Goal: Transaction & Acquisition: Purchase product/service

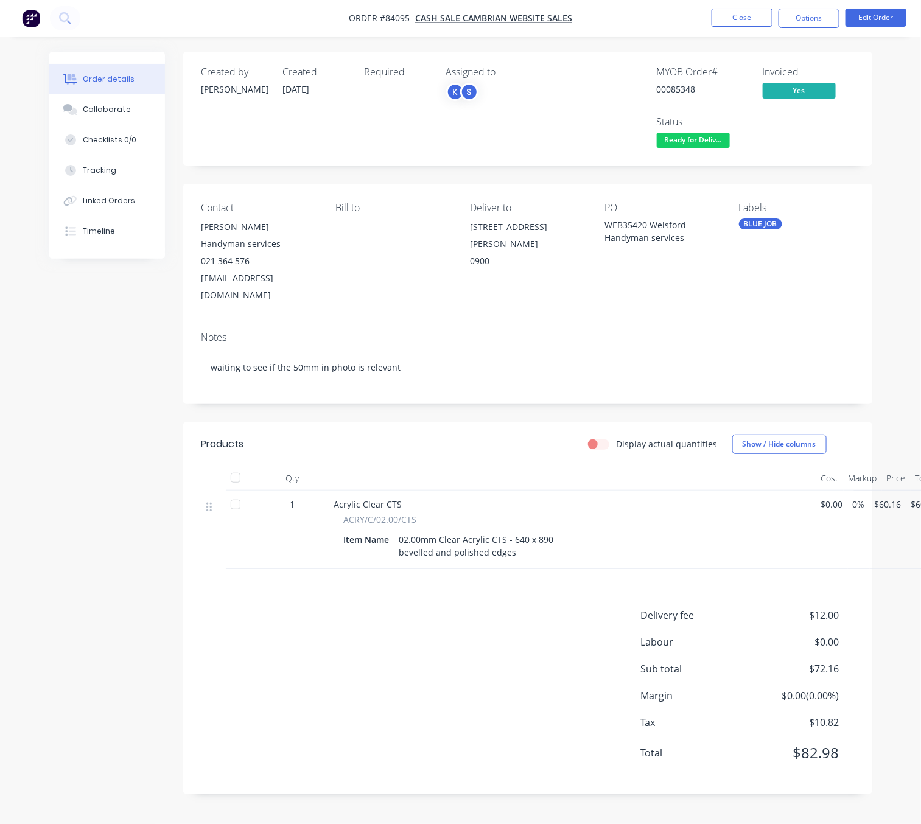
click at [745, 29] on nav "Order #84095 - cash sale CAMBRIAN WEBSITE SALES Close Options Edit Order" at bounding box center [460, 18] width 921 height 37
drag, startPoint x: 745, startPoint y: 29, endPoint x: 745, endPoint y: 20, distance: 9.1
click at [745, 27] on nav "Order #84095 - cash sale CAMBRIAN WEBSITE SALES Close Options Edit Order" at bounding box center [460, 18] width 921 height 37
click at [745, 19] on button "Close" at bounding box center [742, 18] width 61 height 18
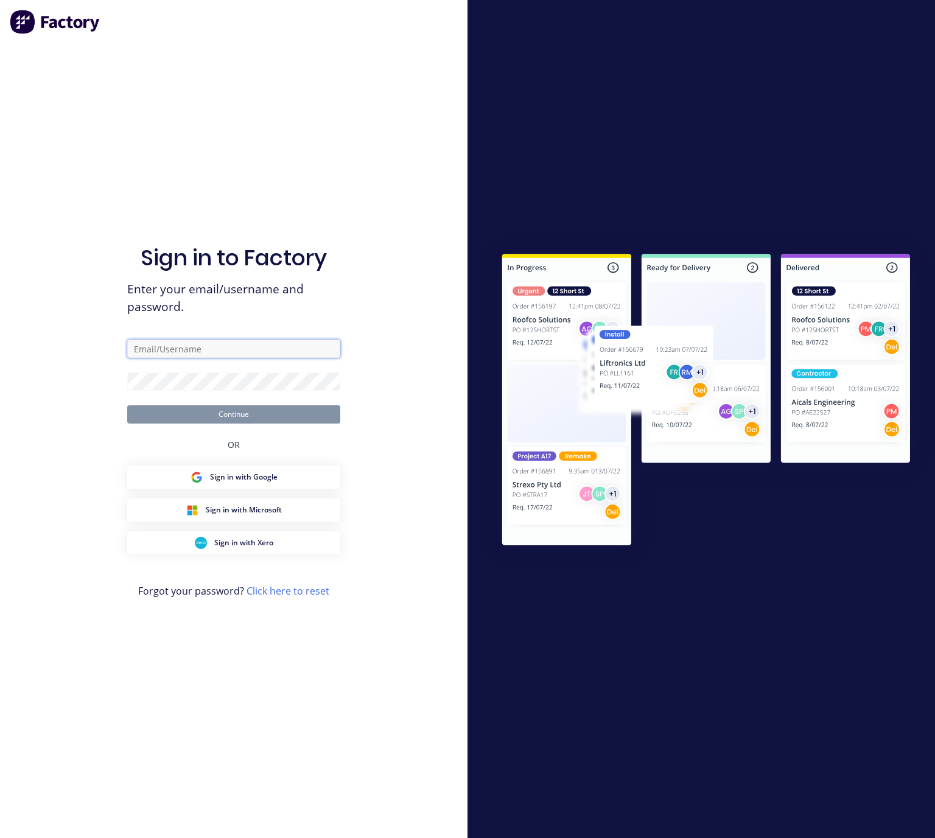
click at [242, 353] on input "text" at bounding box center [233, 349] width 213 height 18
click at [202, 343] on input "text" at bounding box center [233, 349] width 213 height 18
click at [218, 353] on input "text" at bounding box center [233, 349] width 213 height 18
type input "lim@cambrianplastics.co.nz"
click at [286, 418] on button "Continue" at bounding box center [233, 415] width 213 height 18
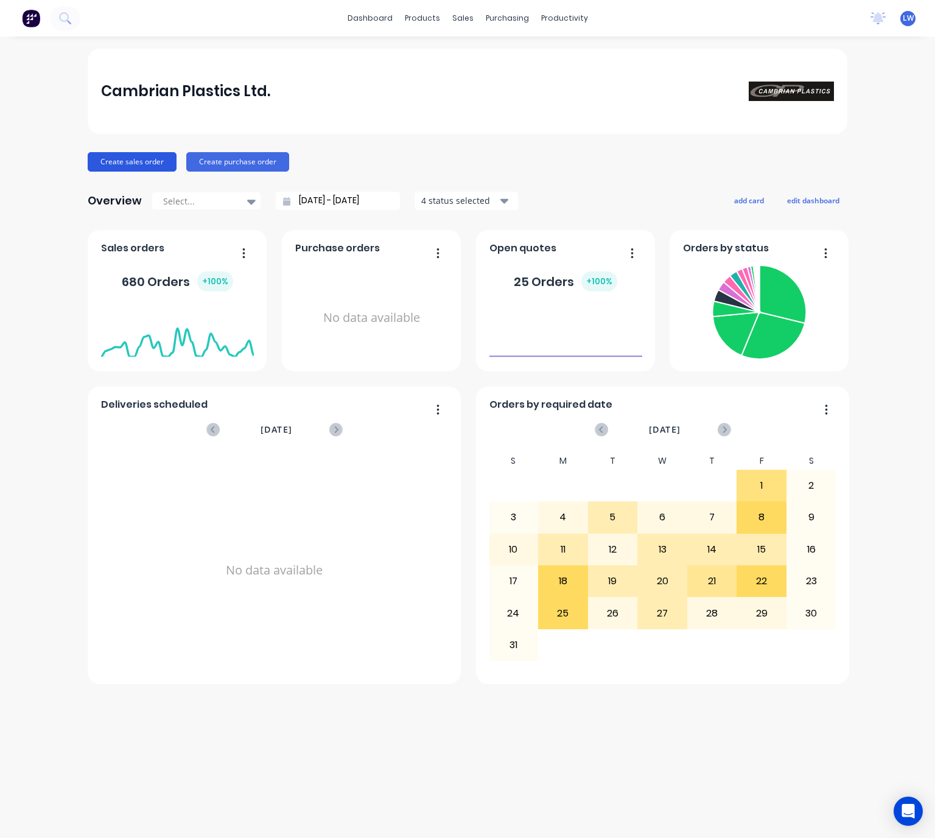
click at [146, 167] on button "Create sales order" at bounding box center [132, 161] width 89 height 19
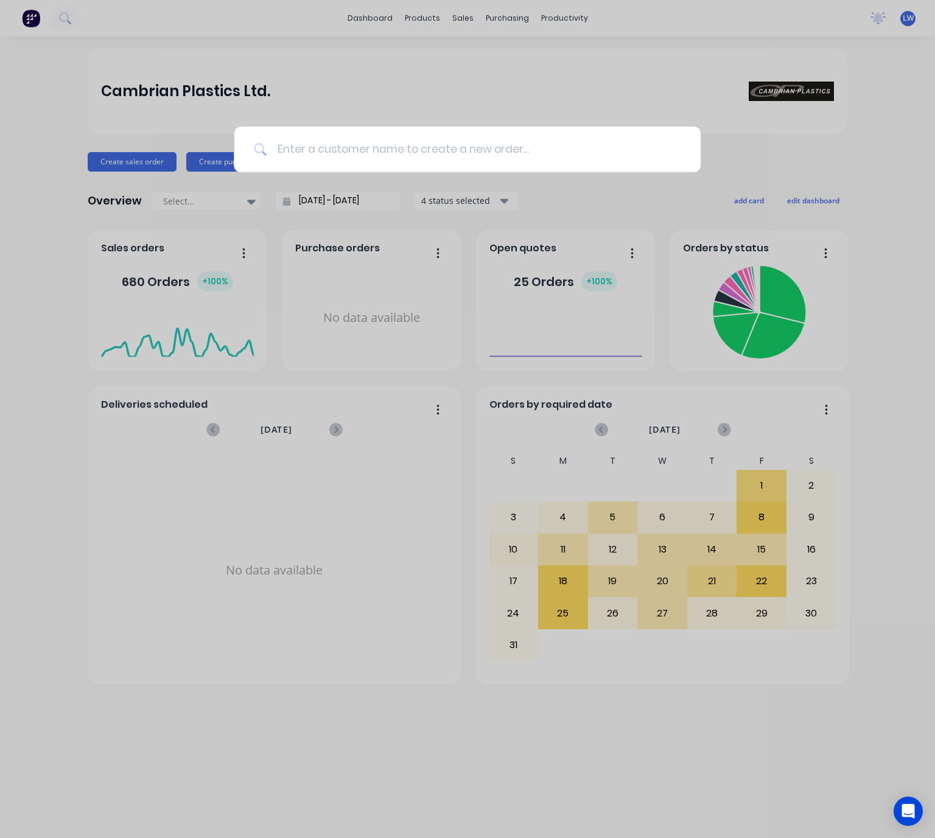
click at [342, 155] on input at bounding box center [474, 150] width 414 height 46
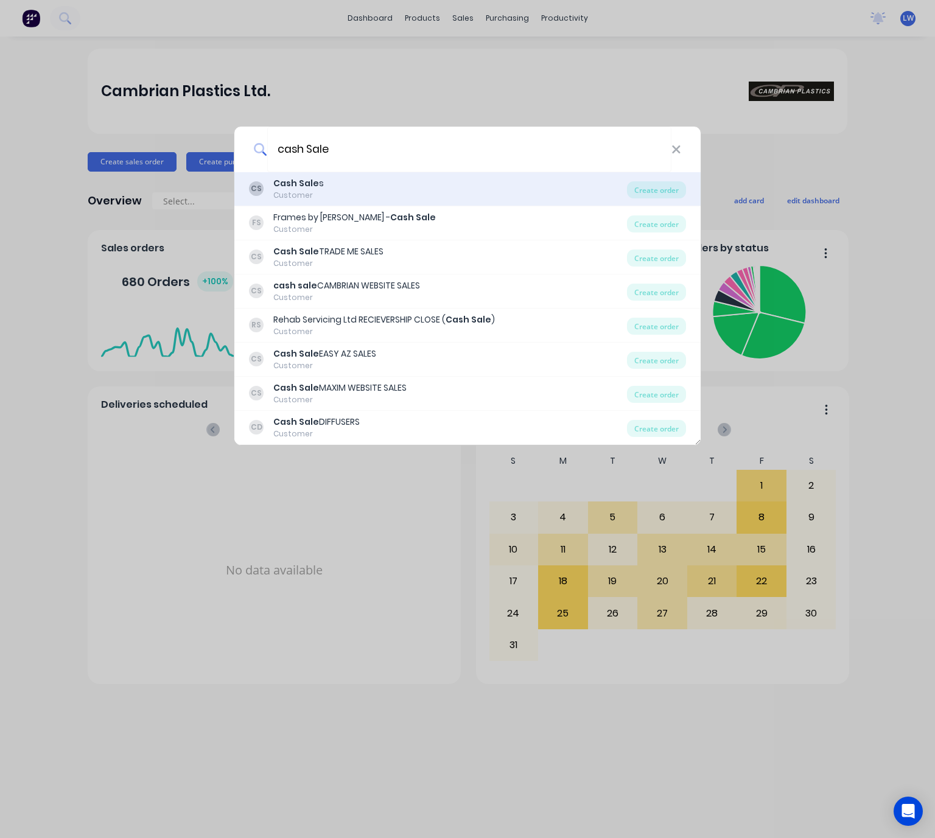
type input "cash Sale"
click at [455, 186] on div "CS Cash Sale s Customer" at bounding box center [438, 189] width 378 height 24
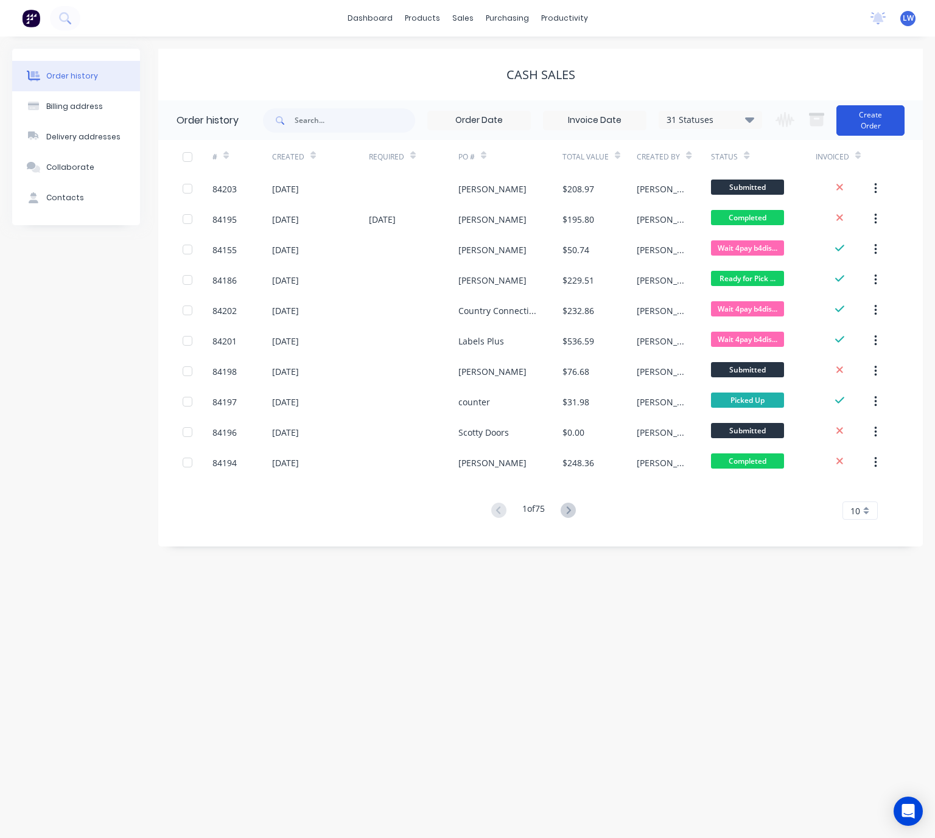
click at [880, 121] on button "Create Order" at bounding box center [871, 120] width 68 height 30
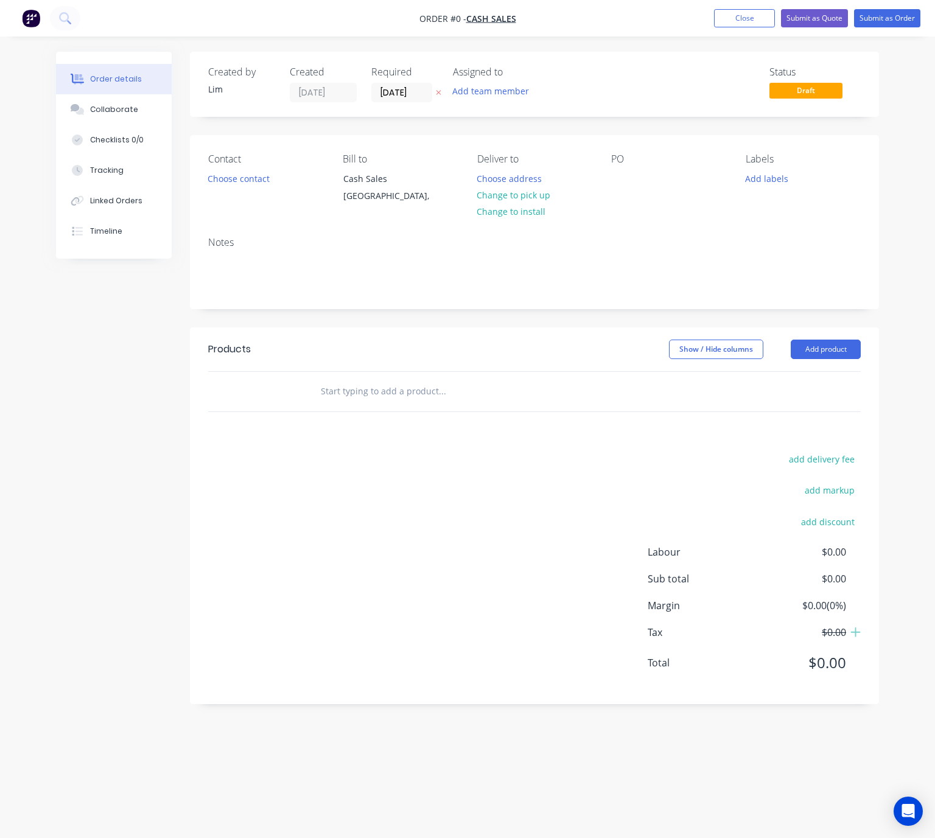
click at [436, 92] on icon at bounding box center [438, 92] width 5 height 7
click at [261, 181] on button "Choose contact" at bounding box center [239, 178] width 75 height 16
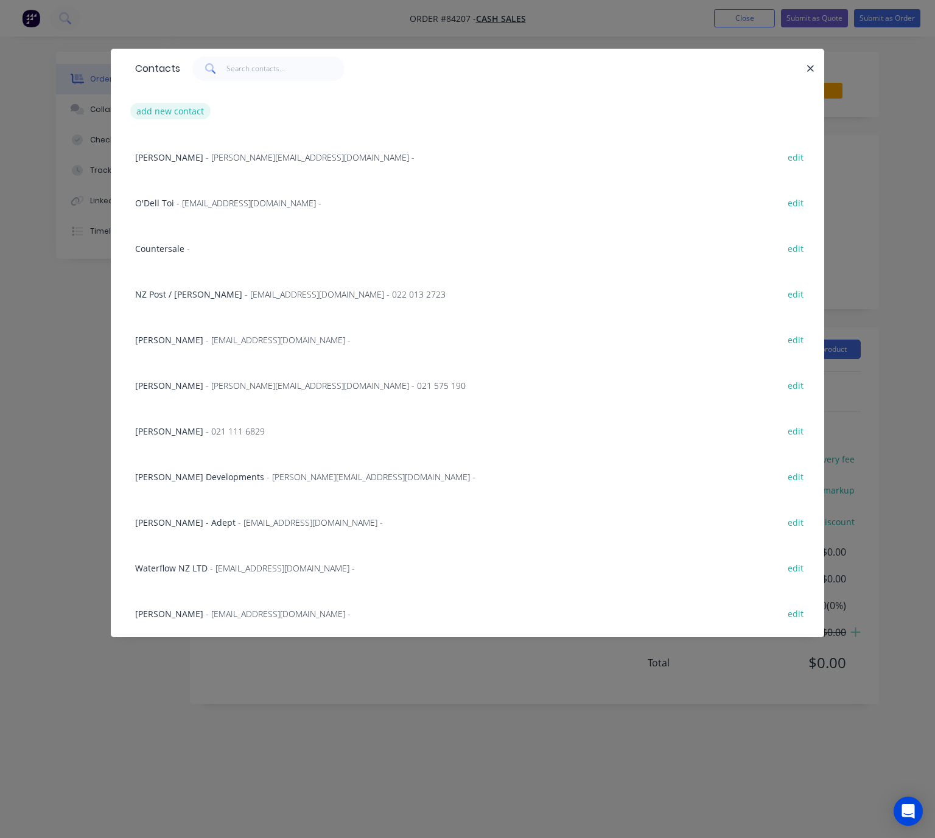
click at [172, 111] on button "add new contact" at bounding box center [170, 111] width 80 height 16
select select "NZ"
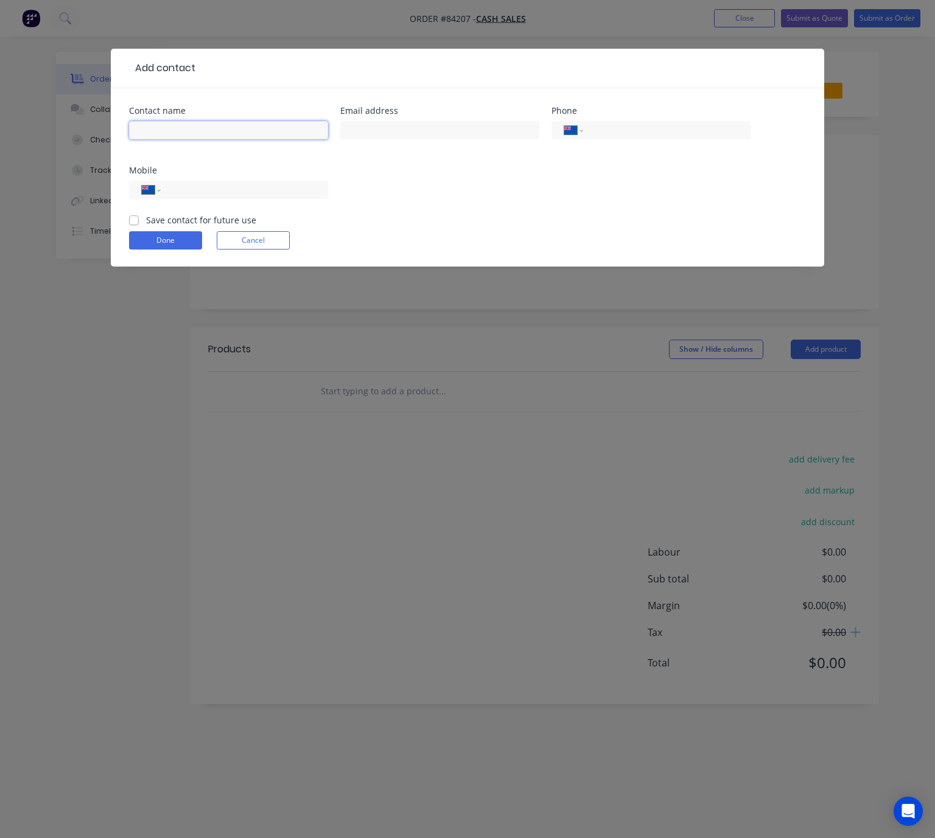
click at [179, 127] on input "text" at bounding box center [228, 130] width 199 height 18
type input "Mike"
click at [364, 134] on input "text" at bounding box center [439, 130] width 199 height 18
type input "michael.crowther10@yahoo.co.nz"
click at [269, 186] on input "tel" at bounding box center [242, 190] width 146 height 14
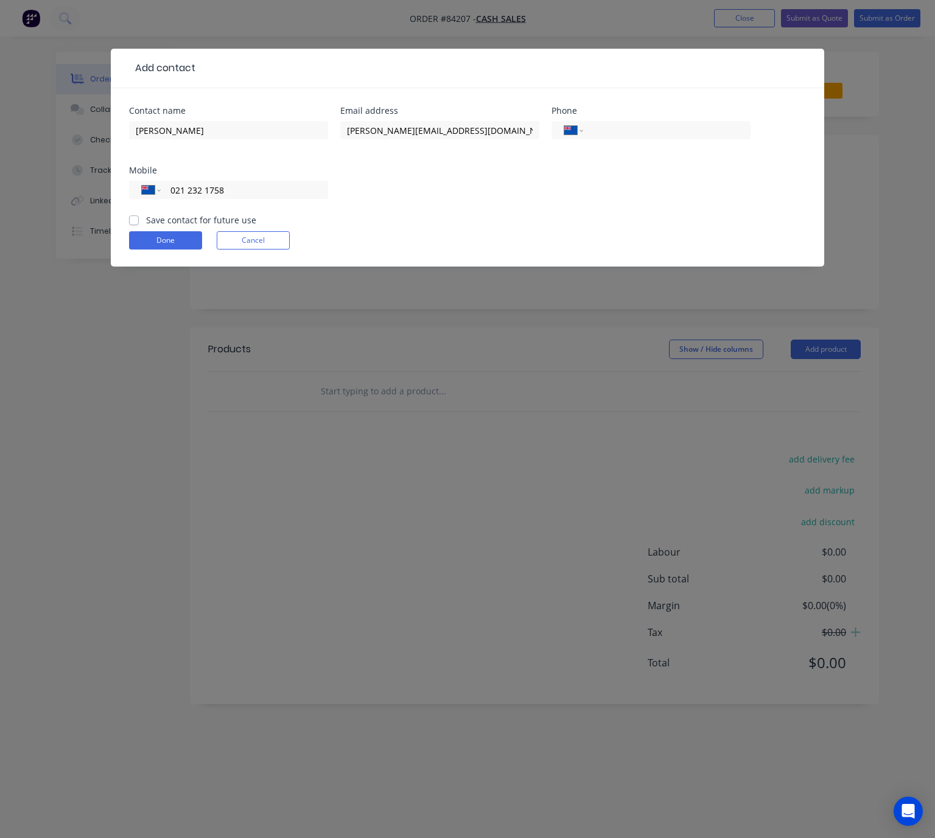
type input "021 232 1758"
click at [137, 219] on div "Save contact for future use" at bounding box center [192, 220] width 127 height 13
click at [146, 218] on label "Save contact for future use" at bounding box center [201, 220] width 110 height 13
click at [137, 218] on input "Save contact for future use" at bounding box center [134, 220] width 10 height 12
checkbox input "true"
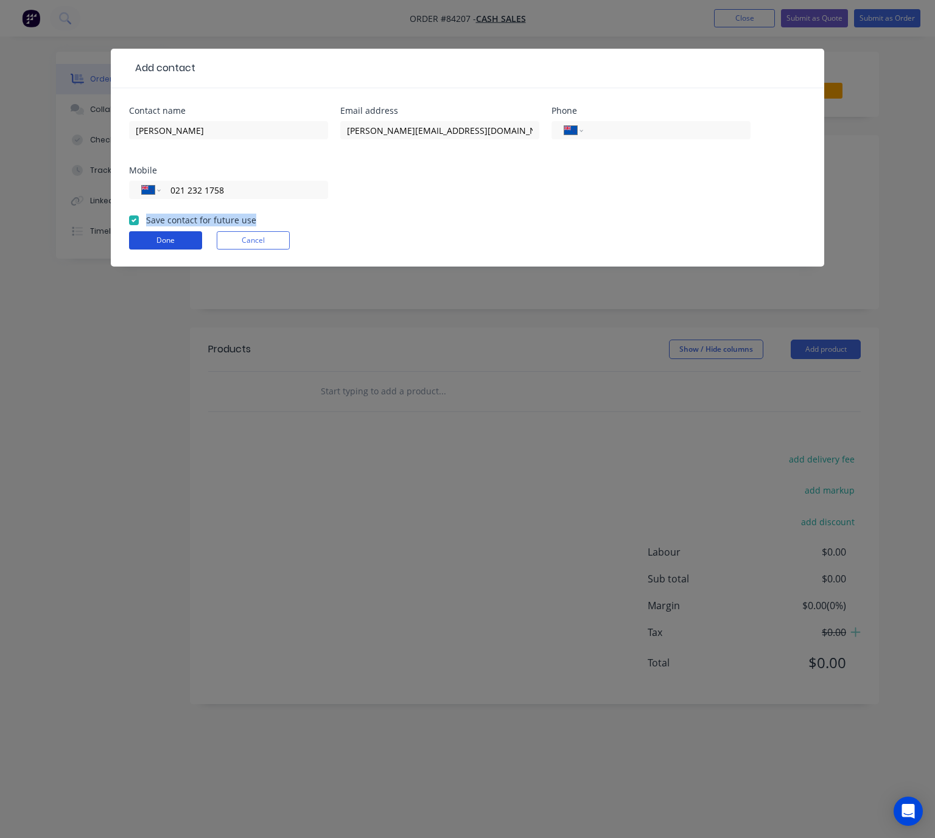
click at [175, 243] on button "Done" at bounding box center [165, 240] width 73 height 18
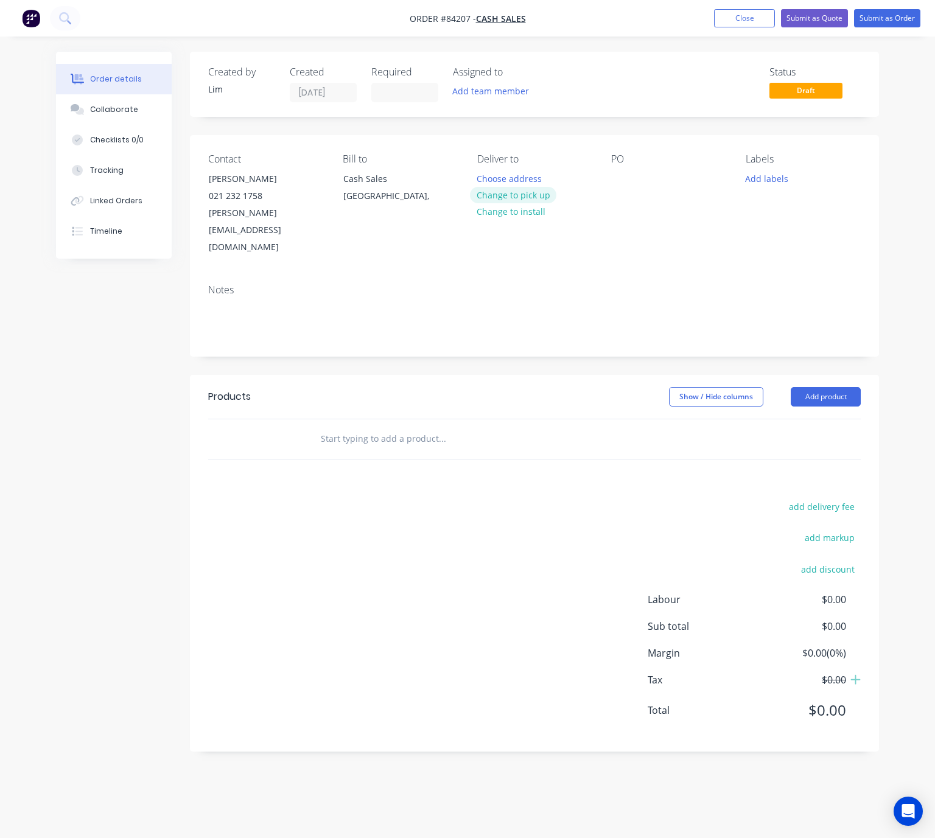
click at [536, 198] on button "Change to pick up" at bounding box center [513, 195] width 86 height 16
click at [619, 175] on div at bounding box center [620, 179] width 19 height 18
click at [755, 176] on button "Add labels" at bounding box center [767, 178] width 56 height 16
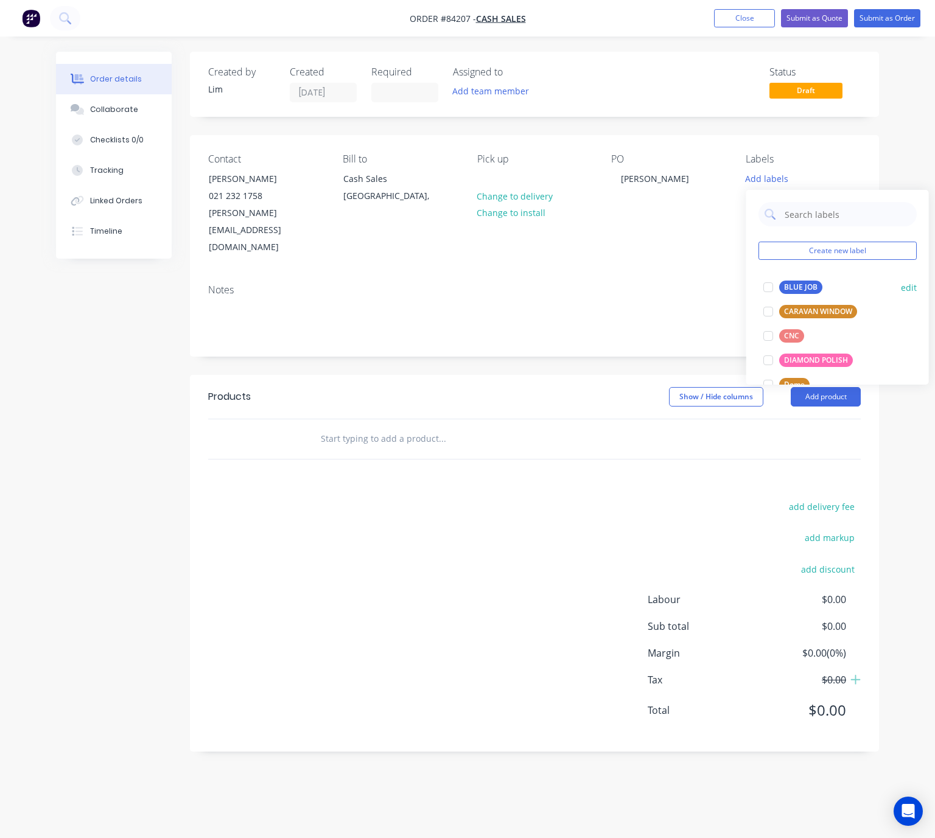
click at [811, 287] on div "BLUE JOB" at bounding box center [800, 287] width 43 height 13
click at [603, 334] on div "Created by Lim Created 27/08/25 Required Assigned to Add team member Status Dra…" at bounding box center [534, 402] width 689 height 700
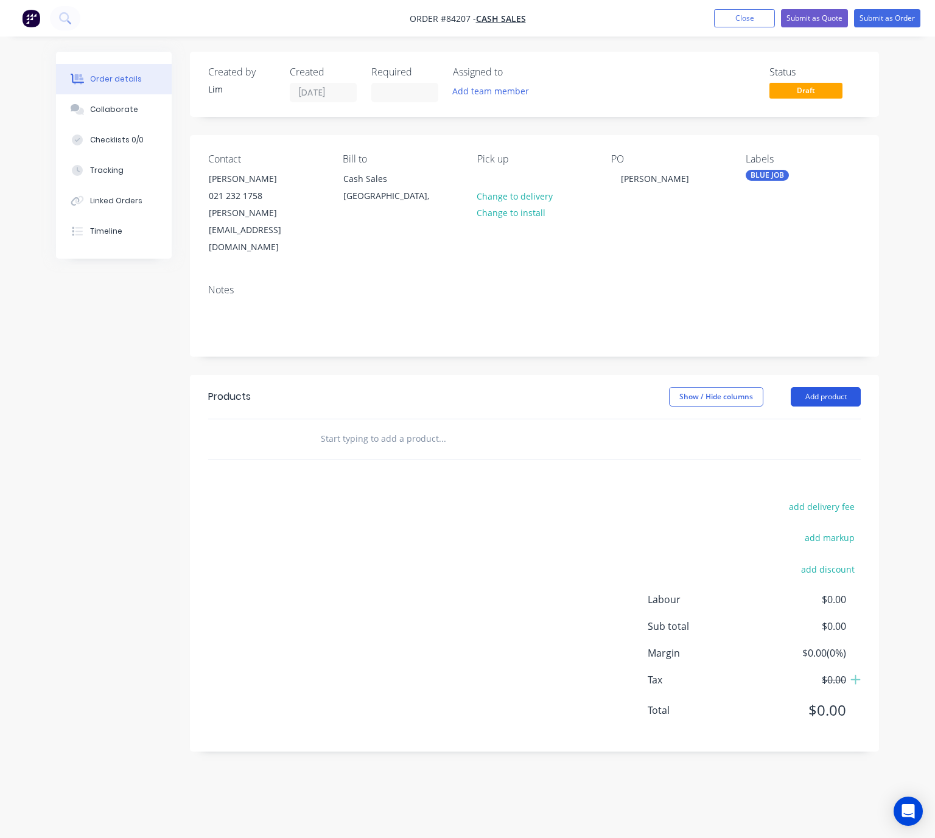
click at [835, 387] on button "Add product" at bounding box center [826, 396] width 70 height 19
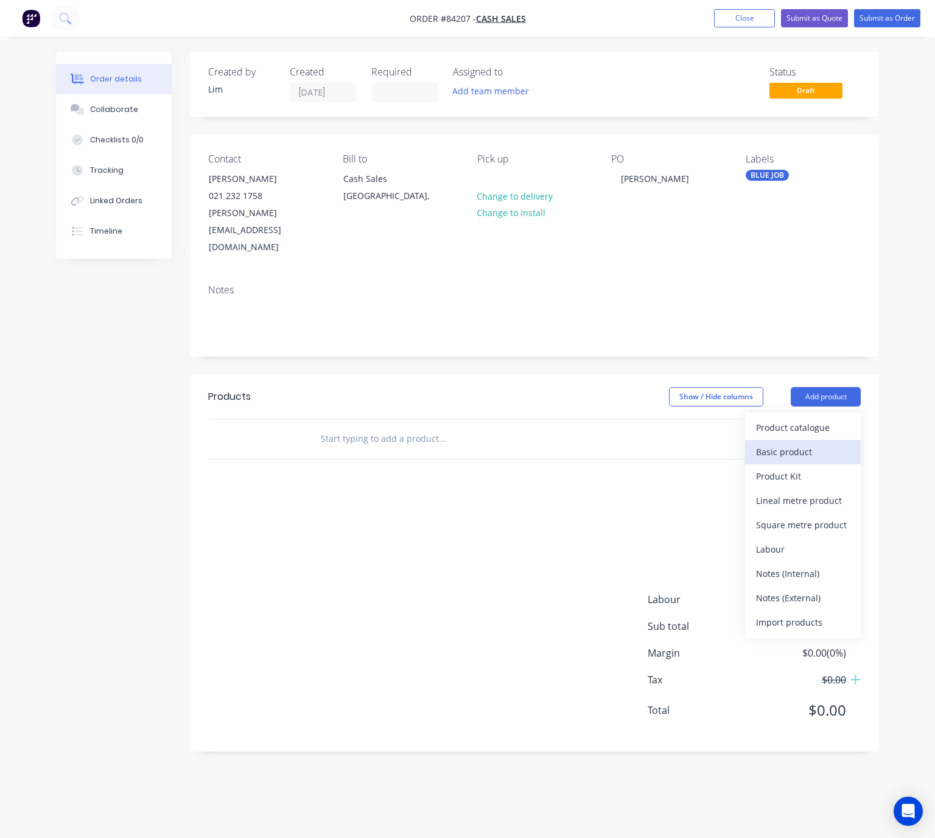
click at [835, 443] on div "Basic product" at bounding box center [803, 452] width 94 height 18
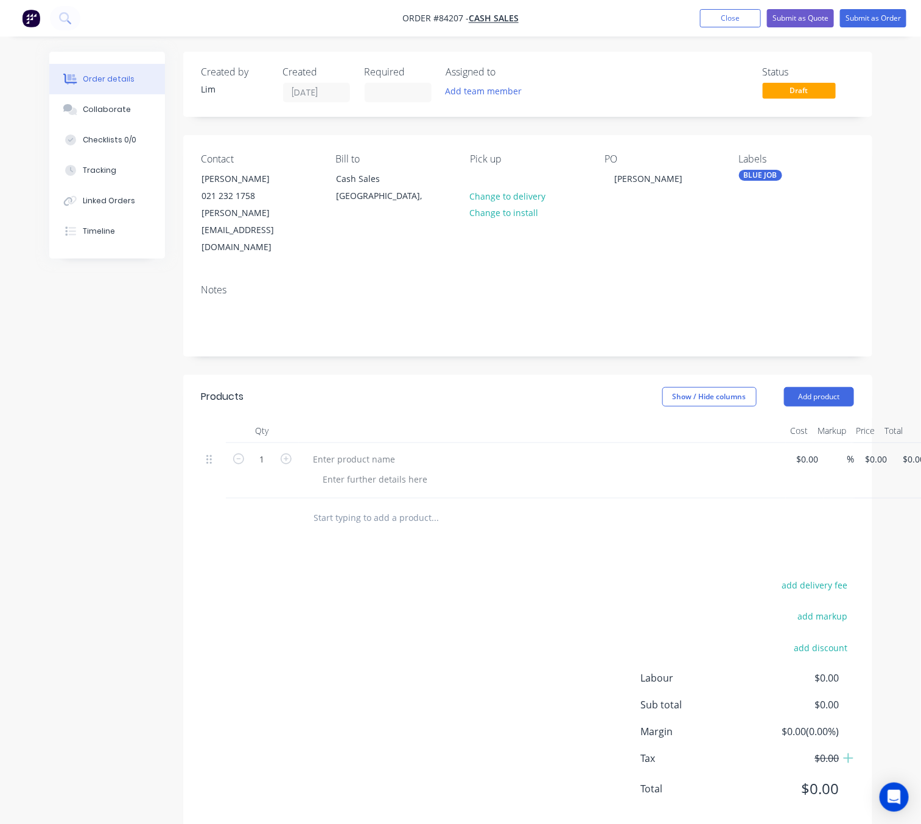
scroll to position [0, 39]
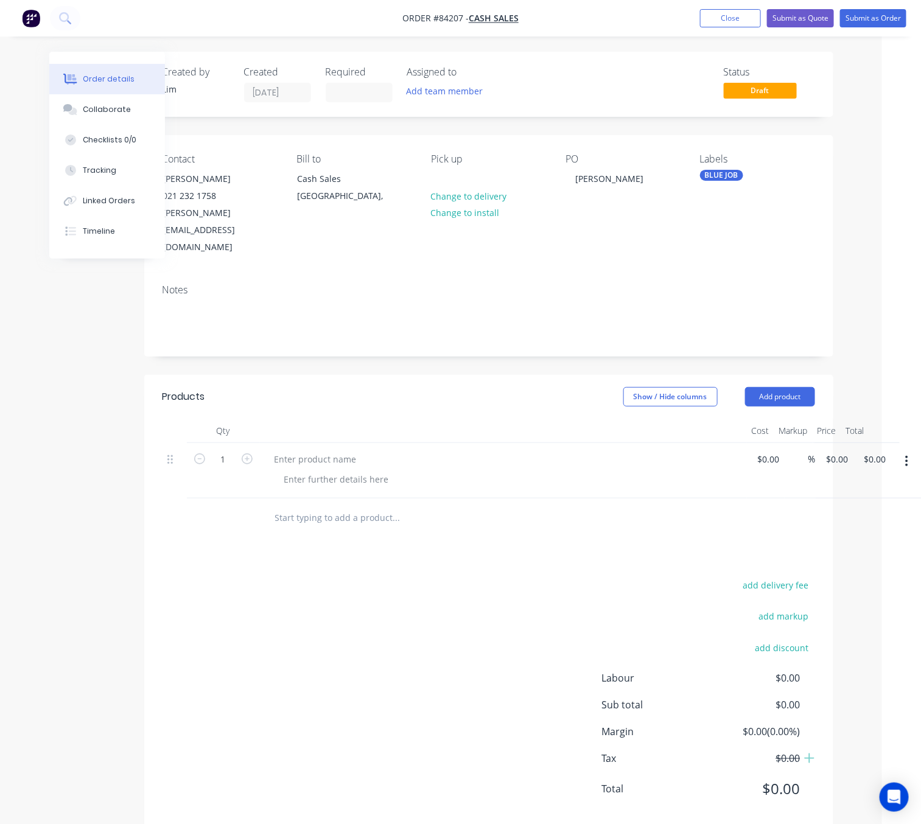
click at [907, 456] on icon "button" at bounding box center [907, 461] width 2 height 11
click at [877, 533] on div "Delete" at bounding box center [864, 542] width 94 height 18
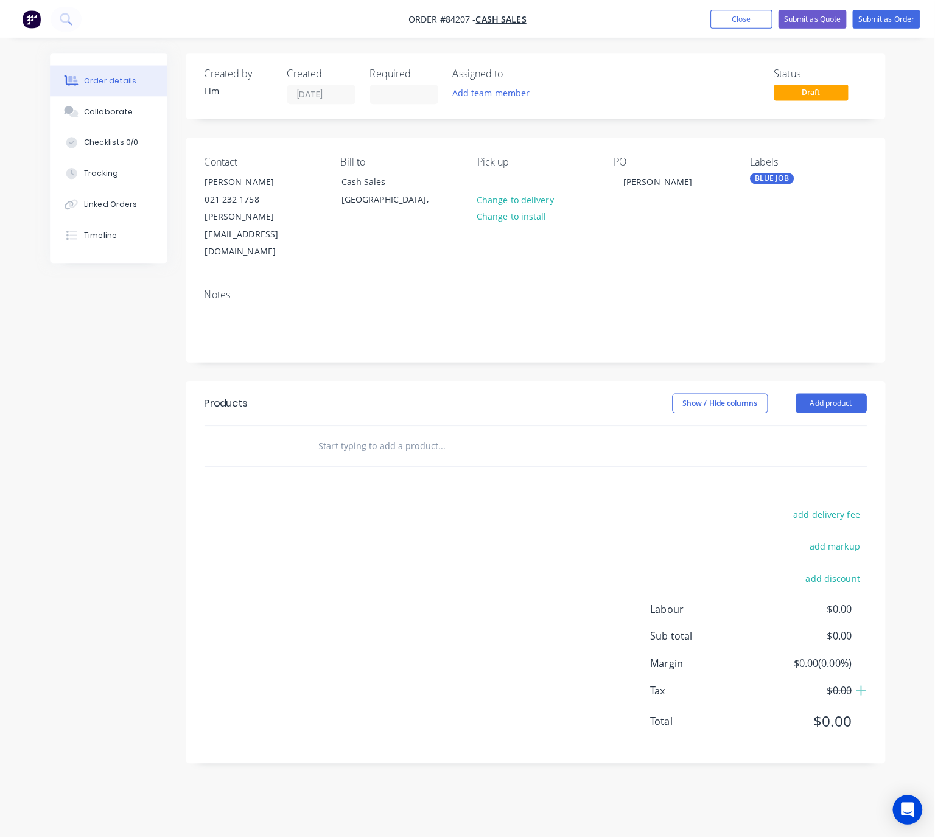
scroll to position [0, 0]
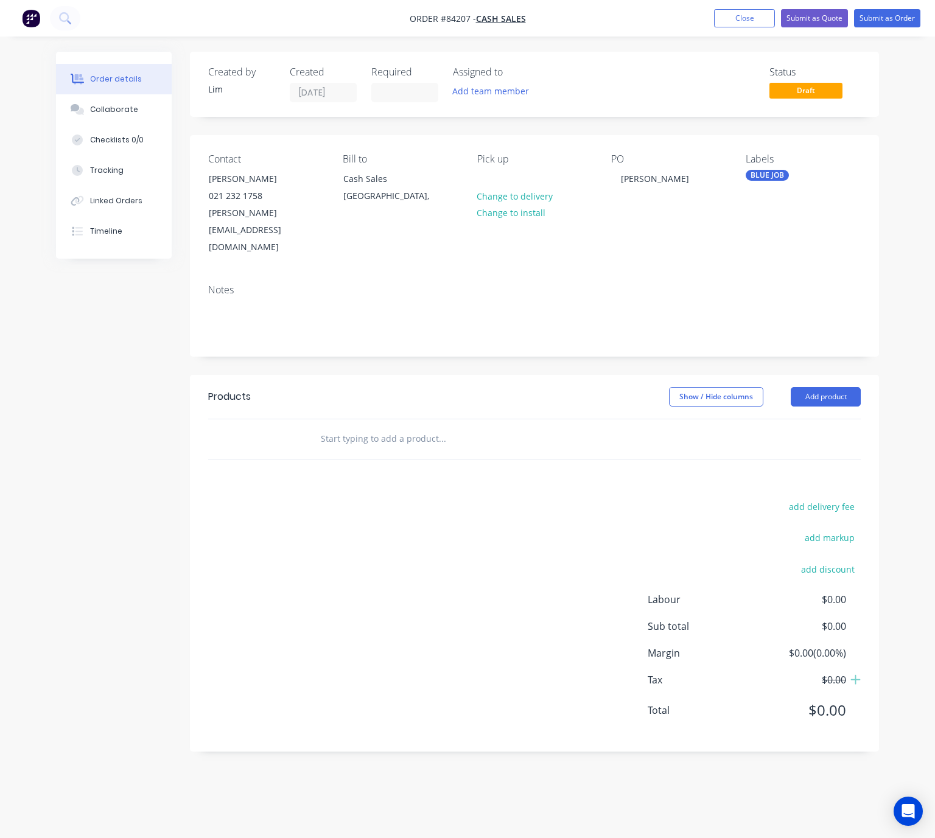
click at [376, 427] on input "text" at bounding box center [442, 439] width 244 height 24
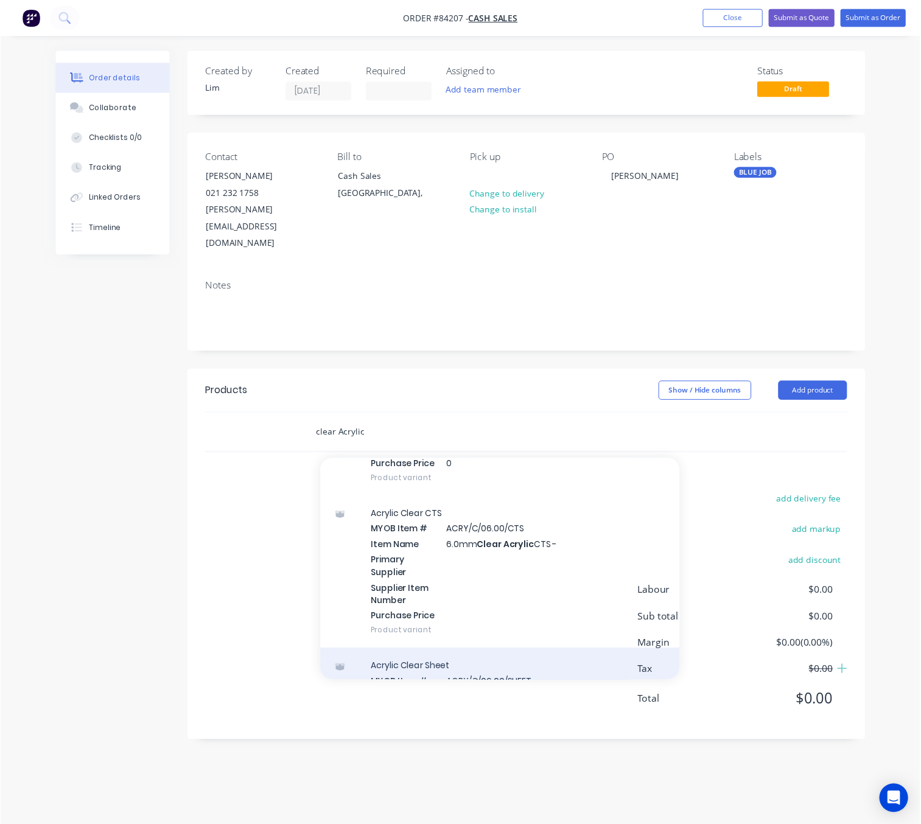
scroll to position [2192, 0]
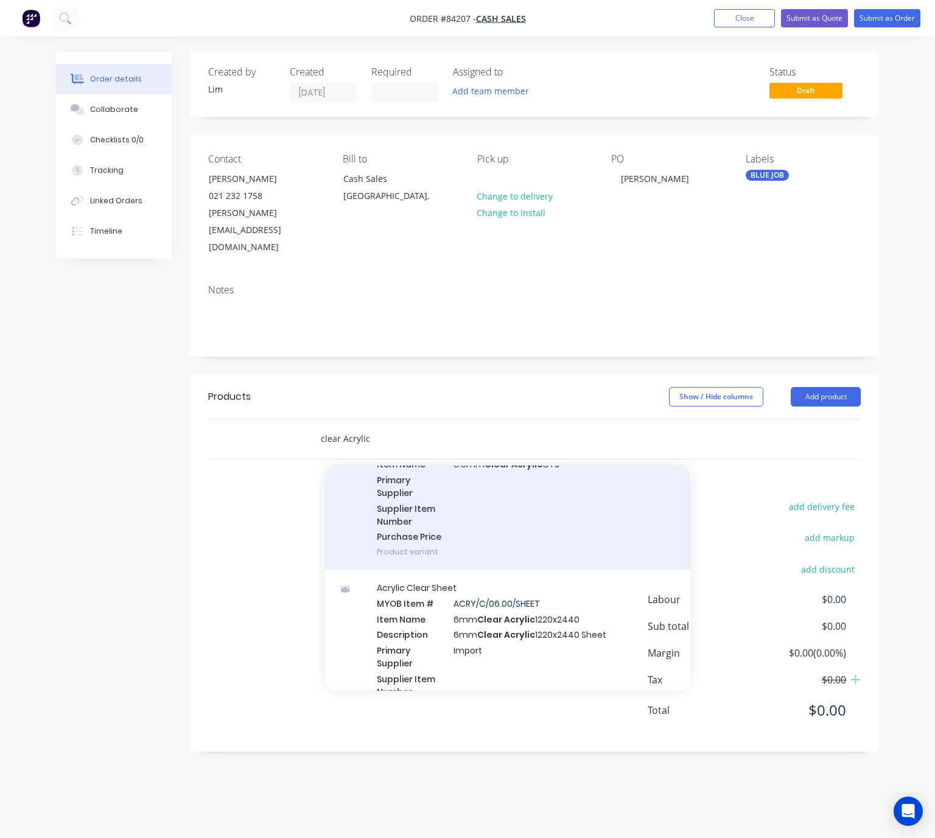
type input "clear Acrylic"
click at [567, 502] on div "Acrylic Clear CTS MYOB Item # ACRY/C/06.00/CTS Item Name 6.0mm Clear Acrylic CT…" at bounding box center [507, 492] width 365 height 155
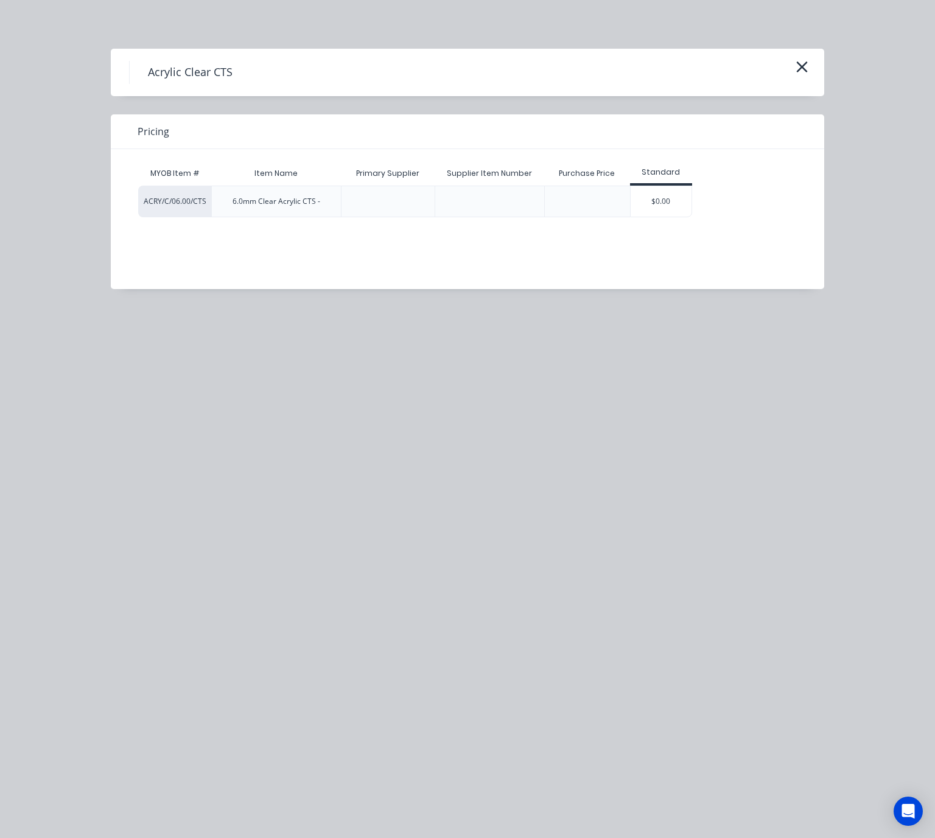
click at [678, 189] on div "$0.00" at bounding box center [661, 201] width 61 height 30
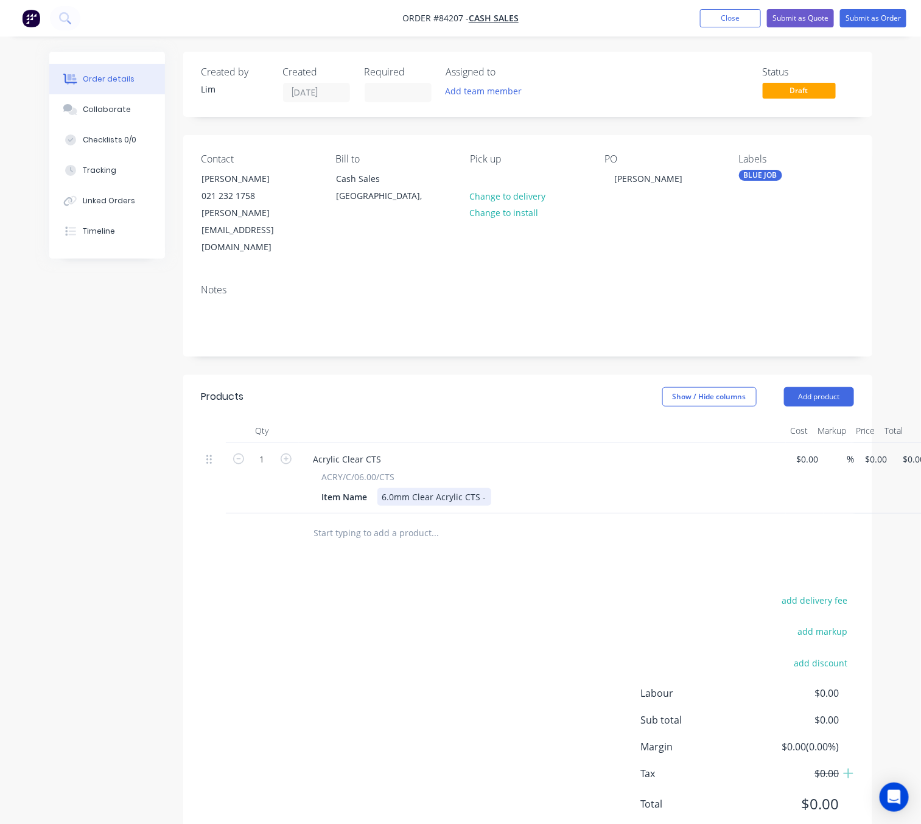
click at [487, 488] on div "6.0mm Clear Acrylic CTS -" at bounding box center [435, 497] width 114 height 18
click at [475, 592] on div "add delivery fee add markup add discount Labour $0.00 Sub total $0.00 Margin $0…" at bounding box center [528, 709] width 653 height 235
click at [854, 443] on div "1 Acrylic Clear CTS ACRY/C/06.00/CTS Item Name 6.0mm Clear Acrylic CTS - 445 x …" at bounding box center [528, 478] width 653 height 71
type input "$64.76"
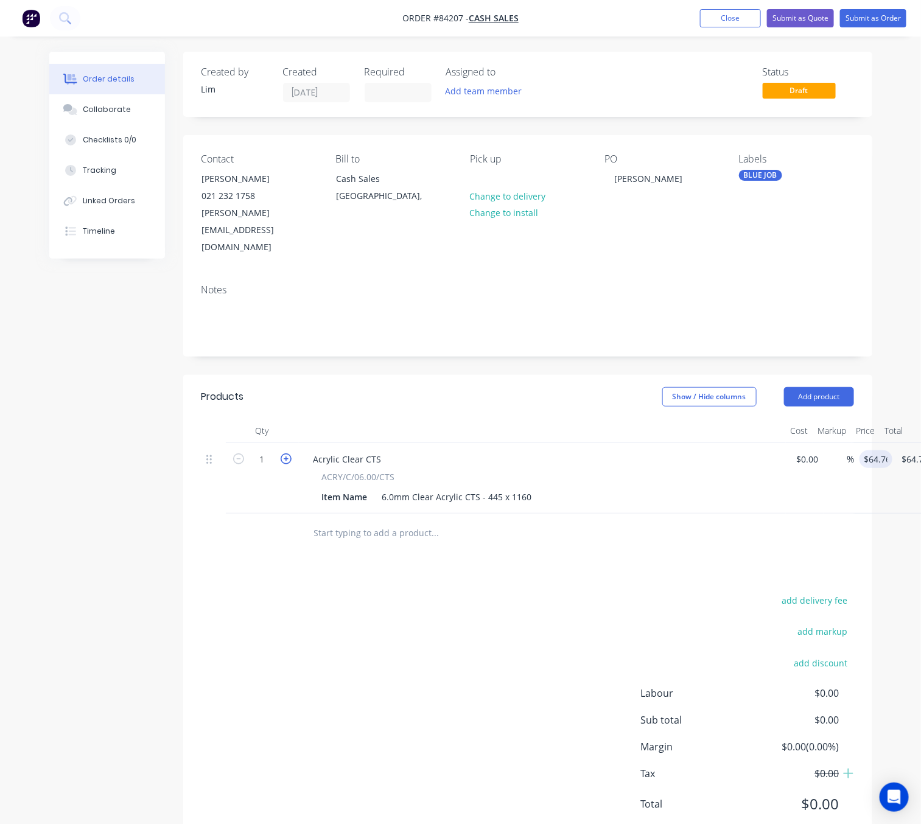
click at [286, 454] on icon "button" at bounding box center [286, 459] width 11 height 11
type input "2"
type input "$129.52"
click at [286, 454] on icon "button" at bounding box center [286, 459] width 11 height 11
type input "3"
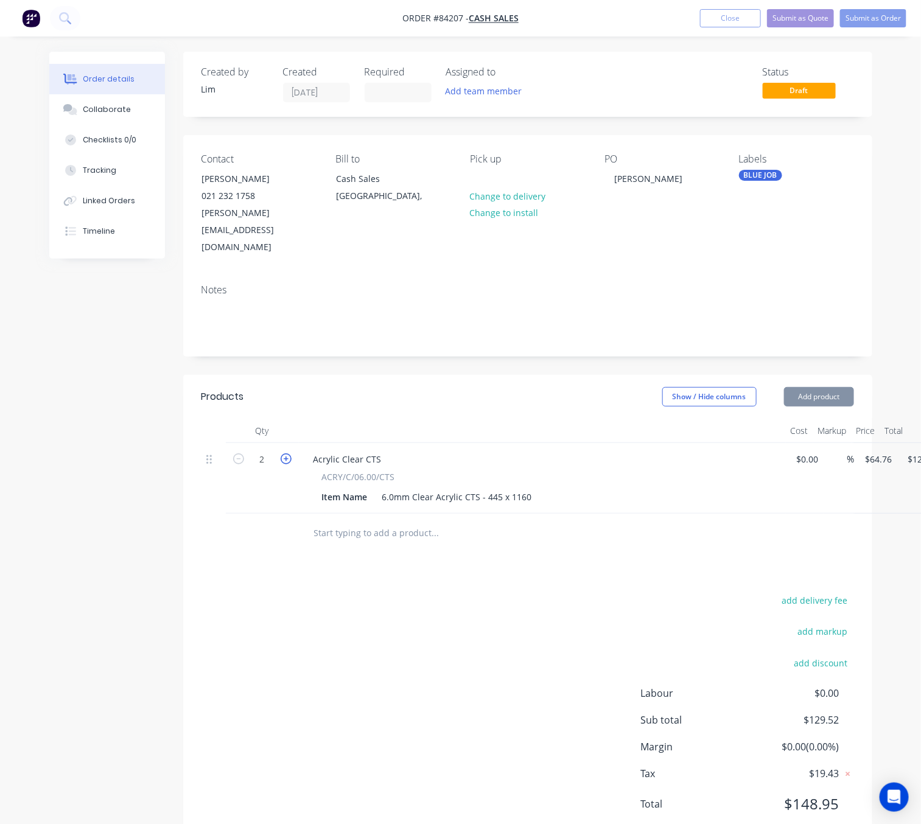
type input "$194.28"
click at [360, 592] on div "add delivery fee add markup add discount Labour $0.00 Sub total $194.28 Margin …" at bounding box center [528, 709] width 653 height 235
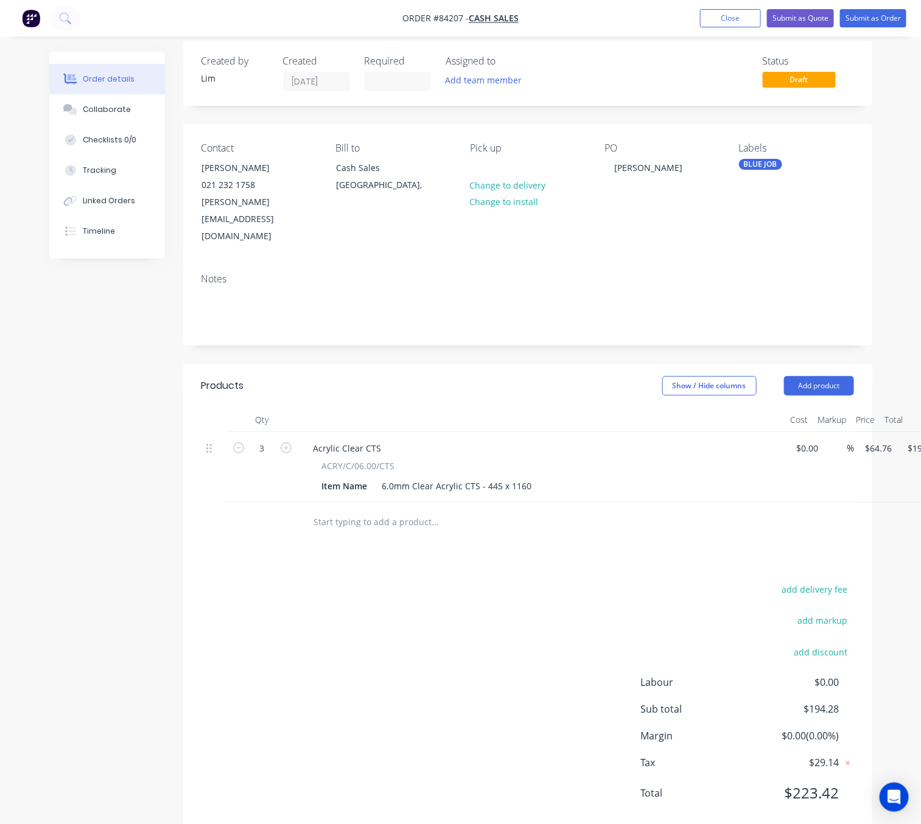
scroll to position [13, 0]
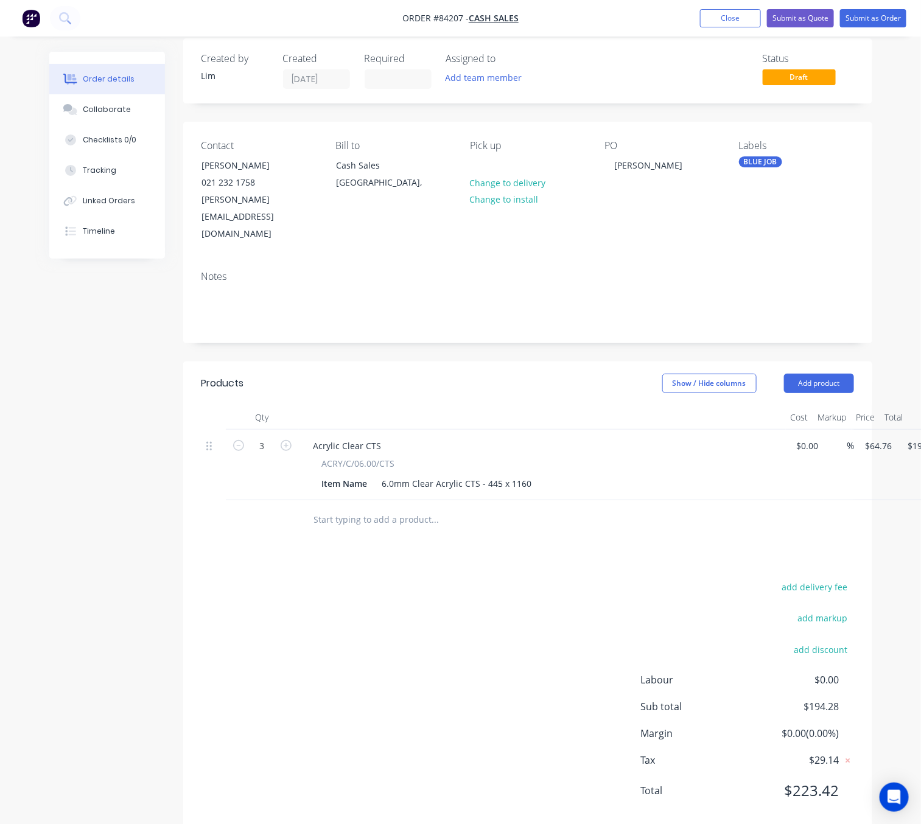
click at [504, 517] on div "Products Show / Hide columns Add product Qty Cost Markup Price Total 3 Acrylic …" at bounding box center [527, 597] width 689 height 471
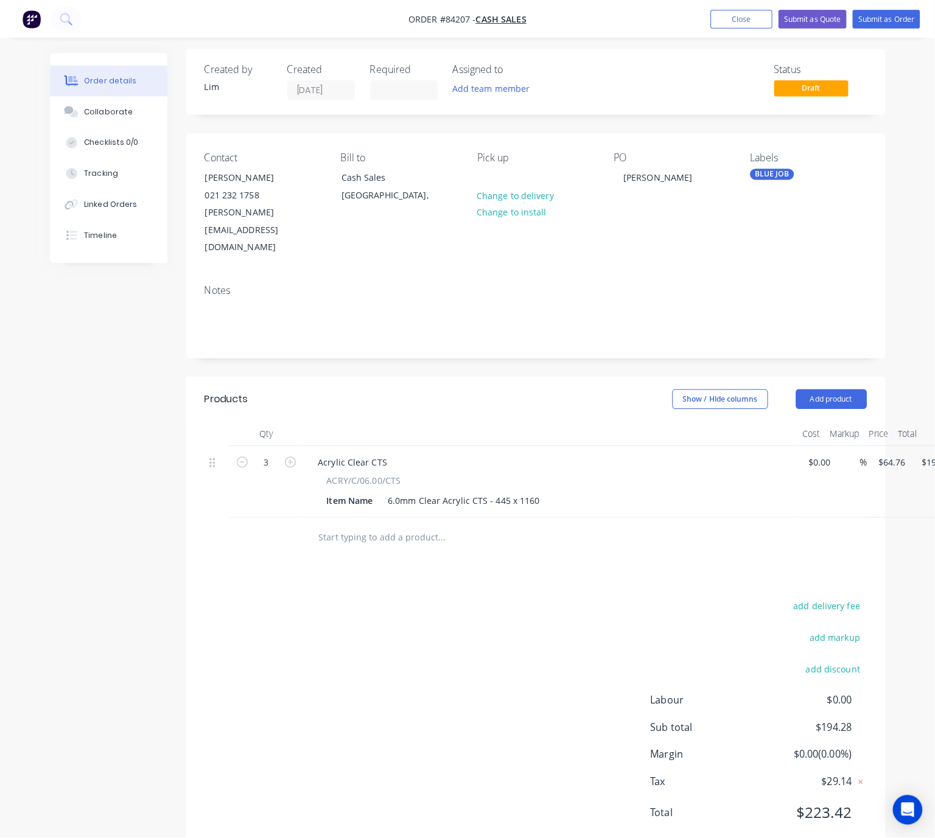
scroll to position [0, 0]
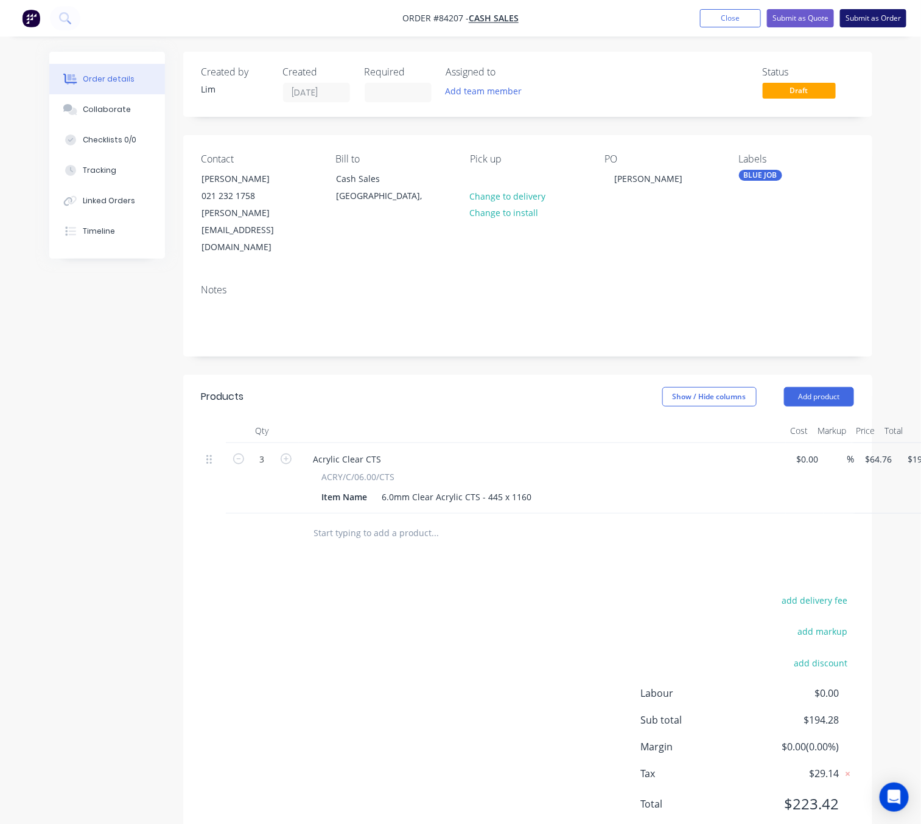
click at [881, 10] on button "Submit as Order" at bounding box center [873, 18] width 66 height 18
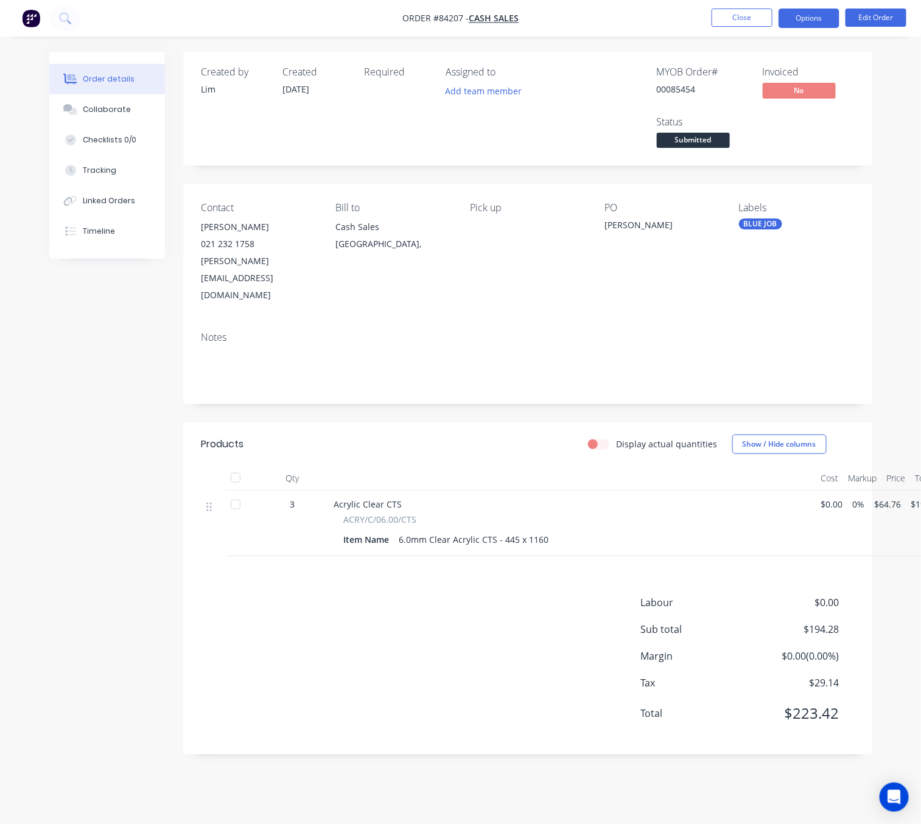
click at [786, 27] on button "Options" at bounding box center [809, 18] width 61 height 19
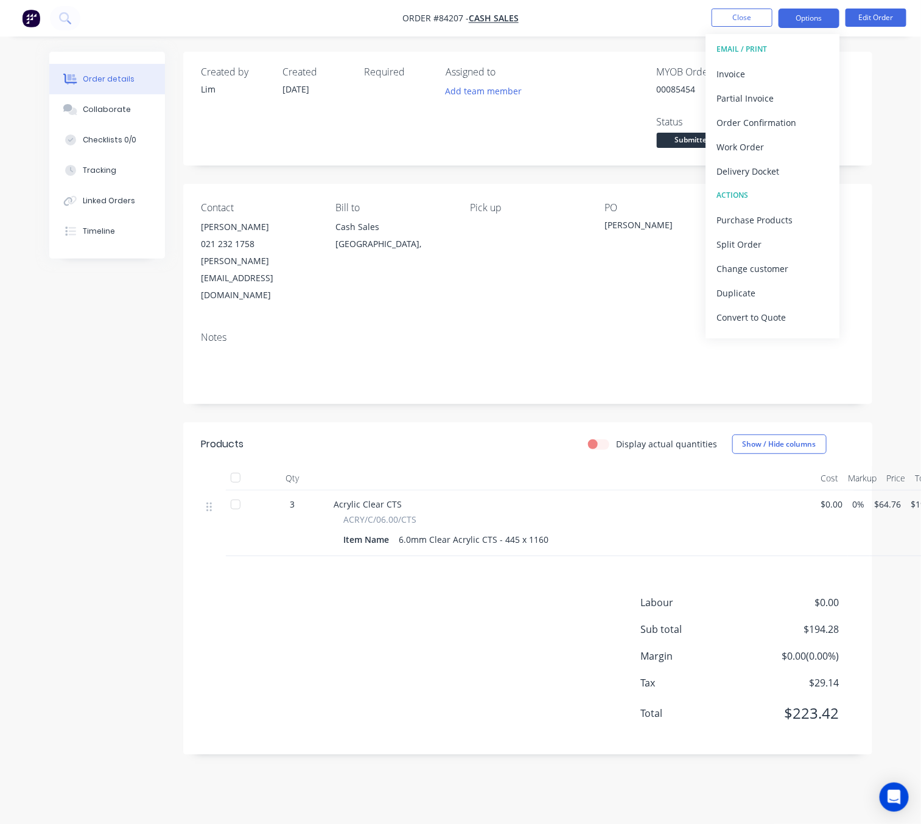
click at [793, 22] on button "Options" at bounding box center [809, 18] width 61 height 19
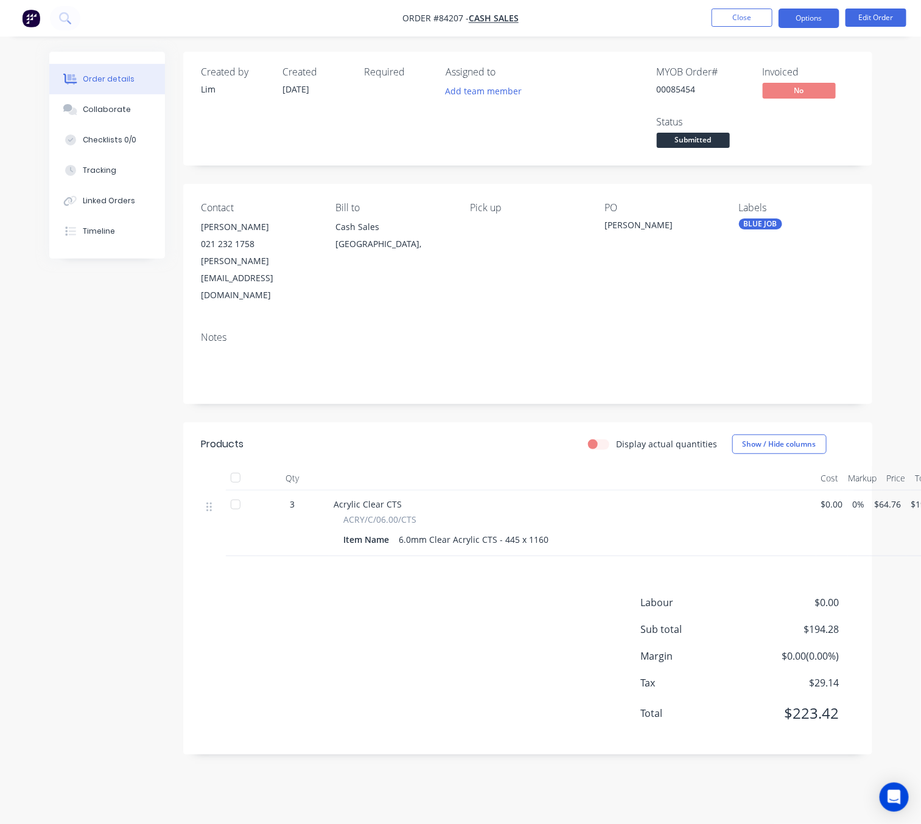
click at [796, 26] on button "Options" at bounding box center [809, 18] width 61 height 19
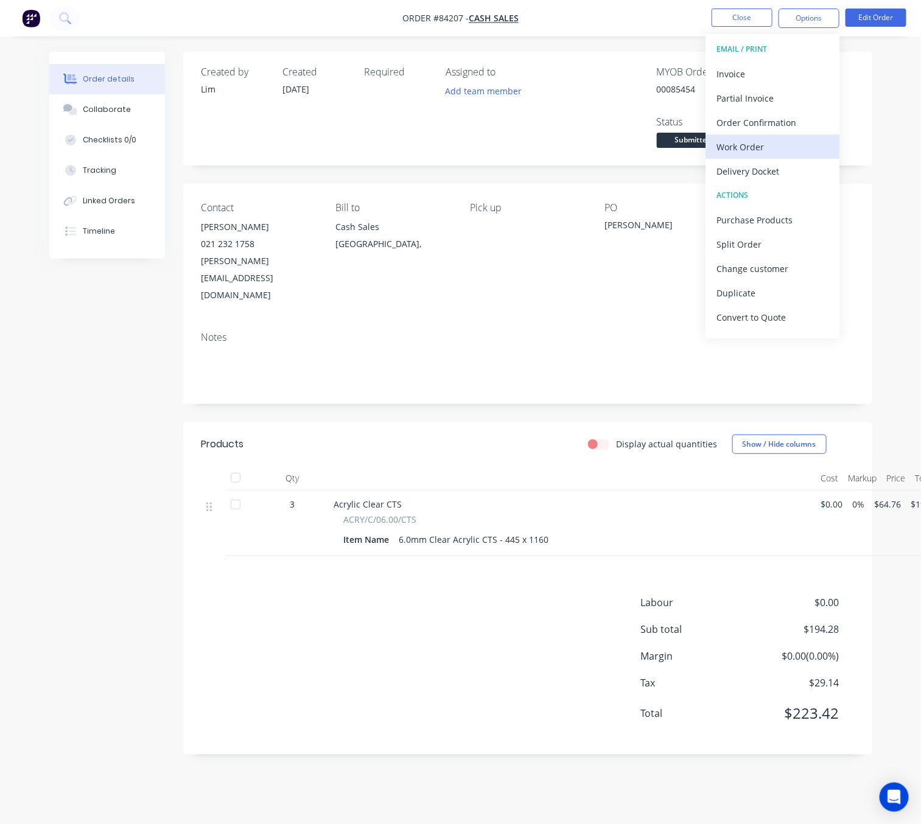
click at [775, 142] on div "Work Order" at bounding box center [773, 147] width 112 height 18
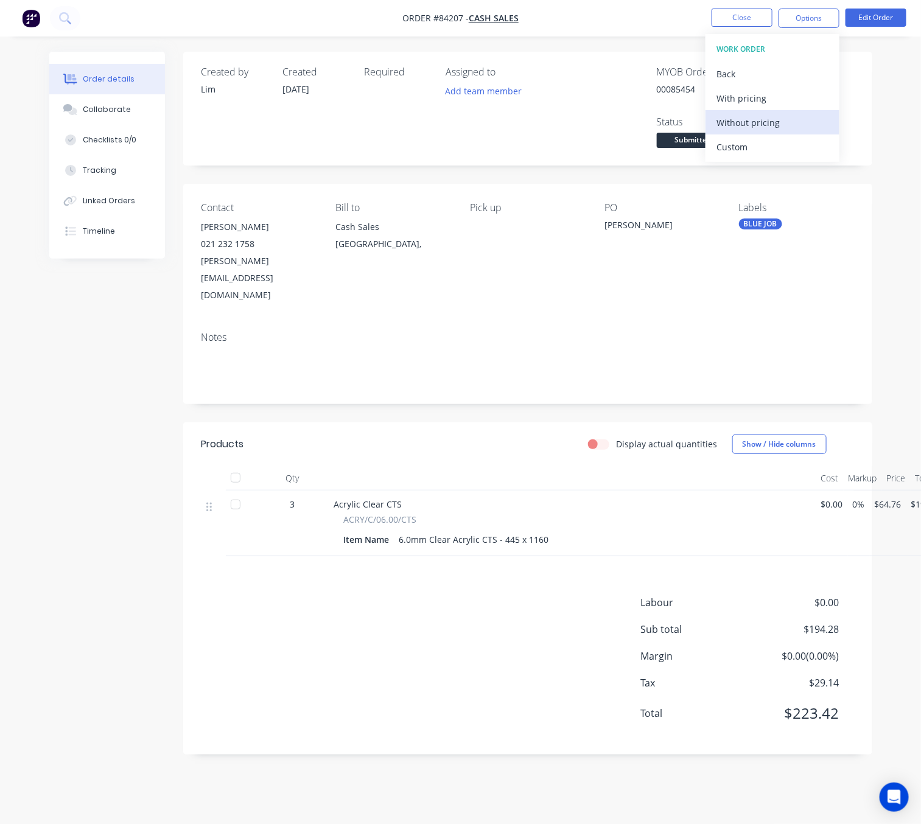
click at [787, 122] on div "Without pricing" at bounding box center [773, 123] width 112 height 18
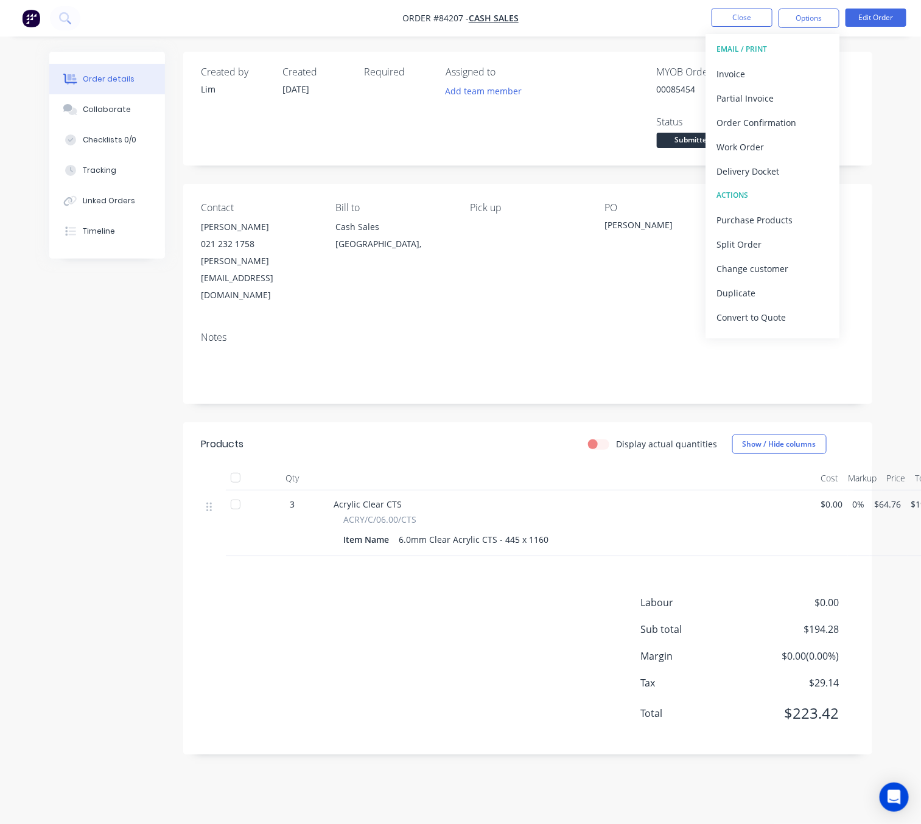
click at [139, 431] on div "Created by Lim Created 27/08/25 Required Assigned to Add team member MYOB Order…" at bounding box center [460, 413] width 823 height 722
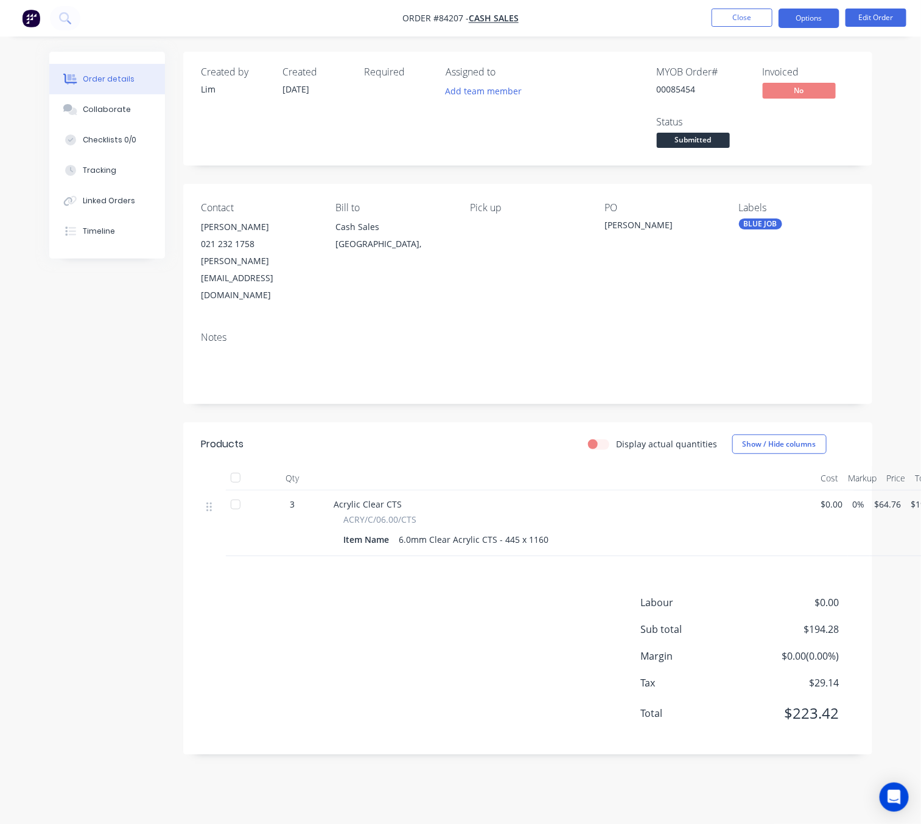
click at [815, 17] on button "Options" at bounding box center [809, 18] width 61 height 19
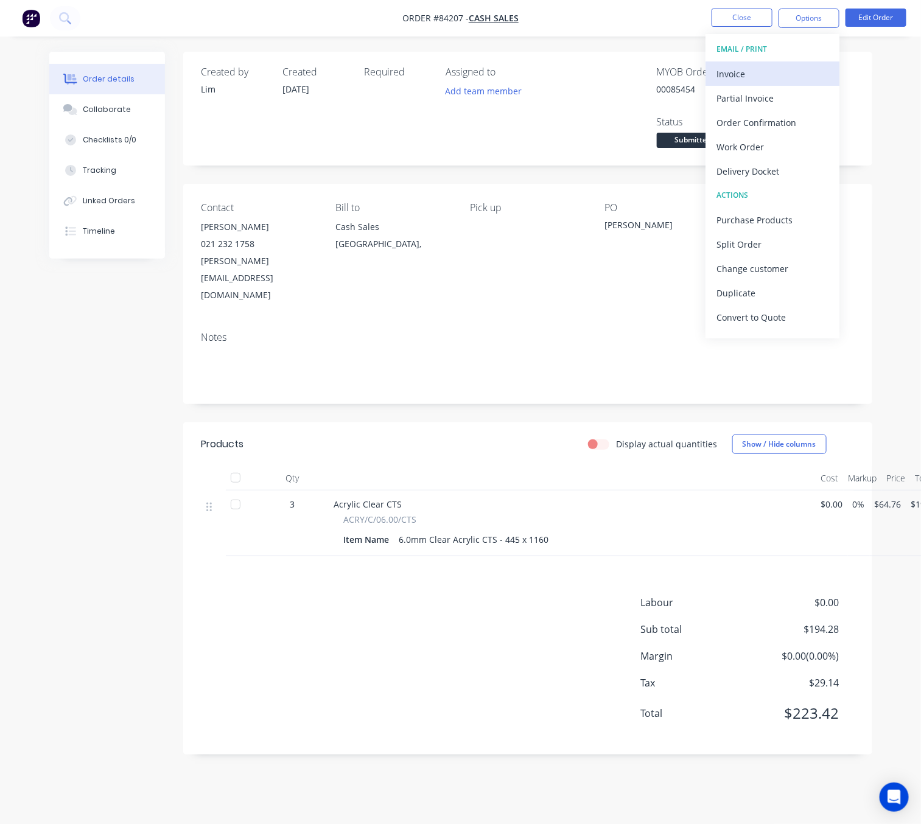
click at [797, 68] on div "Invoice" at bounding box center [773, 74] width 112 height 18
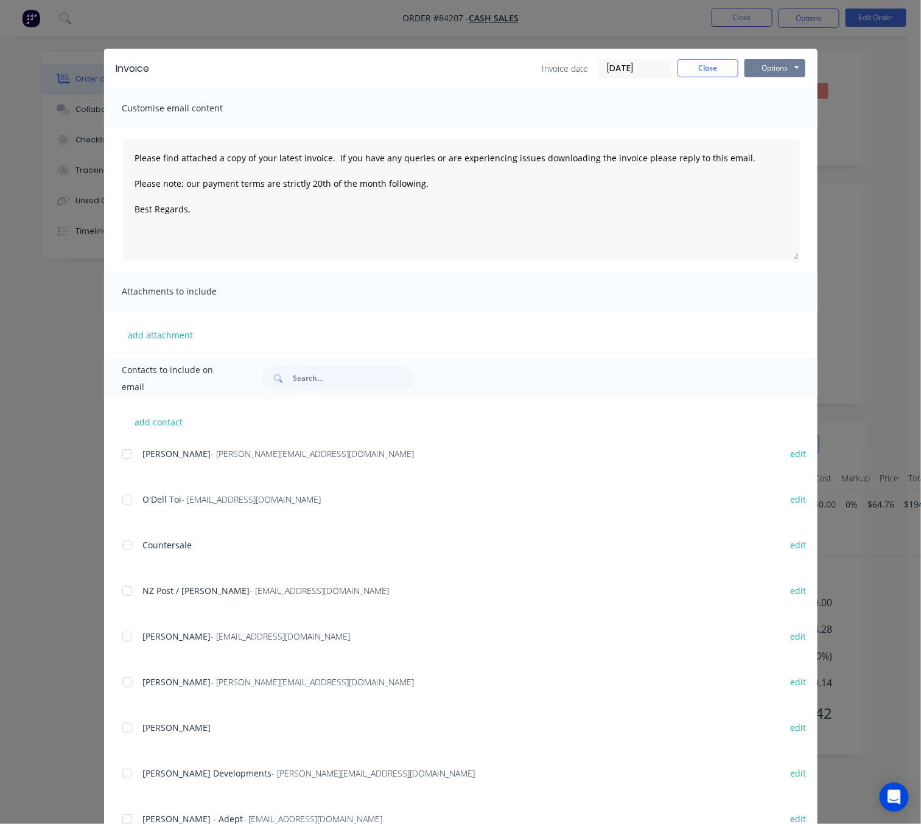
click at [798, 68] on div "Invoice Invoice date 27/08/25 Close Options Preview Print Email" at bounding box center [461, 69] width 714 height 40
click at [792, 68] on button "Options" at bounding box center [775, 68] width 61 height 18
click at [788, 95] on button "Preview" at bounding box center [784, 90] width 78 height 20
click at [715, 58] on div "Invoice Invoice date 27/08/25 Close Options Preview Print Email" at bounding box center [461, 69] width 714 height 40
click at [714, 60] on button "Close" at bounding box center [708, 68] width 61 height 18
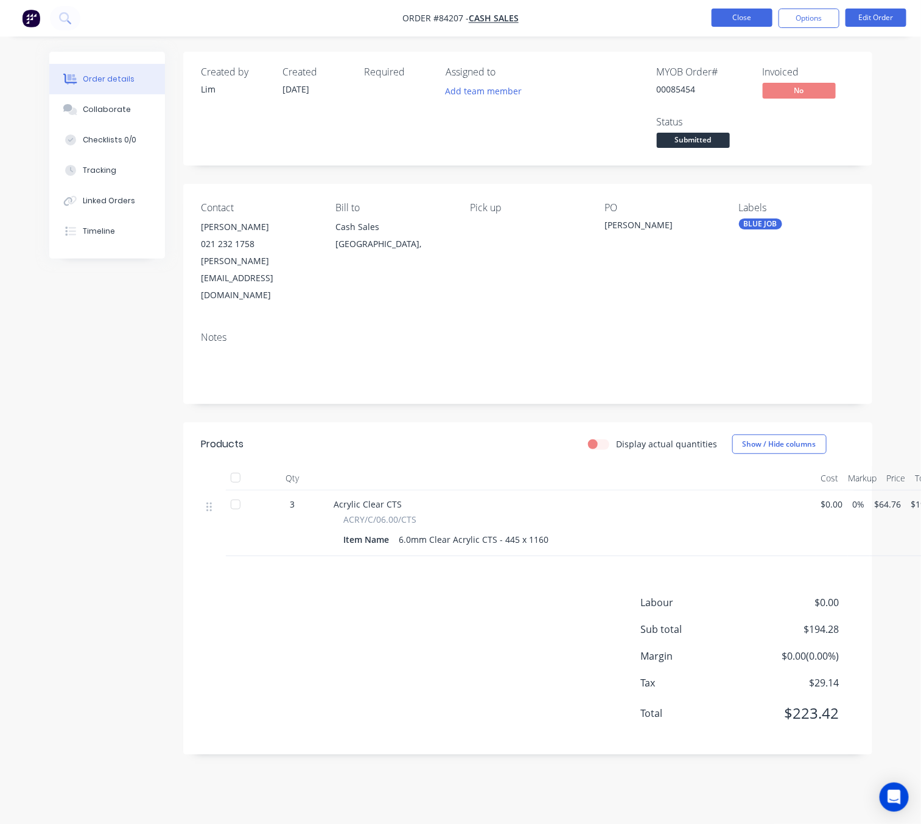
click at [748, 24] on button "Close" at bounding box center [742, 18] width 61 height 18
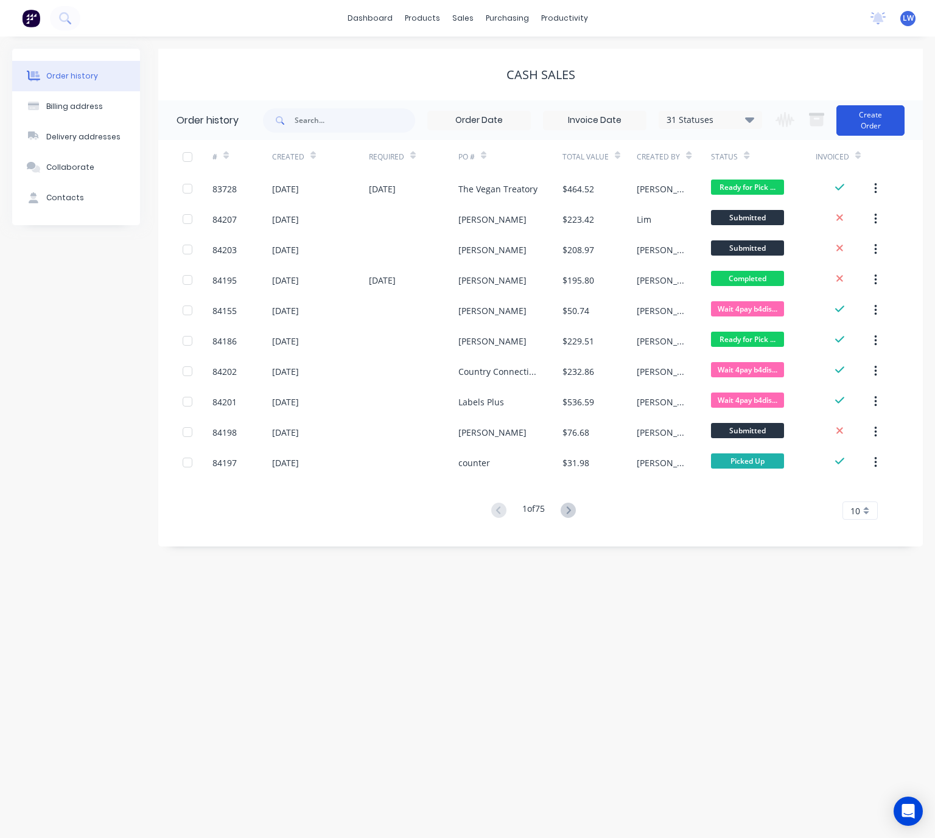
click at [883, 121] on button "Create Order" at bounding box center [871, 120] width 68 height 30
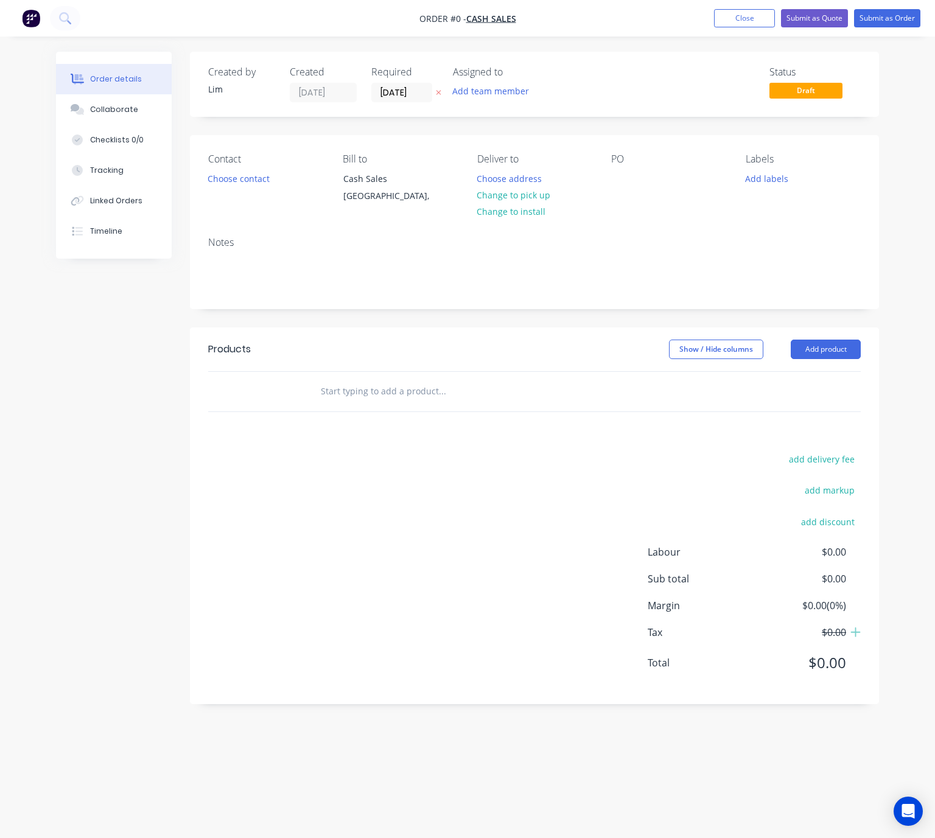
click at [435, 94] on button at bounding box center [438, 93] width 13 height 14
click at [265, 181] on button "Choose contact" at bounding box center [239, 178] width 75 height 16
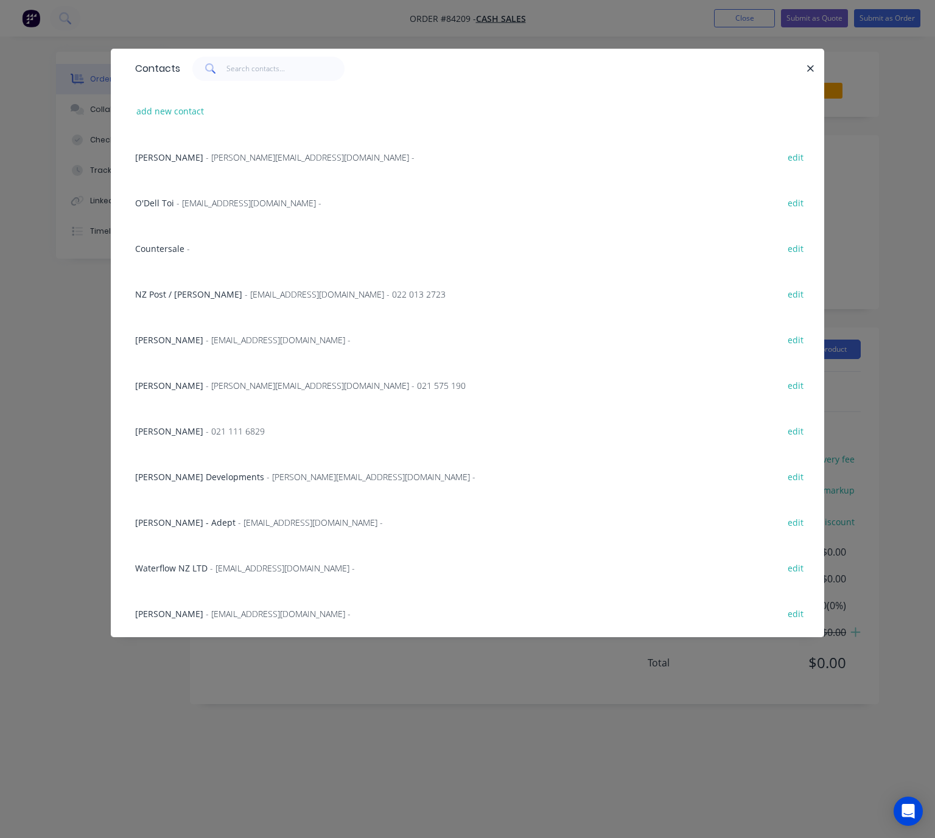
click at [181, 126] on div "add new contact" at bounding box center [467, 111] width 677 height 46
click at [181, 108] on button "add new contact" at bounding box center [170, 111] width 80 height 16
select select "NZ"
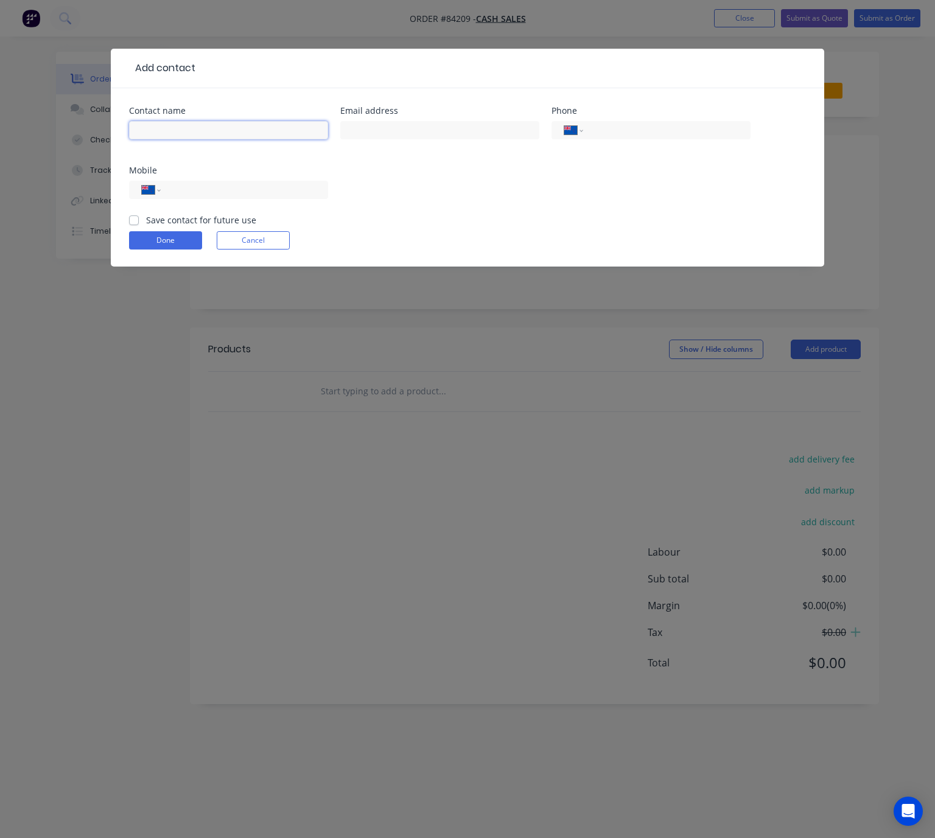
click at [205, 123] on input "text" at bounding box center [228, 130] width 199 height 18
paste input "Allister Wood"
type input "Allister Wood"
click at [427, 125] on input "text" at bounding box center [439, 130] width 199 height 18
paste input "Allister.wood@teomanga.org.nz"
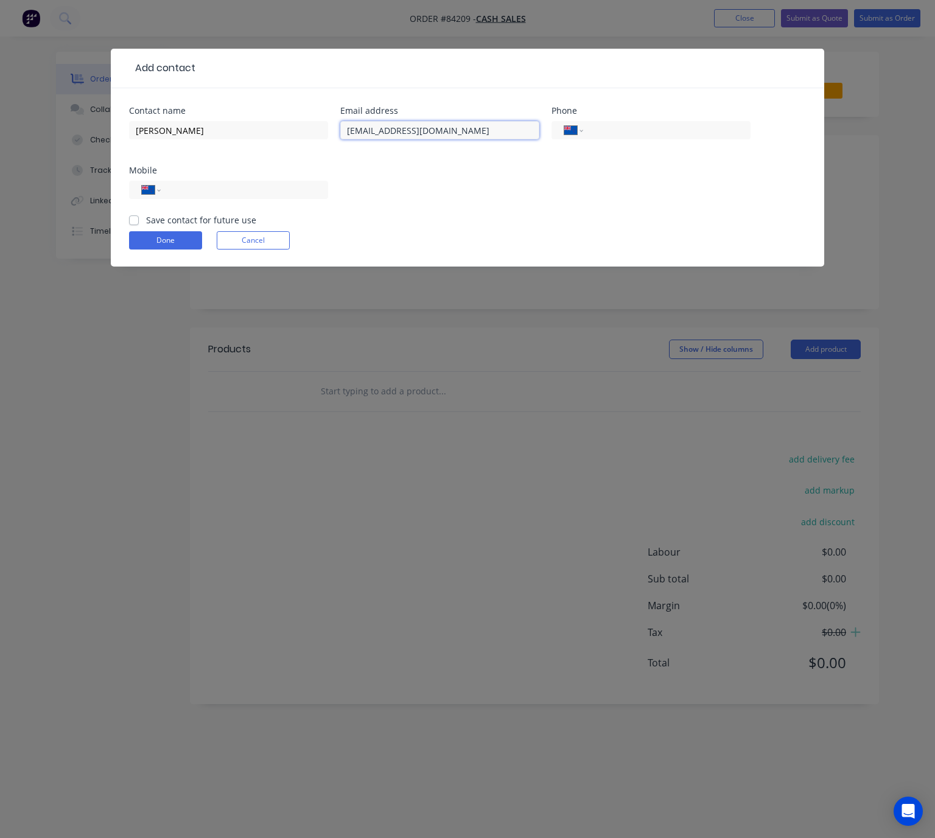
type input "Allister.wood@teomanga.org.nz"
click at [196, 190] on input "tel" at bounding box center [242, 190] width 146 height 14
paste input "021 194 7200"
type input "021 194 7200"
click at [146, 217] on label "Save contact for future use" at bounding box center [201, 220] width 110 height 13
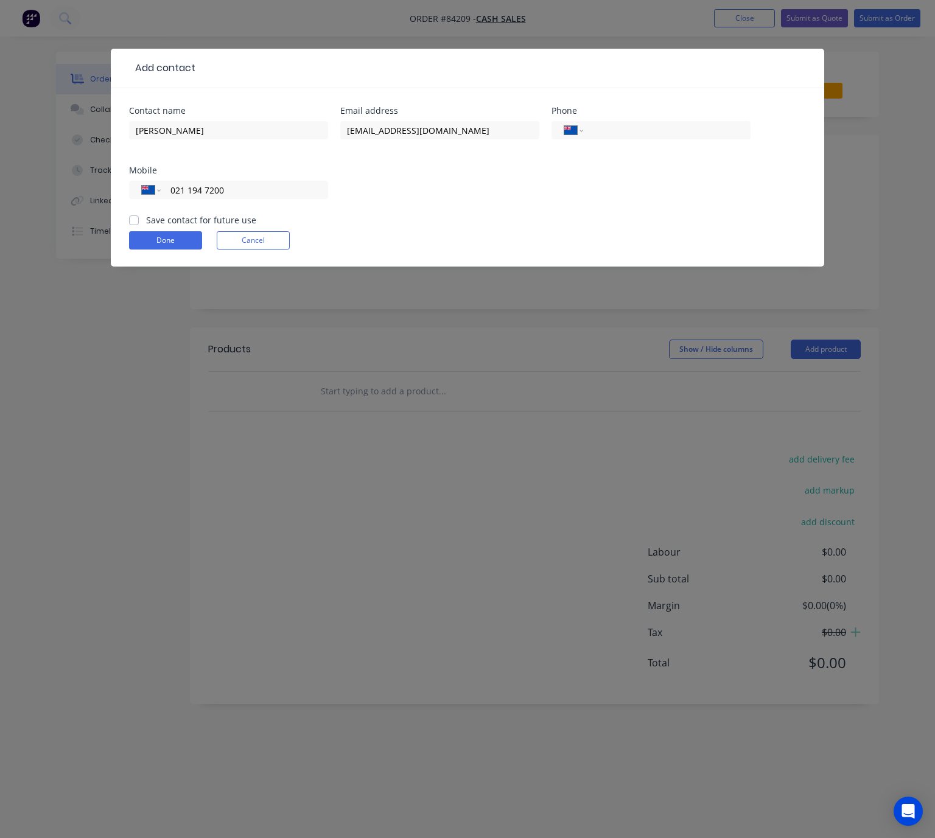
click at [133, 217] on input "Save contact for future use" at bounding box center [134, 220] width 10 height 12
checkbox input "true"
click at [174, 241] on button "Done" at bounding box center [165, 240] width 73 height 18
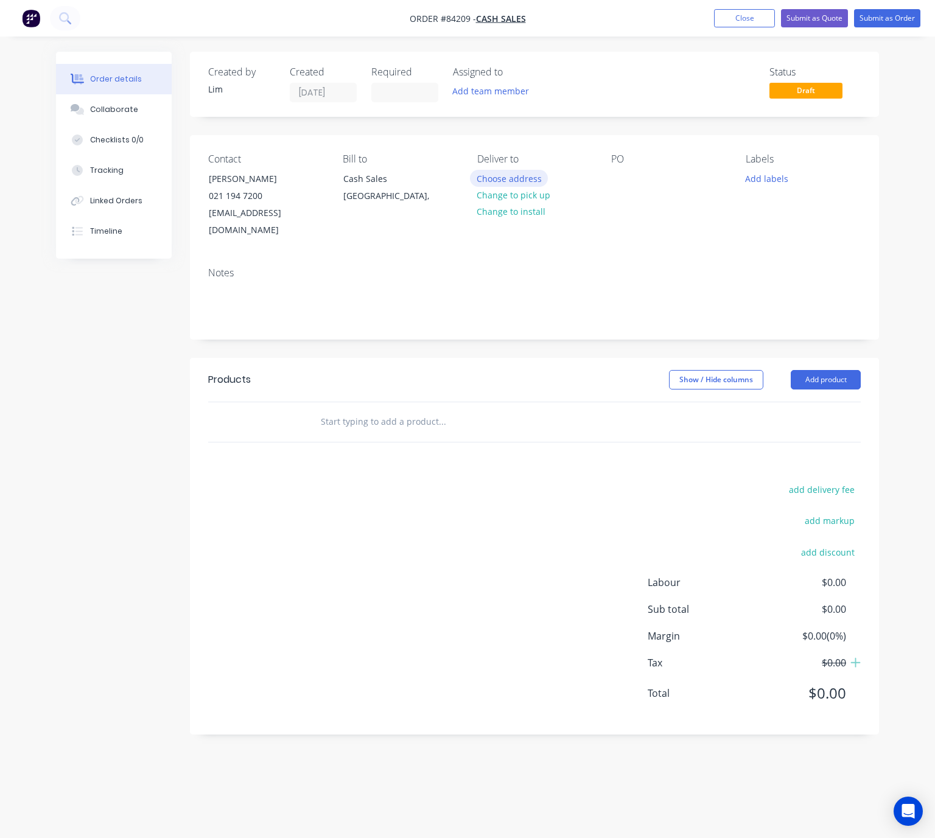
click at [527, 185] on button "Choose address" at bounding box center [509, 178] width 78 height 16
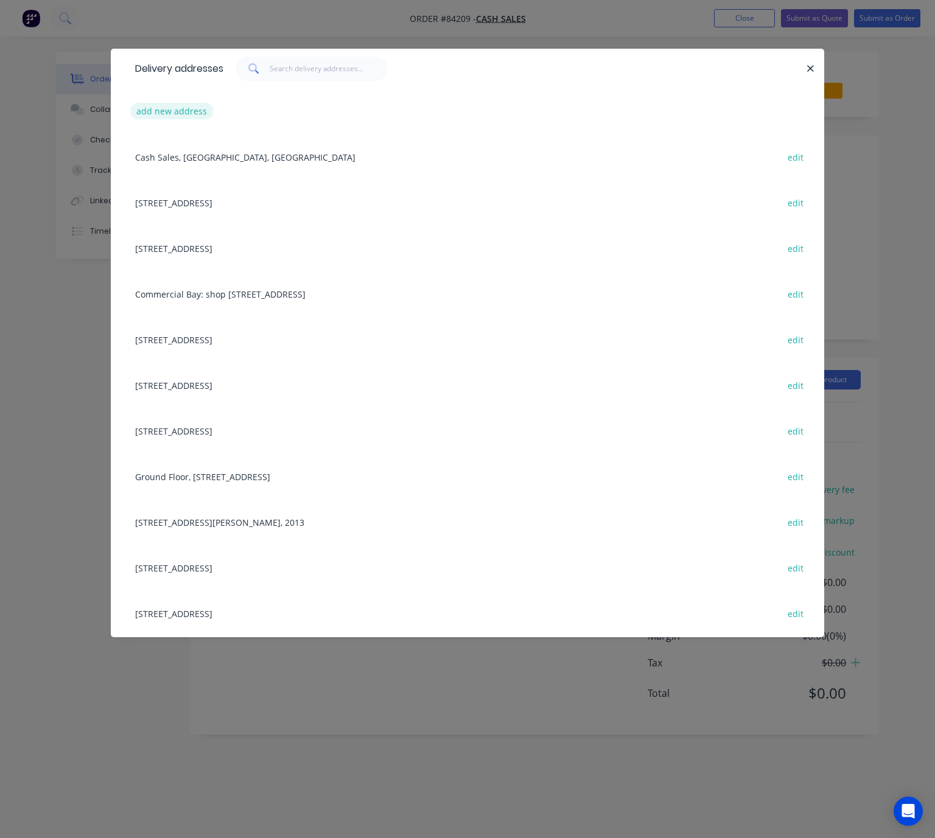
click at [168, 112] on button "add new address" at bounding box center [171, 111] width 83 height 16
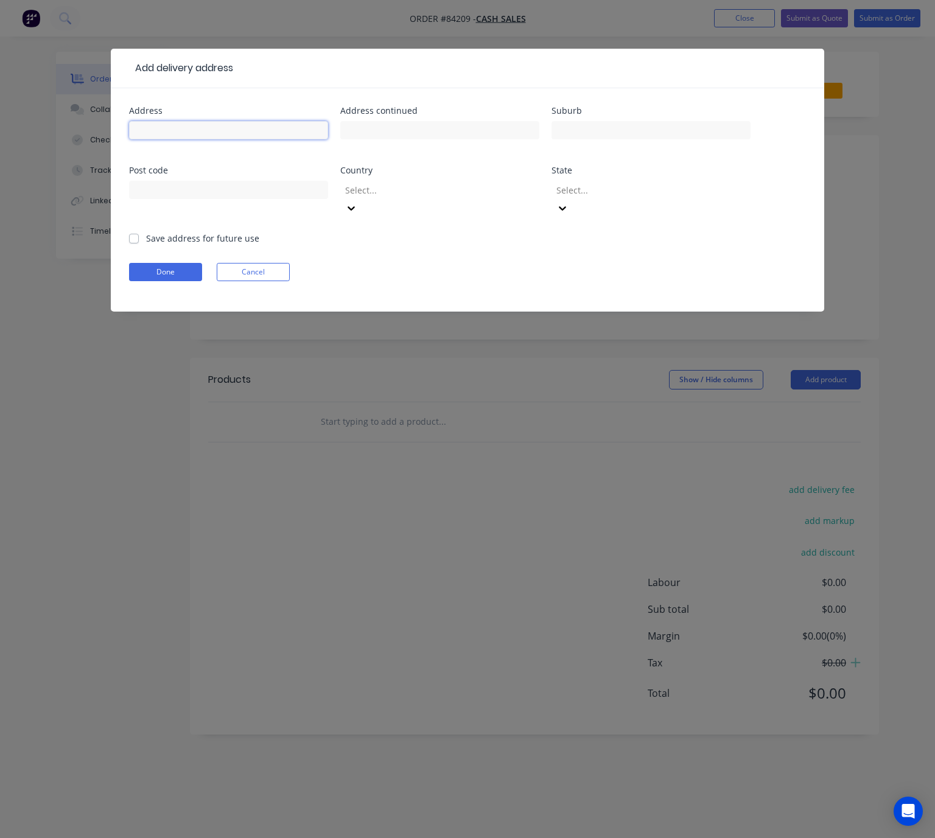
click at [181, 130] on input "text" at bounding box center [228, 130] width 199 height 18
paste input "499 Hutt Road"
type input "499 Hutt Road"
click at [649, 132] on input "text" at bounding box center [651, 130] width 199 height 18
paste input "Station Village"
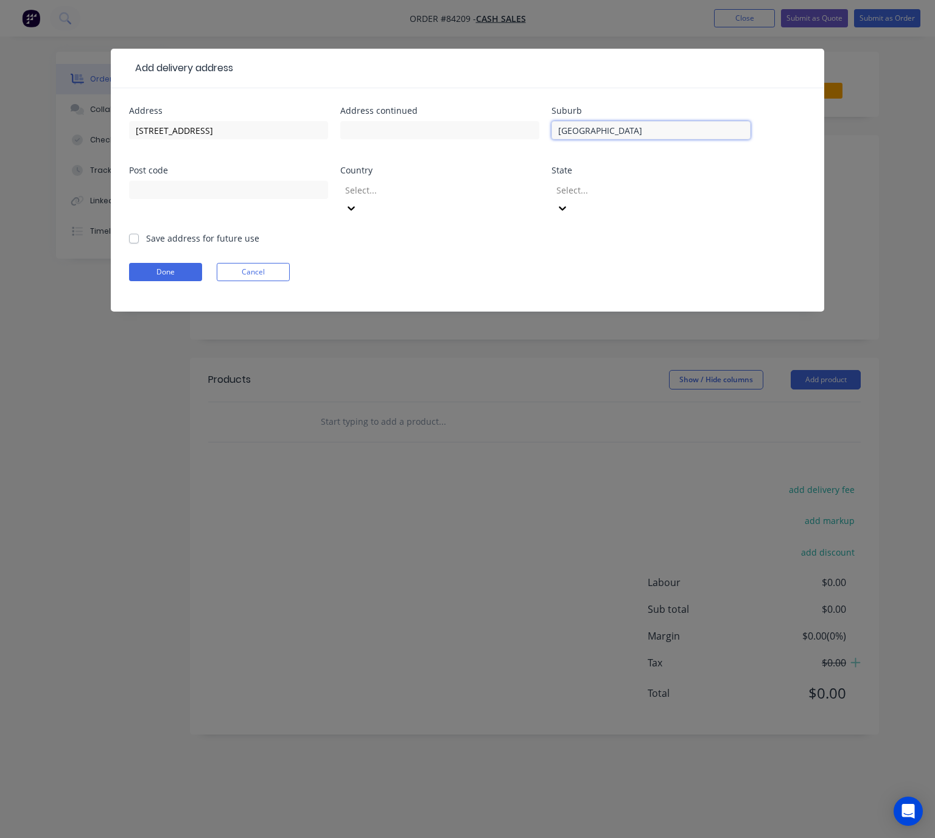
type input "Station Village"
click at [399, 134] on input "text" at bounding box center [439, 130] width 199 height 18
paste input "Te Omanga Hospice Store"
type input "Te Omanga Hospice Store"
click at [658, 132] on input "Station Village" at bounding box center [651, 130] width 199 height 18
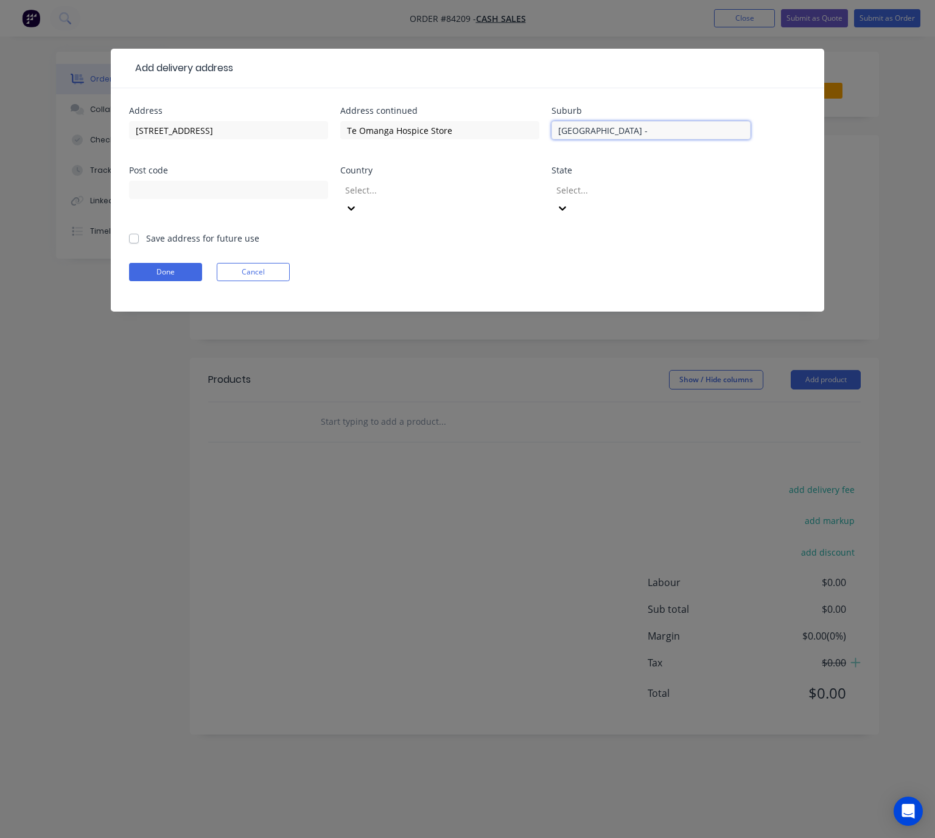
paste input "Lower Hutt"
type input "Station Village - Lower Hutt"
click at [222, 185] on input "text" at bounding box center [228, 190] width 199 height 18
type input "5010"
click at [388, 189] on div at bounding box center [431, 190] width 175 height 15
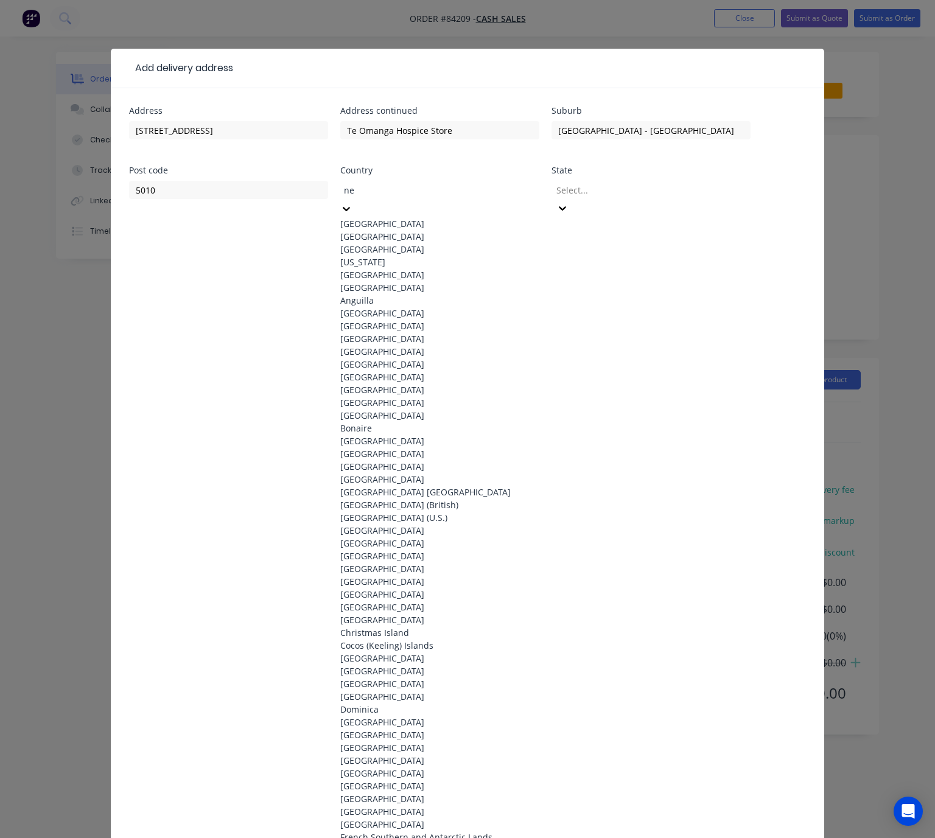
type input "new"
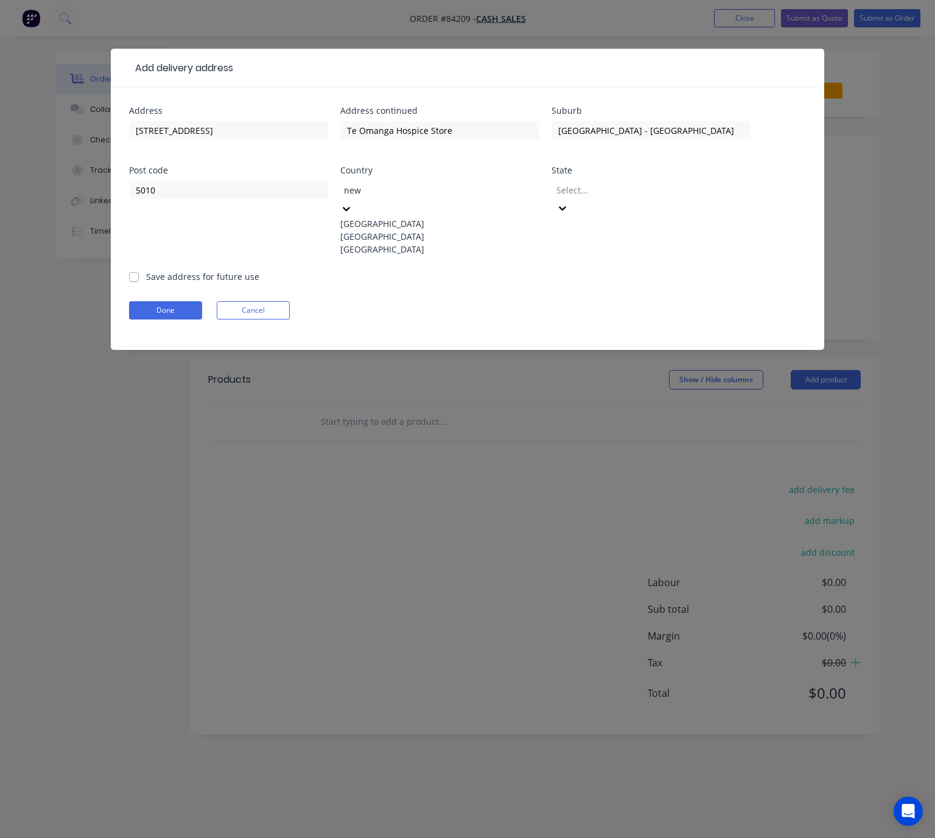
click at [431, 234] on div "New Zealand" at bounding box center [439, 236] width 199 height 13
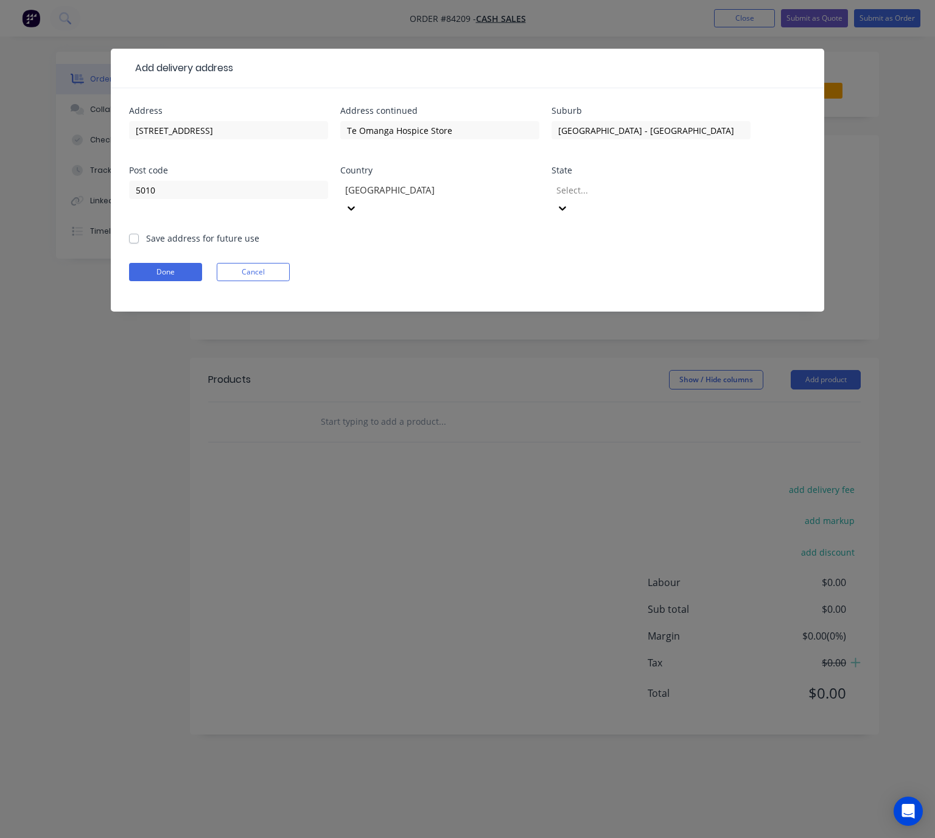
click at [633, 192] on div at bounding box center [642, 190] width 175 height 15
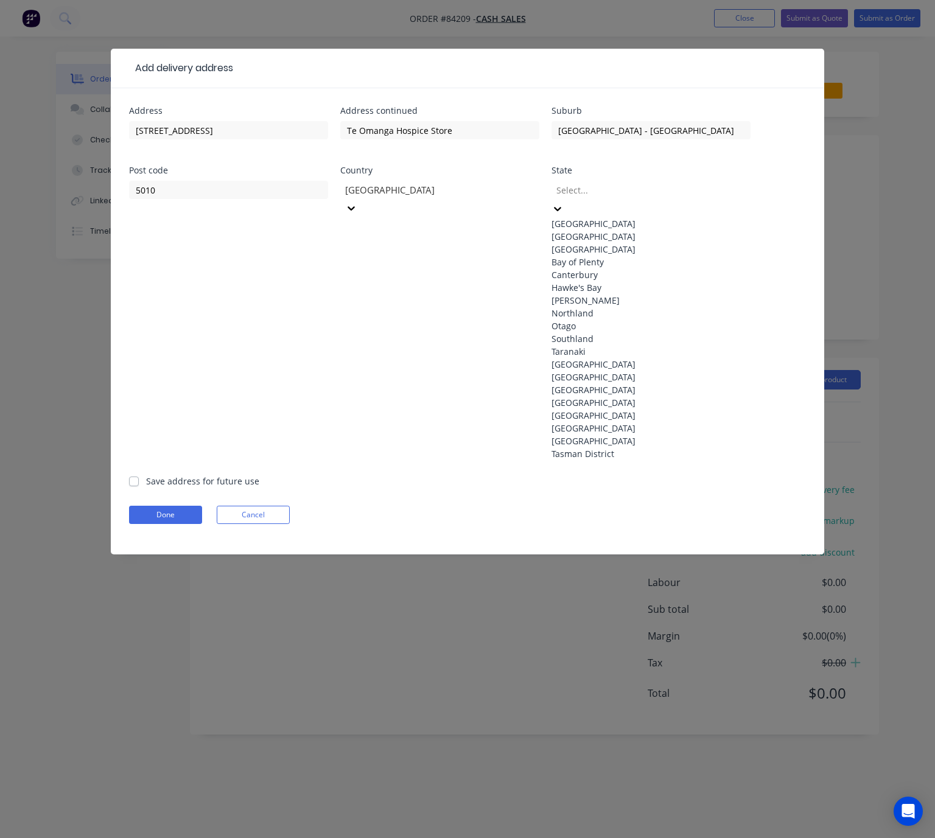
click at [636, 217] on div "North Island" at bounding box center [651, 223] width 199 height 13
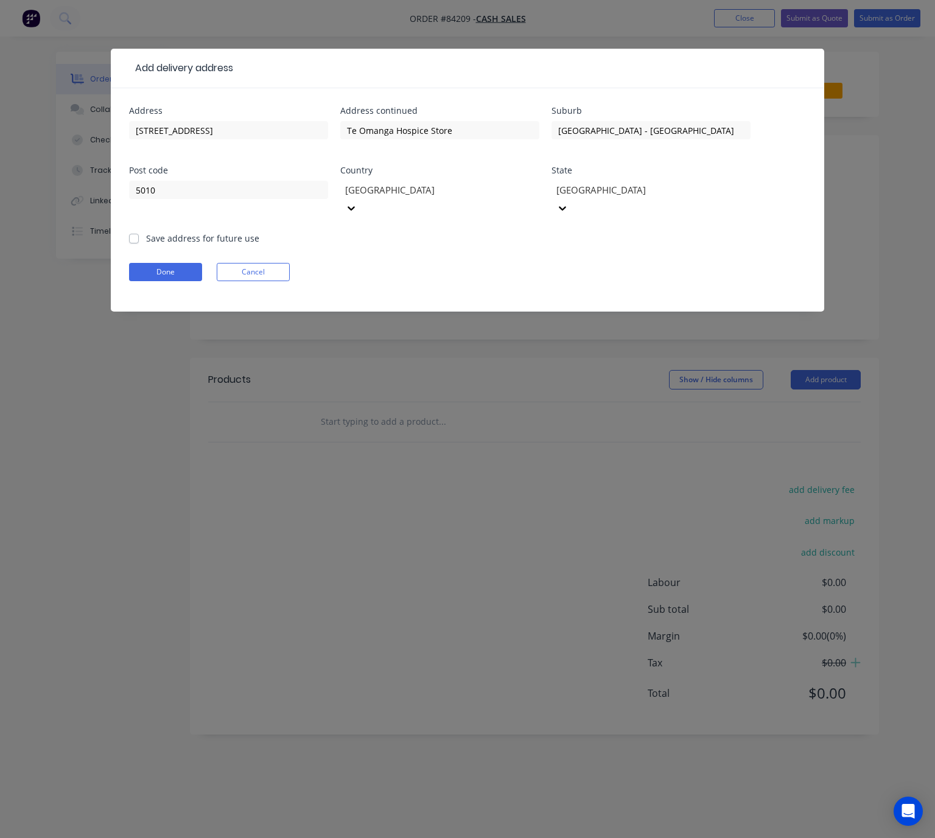
drag, startPoint x: 130, startPoint y: 217, endPoint x: 146, endPoint y: 240, distance: 27.9
click at [146, 232] on label "Save address for future use" at bounding box center [202, 238] width 113 height 13
click at [130, 232] on input "Save address for future use" at bounding box center [134, 238] width 10 height 12
checkbox input "true"
click at [156, 263] on button "Done" at bounding box center [165, 272] width 73 height 18
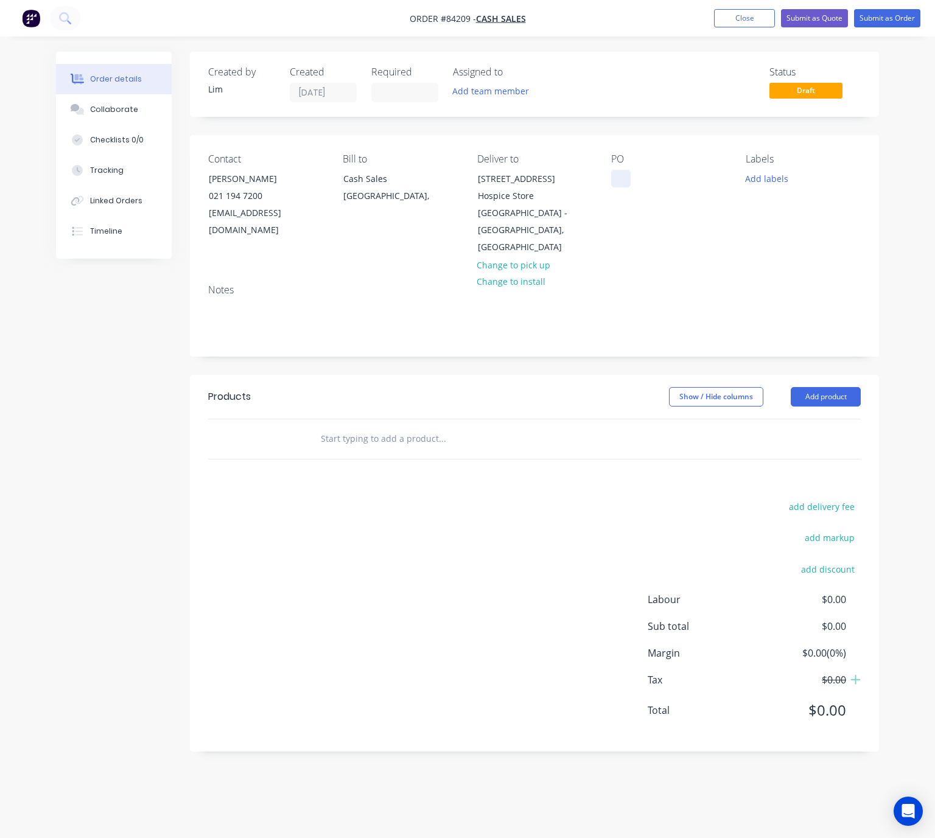
click at [616, 185] on div at bounding box center [620, 179] width 19 height 18
drag, startPoint x: 210, startPoint y: 172, endPoint x: 308, endPoint y: 185, distance: 98.3
click at [308, 185] on div "Allister Wood" at bounding box center [259, 178] width 101 height 17
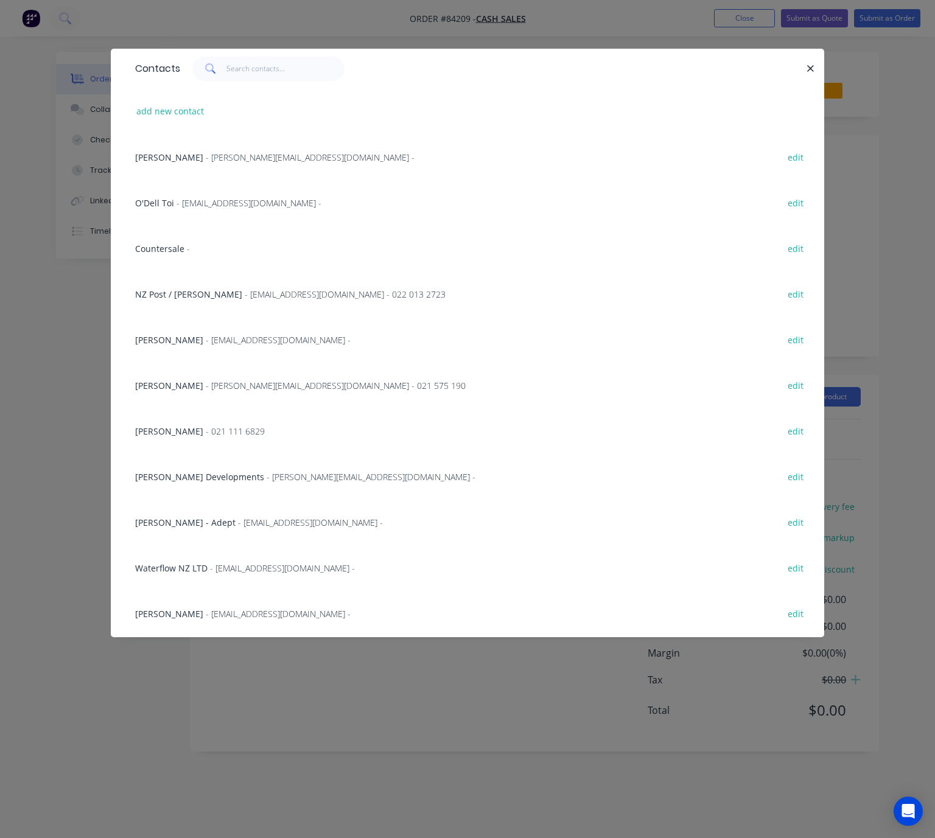
click at [802, 66] on div at bounding box center [493, 69] width 626 height 24
drag, startPoint x: 810, startPoint y: 70, endPoint x: 671, endPoint y: 97, distance: 141.5
click at [810, 69] on icon "button" at bounding box center [811, 68] width 8 height 11
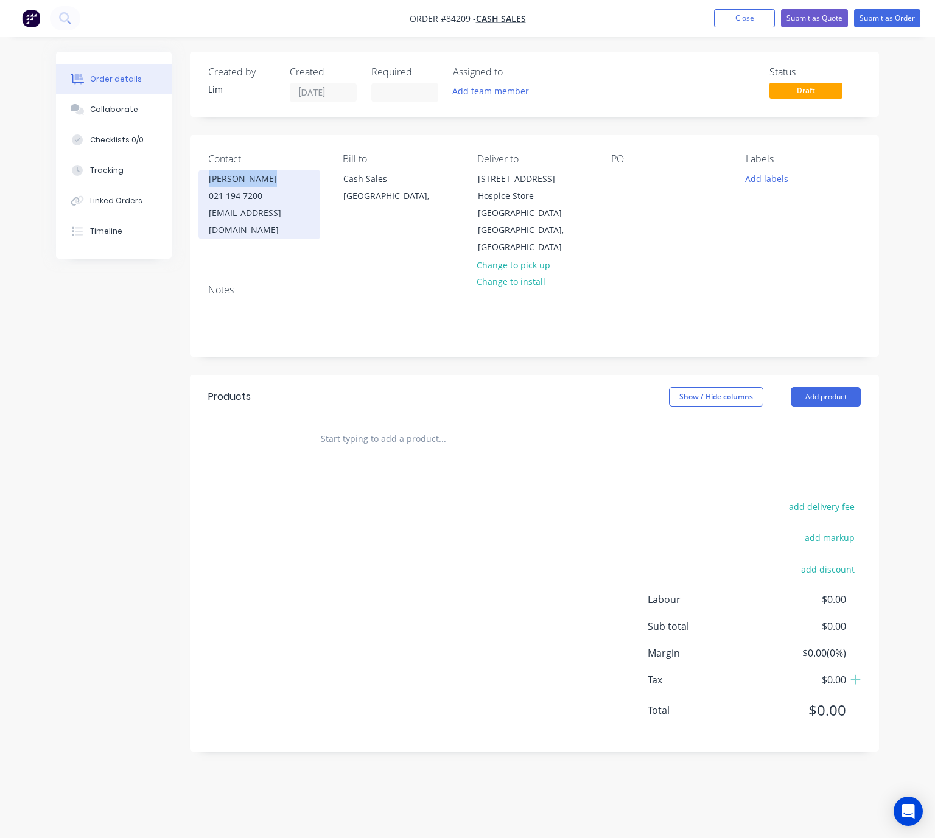
drag, startPoint x: 219, startPoint y: 179, endPoint x: 274, endPoint y: 183, distance: 54.9
click at [274, 183] on div "Allister Wood" at bounding box center [259, 178] width 101 height 17
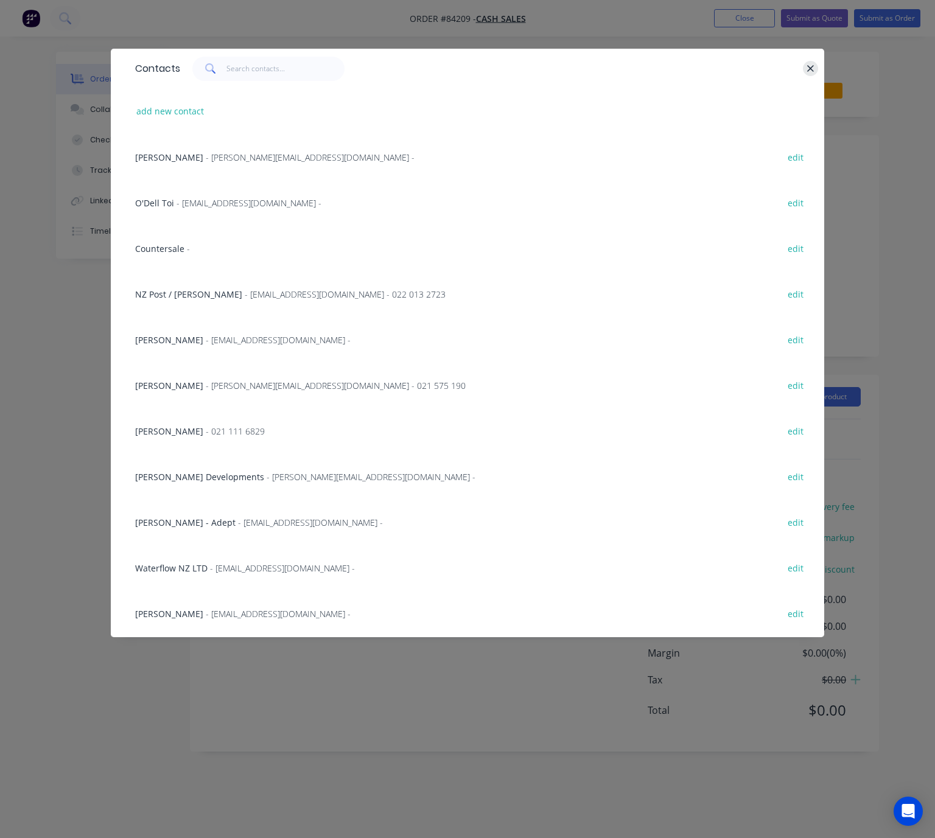
click at [815, 69] on button "button" at bounding box center [810, 68] width 15 height 15
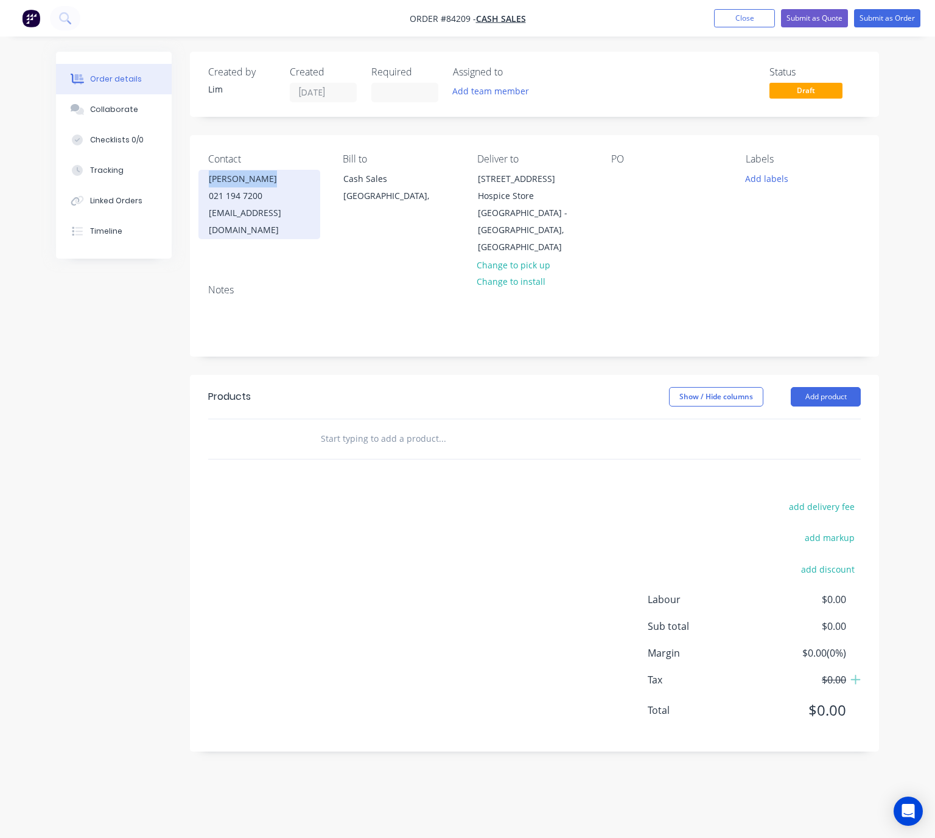
copy div "Allister Wood"
click at [628, 177] on div at bounding box center [620, 179] width 19 height 18
paste div
click at [758, 177] on button "Add labels" at bounding box center [767, 178] width 56 height 16
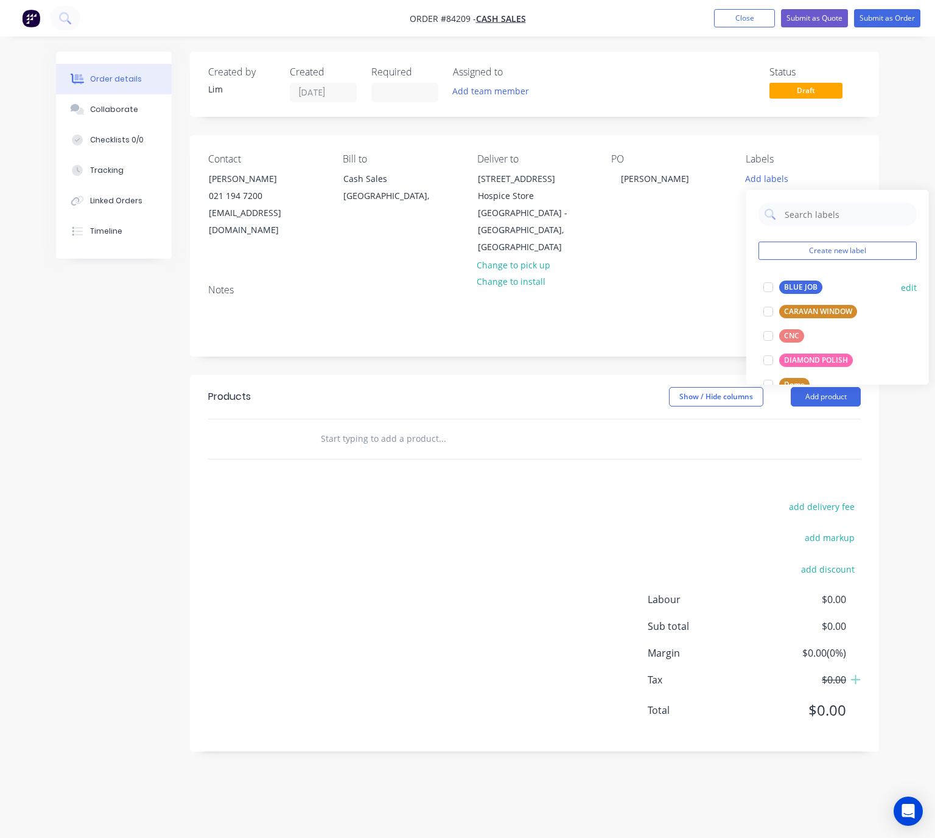
click at [798, 286] on div "BLUE JOB" at bounding box center [800, 287] width 43 height 13
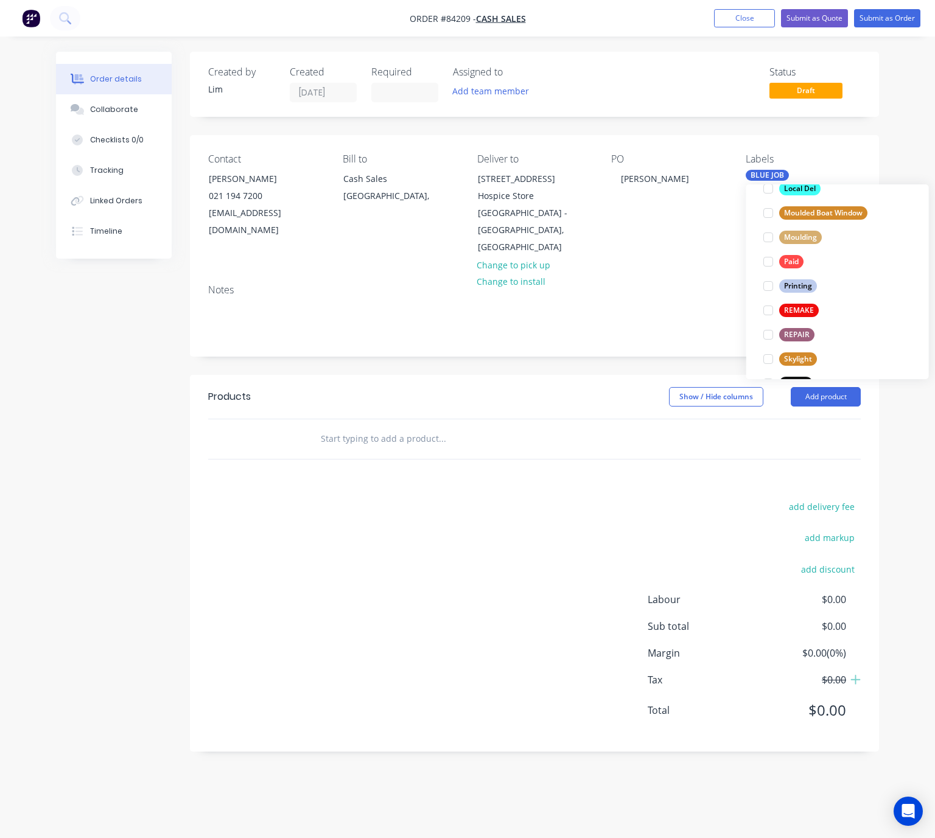
scroll to position [457, 0]
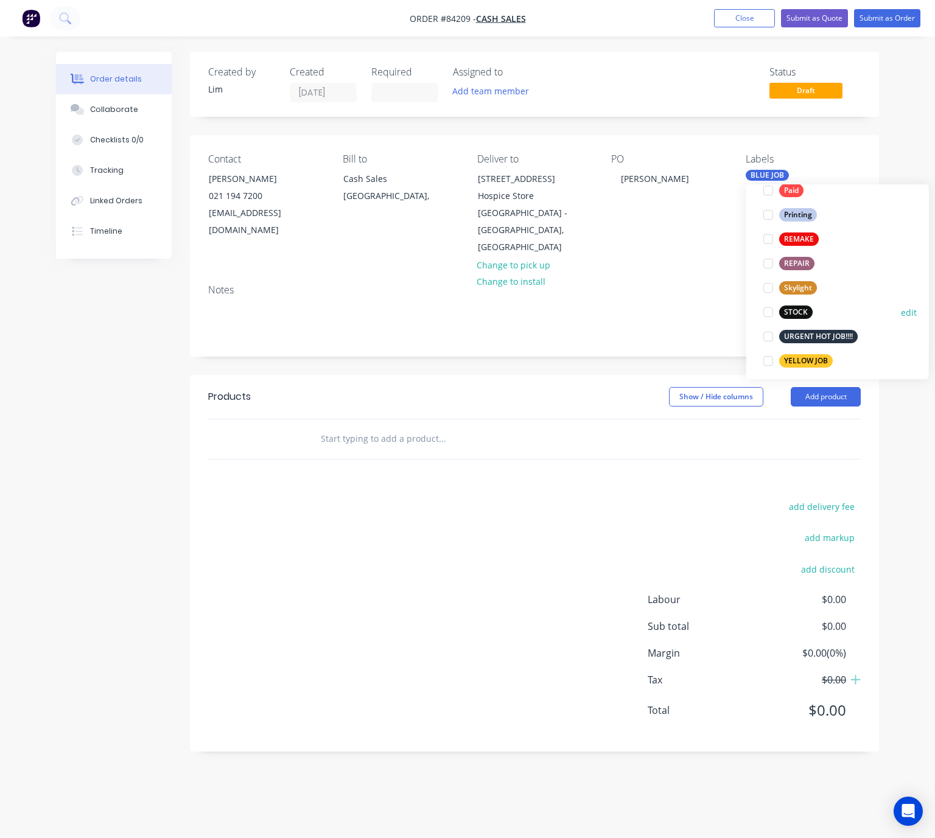
click at [795, 317] on div "STOCK" at bounding box center [795, 312] width 33 height 13
click at [473, 375] on header "Products Show / Hide columns Add product" at bounding box center [534, 397] width 689 height 44
click at [395, 427] on input "text" at bounding box center [442, 439] width 244 height 24
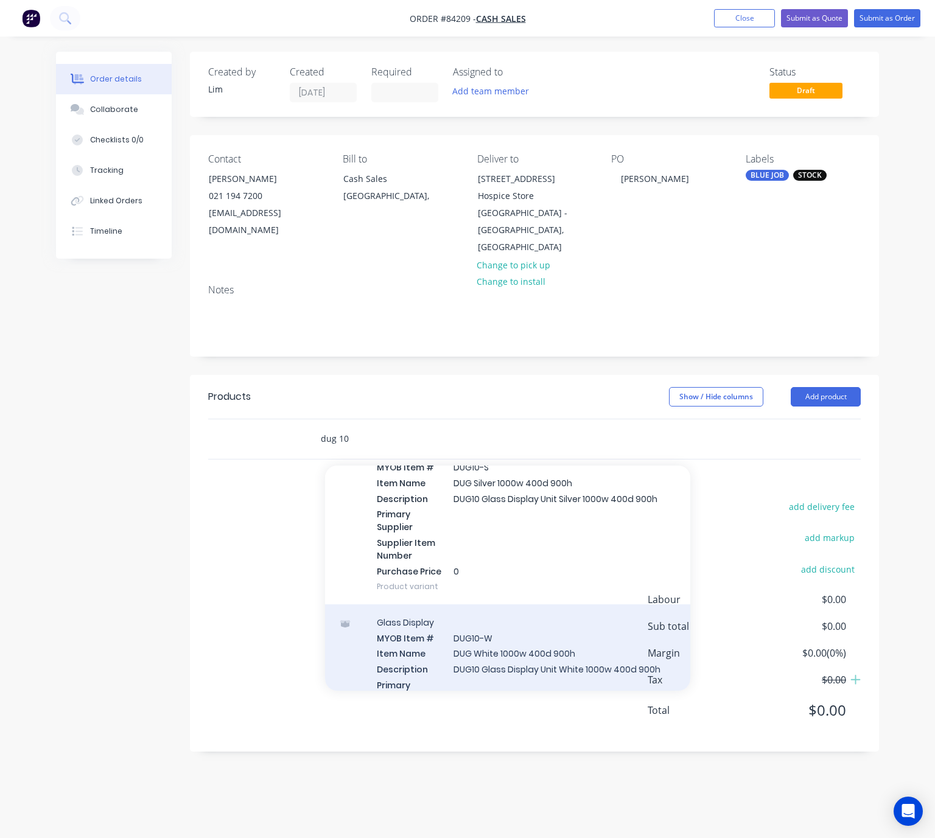
scroll to position [274, 0]
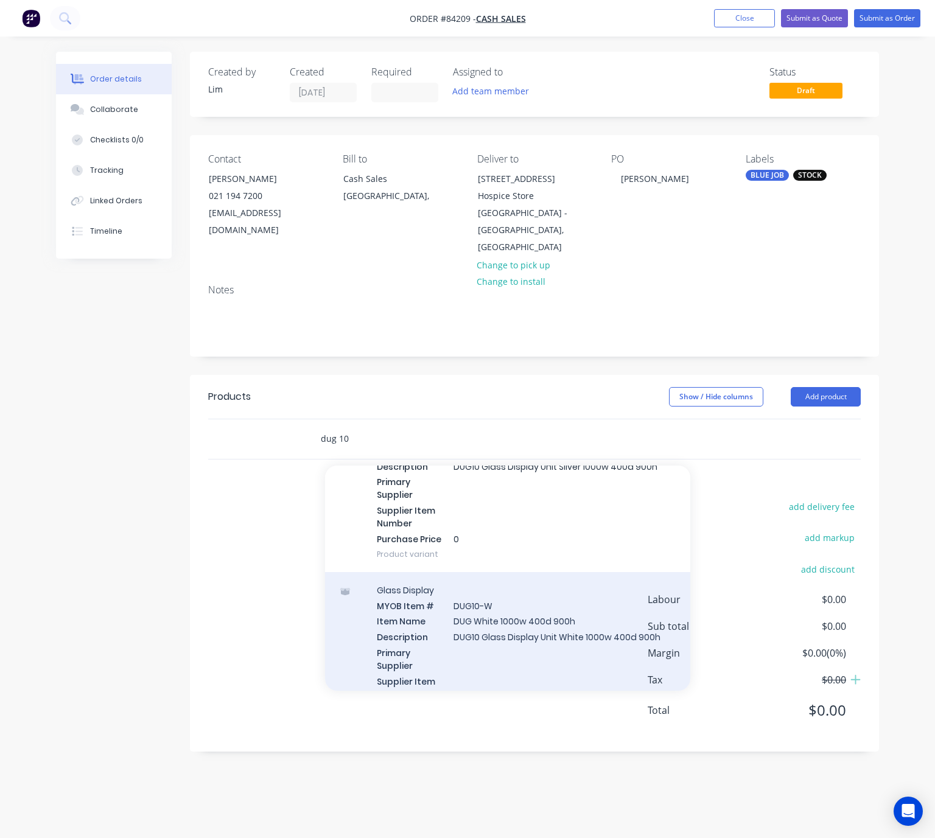
type input "dug 10"
click at [590, 627] on div "Glass Display MYOB Item # DUG10-W Item Name DUG White 1000w 400d 900h Descripti…" at bounding box center [507, 657] width 365 height 171
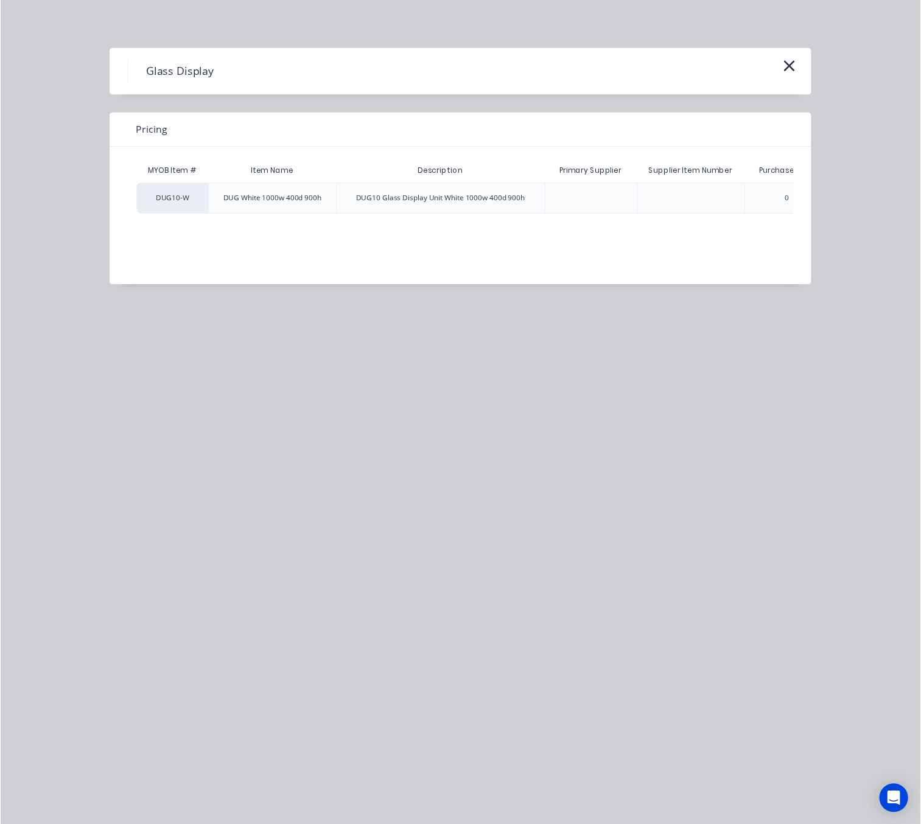
scroll to position [0, 106]
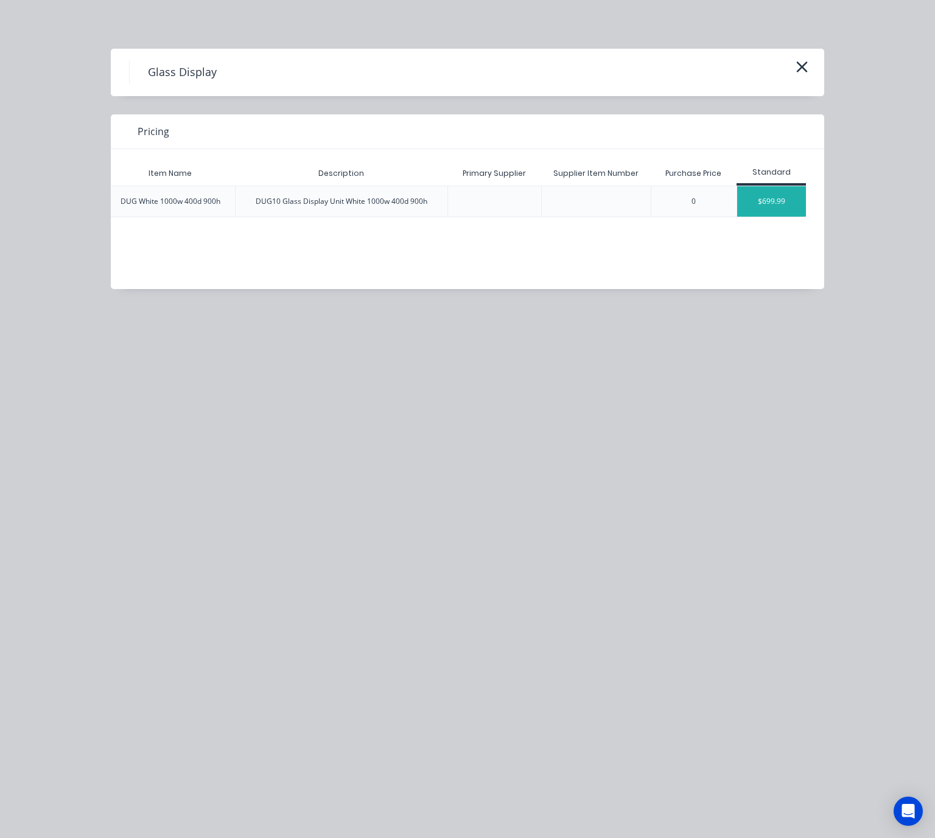
click at [778, 192] on div "$699.99" at bounding box center [771, 201] width 69 height 30
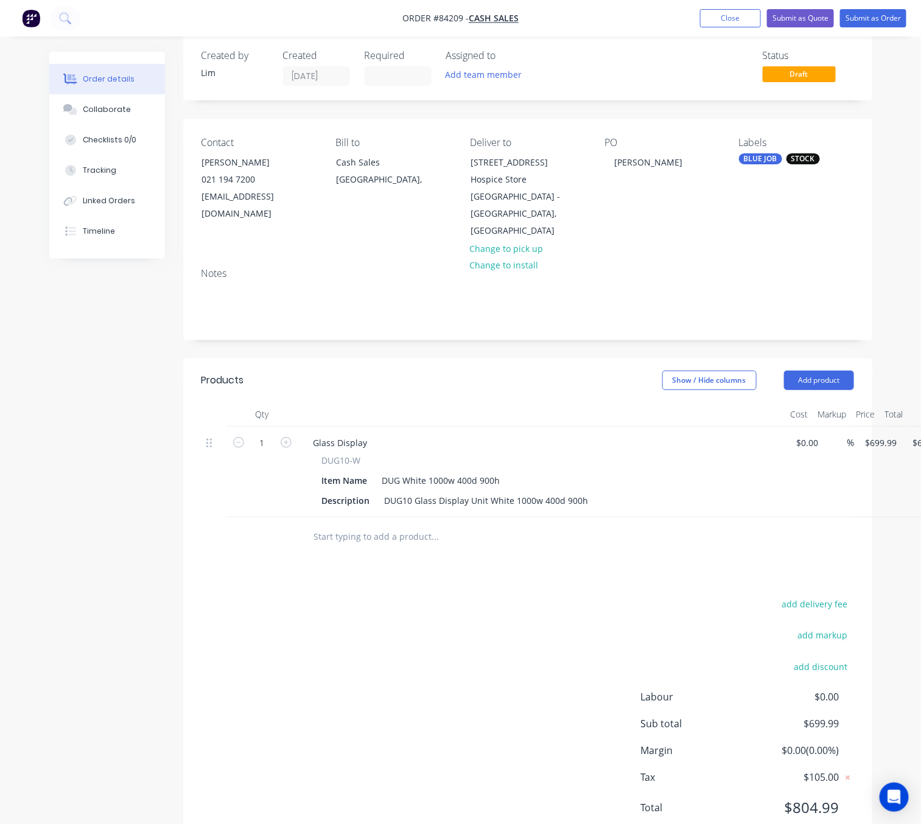
scroll to position [44, 0]
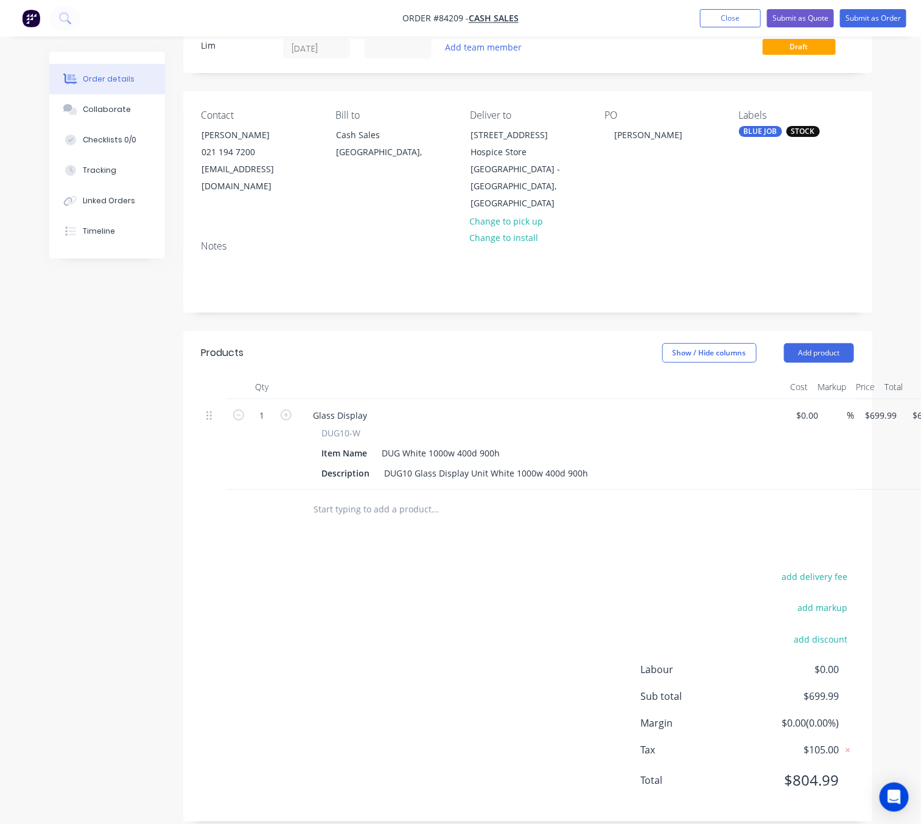
click at [395, 497] on input "text" at bounding box center [436, 509] width 244 height 24
click at [332, 497] on input "dug 188" at bounding box center [436, 509] width 244 height 24
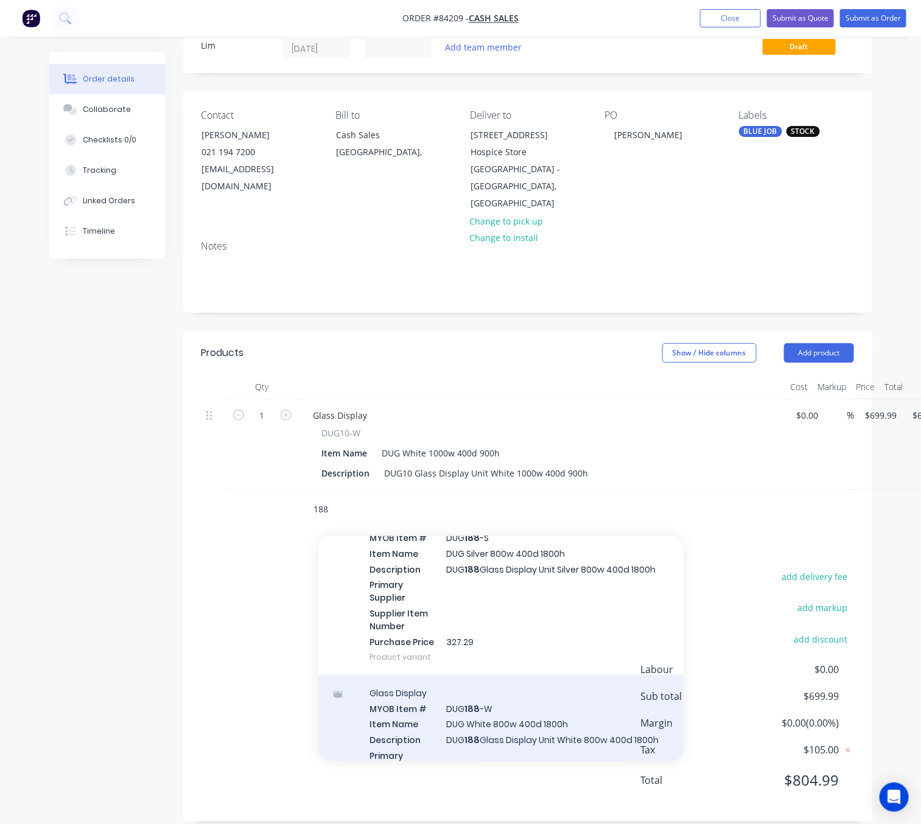
scroll to position [274, 0]
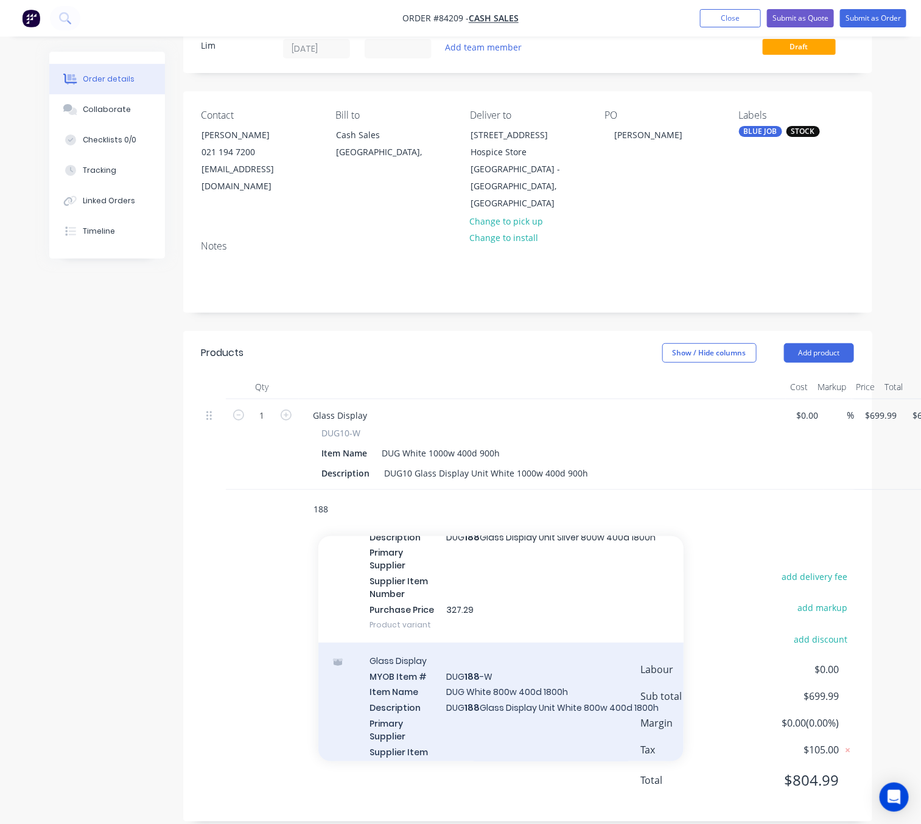
type input "188"
click at [510, 680] on div "Glass Display MYOB Item # DUG 188 -W Item Name DUG White 800w 400d 1800h Descri…" at bounding box center [500, 728] width 365 height 171
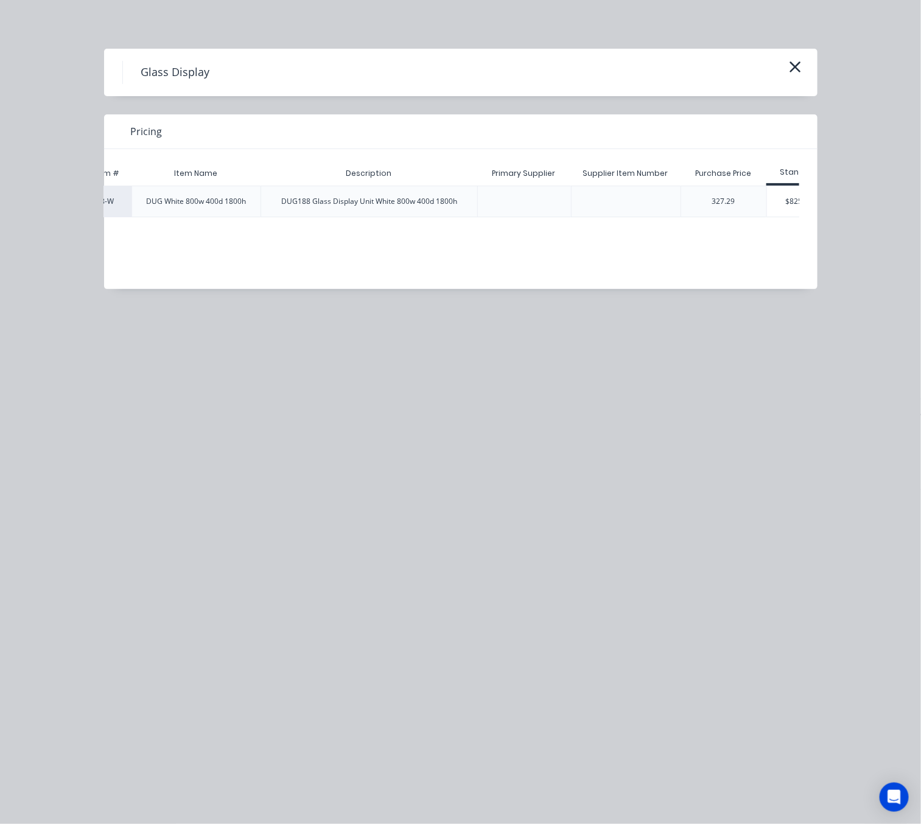
scroll to position [0, 106]
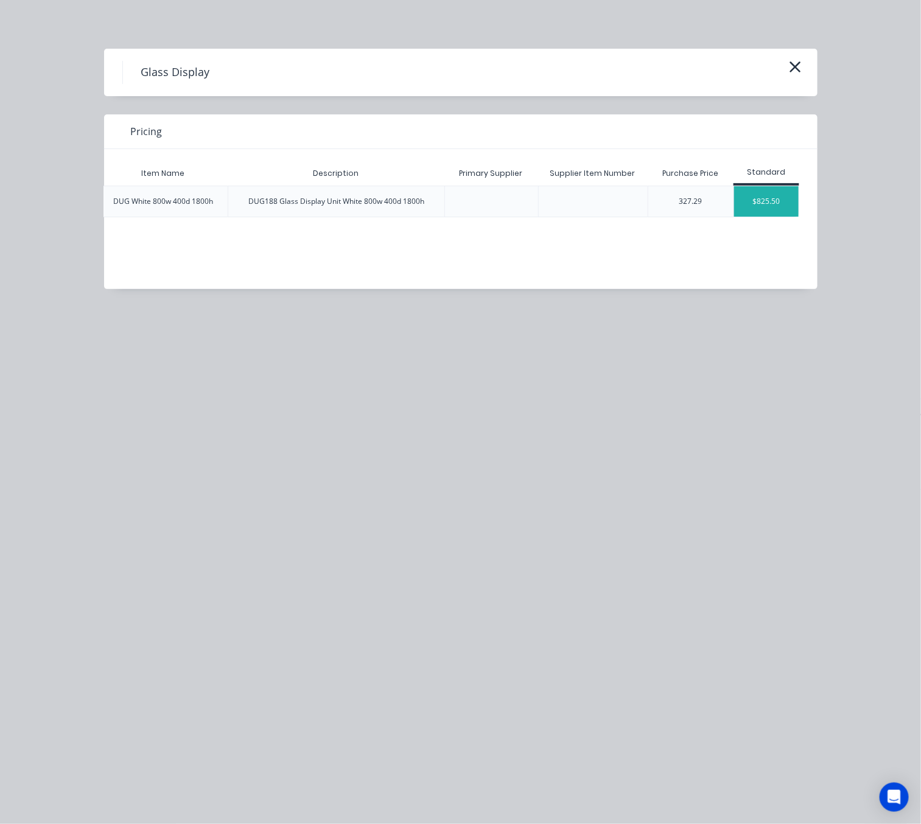
click at [777, 195] on div "$825.50" at bounding box center [766, 201] width 65 height 30
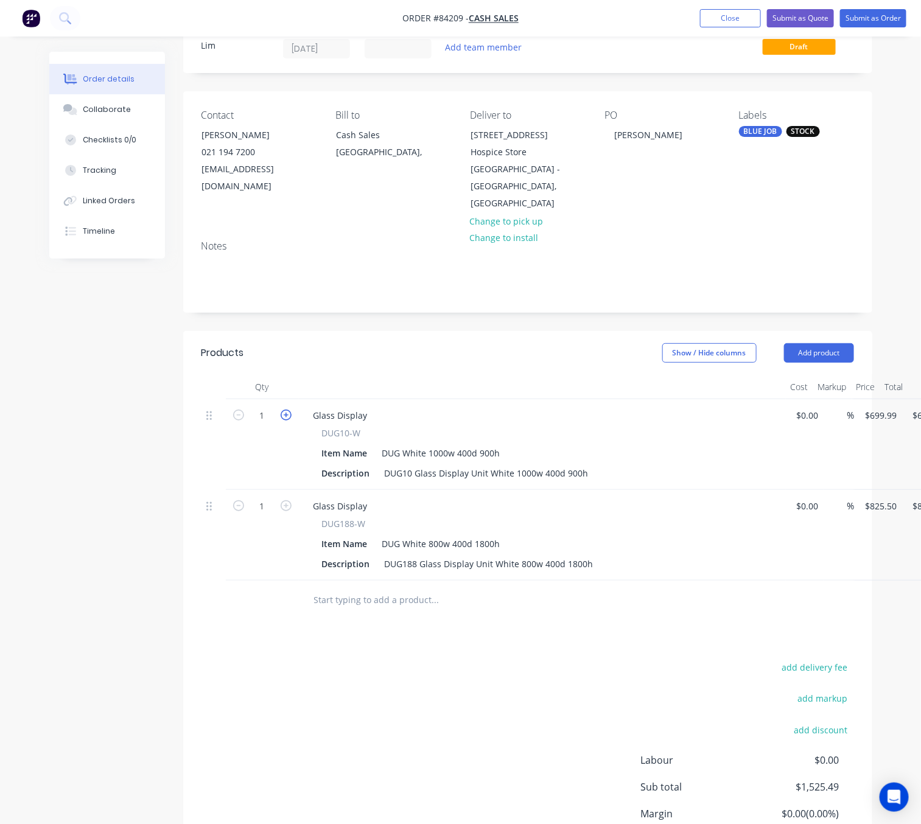
click at [282, 410] on icon "button" at bounding box center [286, 415] width 11 height 11
type input "2"
type input "$1,399.98"
click at [285, 410] on icon "button" at bounding box center [286, 415] width 11 height 11
type input "3"
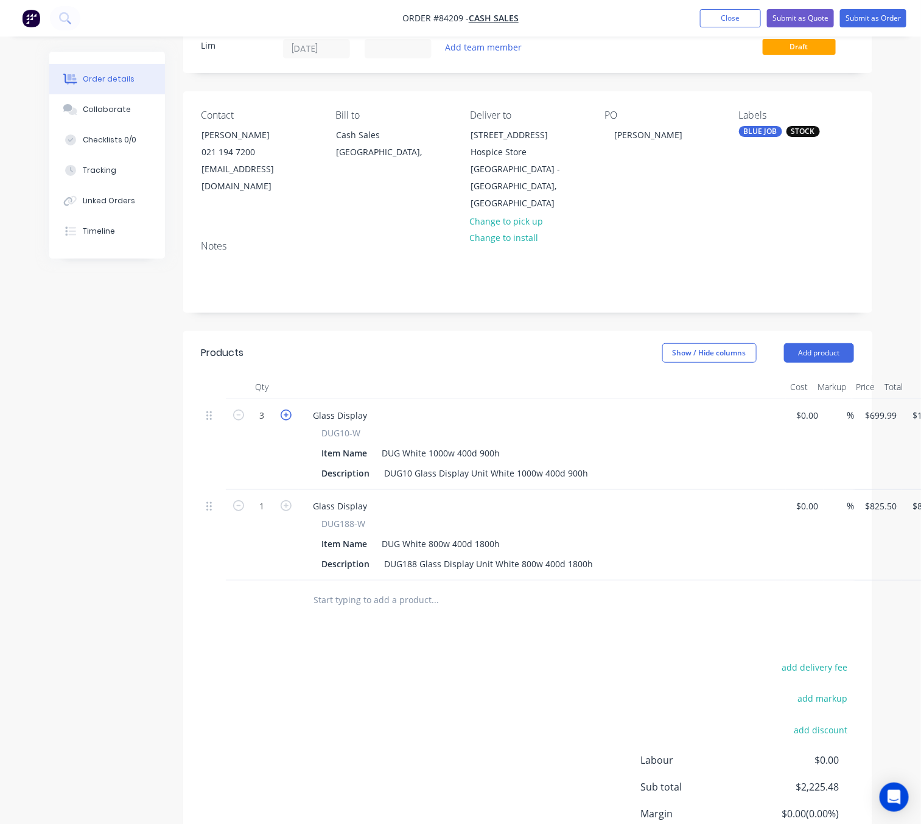
type input "$2,099.97"
click at [883, 497] on input "825.5" at bounding box center [884, 506] width 38 height 18
type input "$1,136.83"
click at [594, 628] on div "Products Show / Hide columns Add product Qty Cost Markup Price Total 3 Glass Di…" at bounding box center [527, 622] width 689 height 582
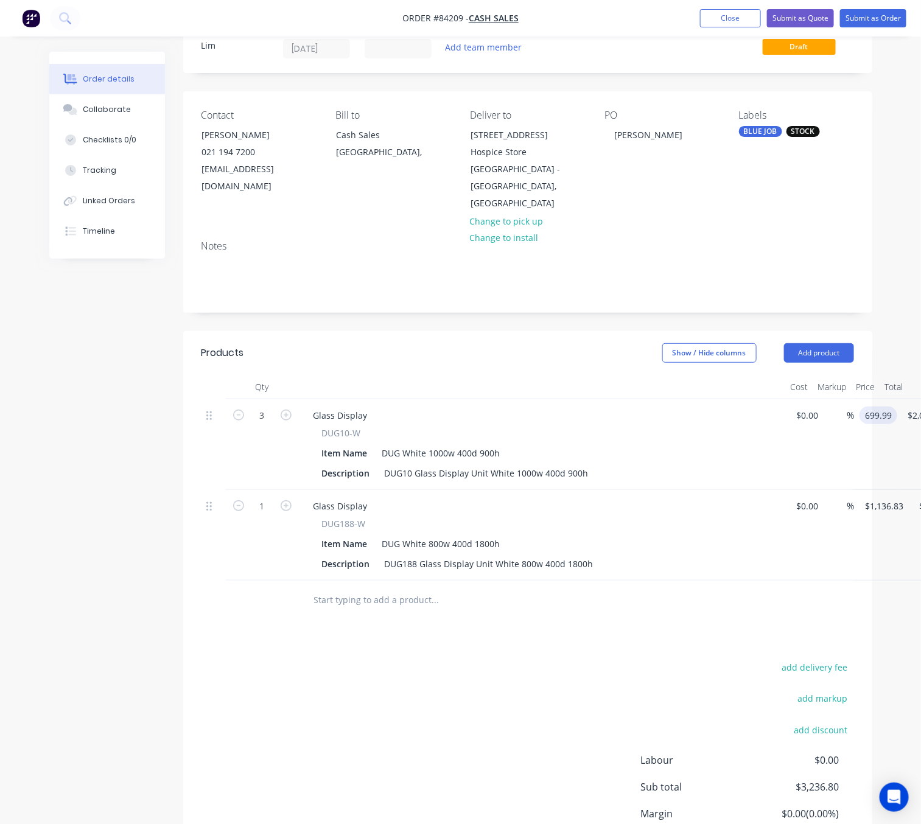
click at [887, 407] on input "699.99" at bounding box center [881, 416] width 33 height 18
type input "$1,104.35"
type input "$3,313.05"
click at [420, 672] on div "add delivery fee add markup add discount Labour $0.00 Sub total $3,236.80 Margi…" at bounding box center [528, 776] width 653 height 235
click at [116, 570] on div "Created by Lim Created 27/08/25 Required Assigned to Add team member Status Dra…" at bounding box center [460, 469] width 823 height 923
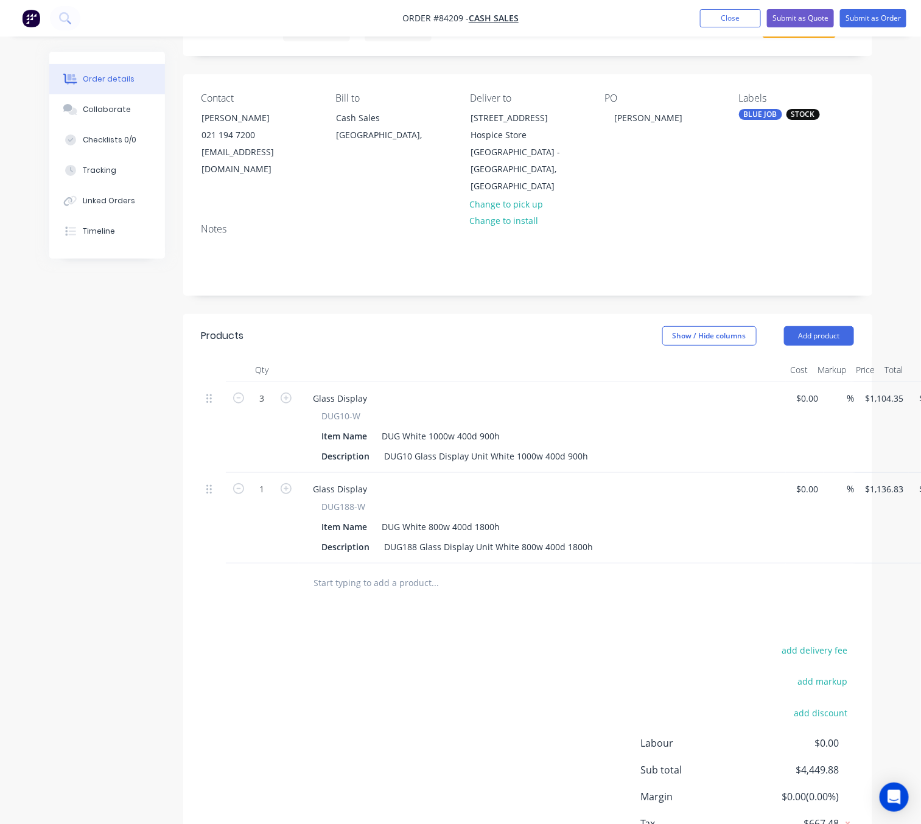
scroll to position [0, 0]
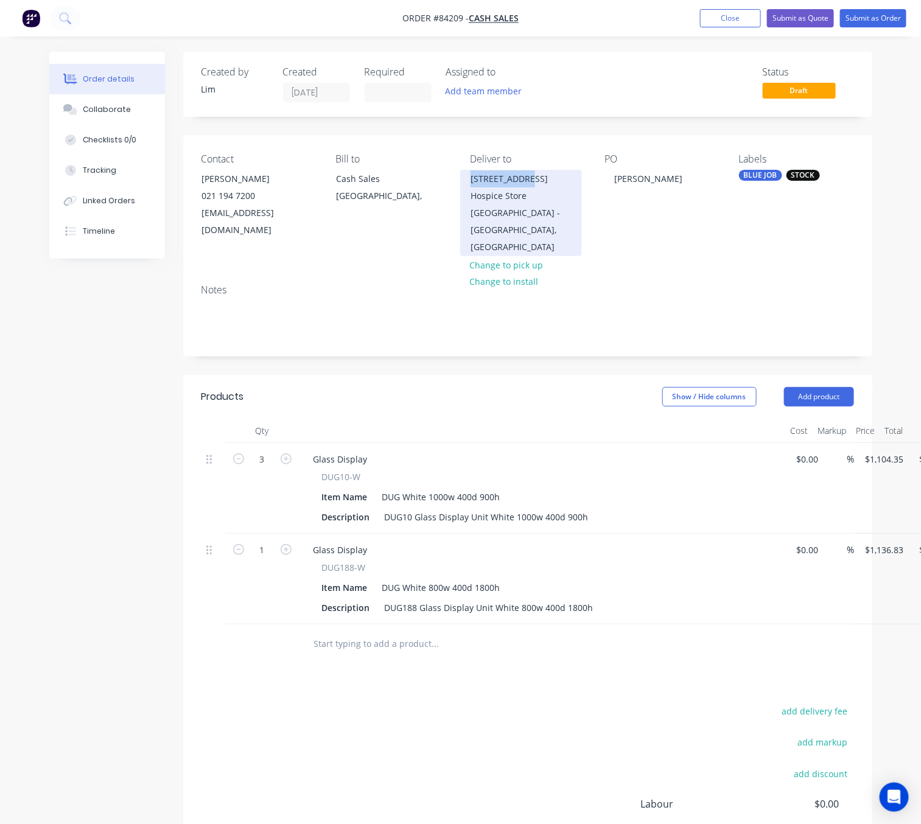
drag, startPoint x: 471, startPoint y: 179, endPoint x: 526, endPoint y: 183, distance: 55.0
click at [526, 183] on div "499 Hutt Road Te Omanga Hospice Store" at bounding box center [521, 187] width 101 height 34
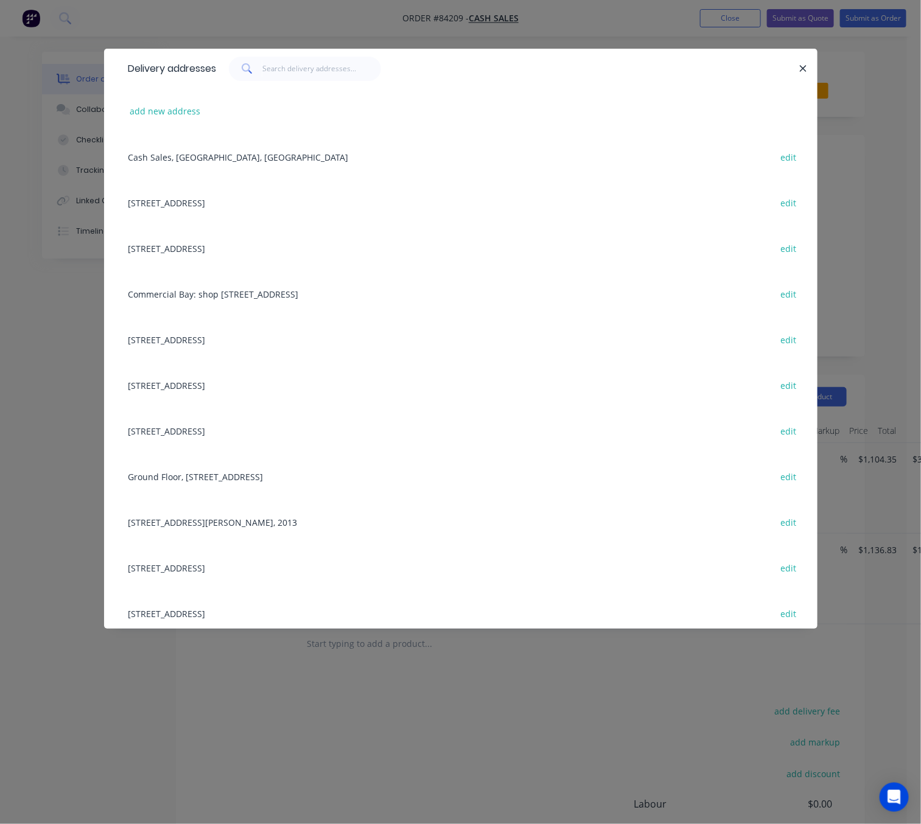
drag, startPoint x: 519, startPoint y: 183, endPoint x: 804, endPoint y: 72, distance: 306.0
click at [804, 72] on icon "button" at bounding box center [804, 68] width 8 height 11
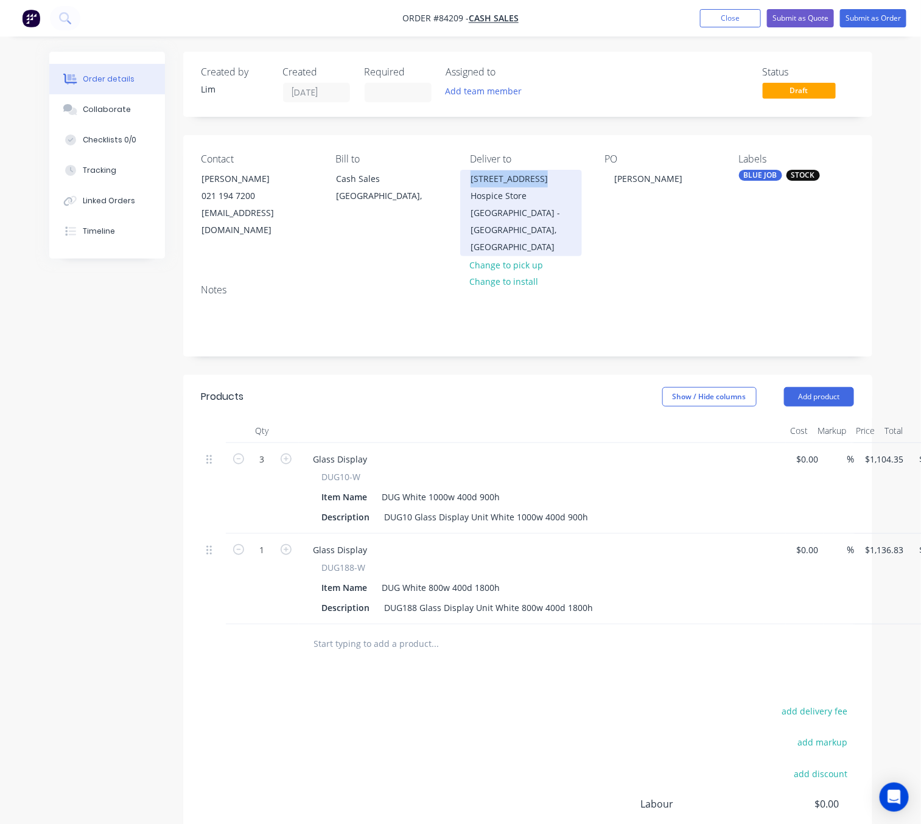
drag, startPoint x: 471, startPoint y: 177, endPoint x: 558, endPoint y: 185, distance: 86.8
click at [558, 185] on div "499 Hutt Road Te Omanga Hospice Store" at bounding box center [521, 187] width 101 height 34
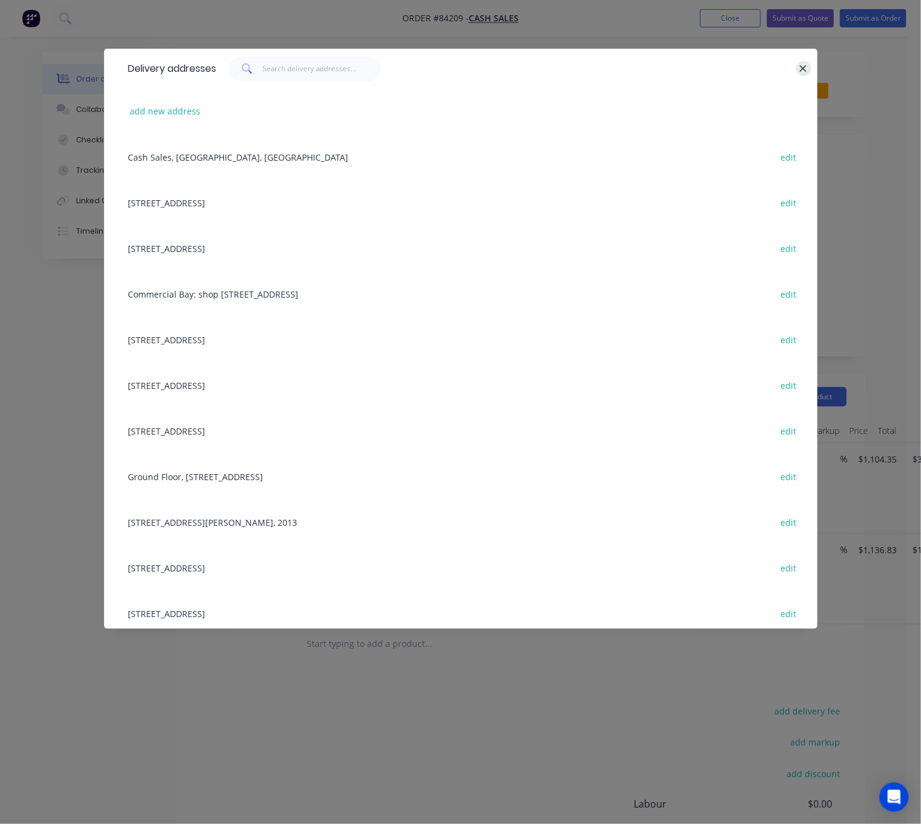
click at [801, 66] on icon "button" at bounding box center [804, 68] width 8 height 11
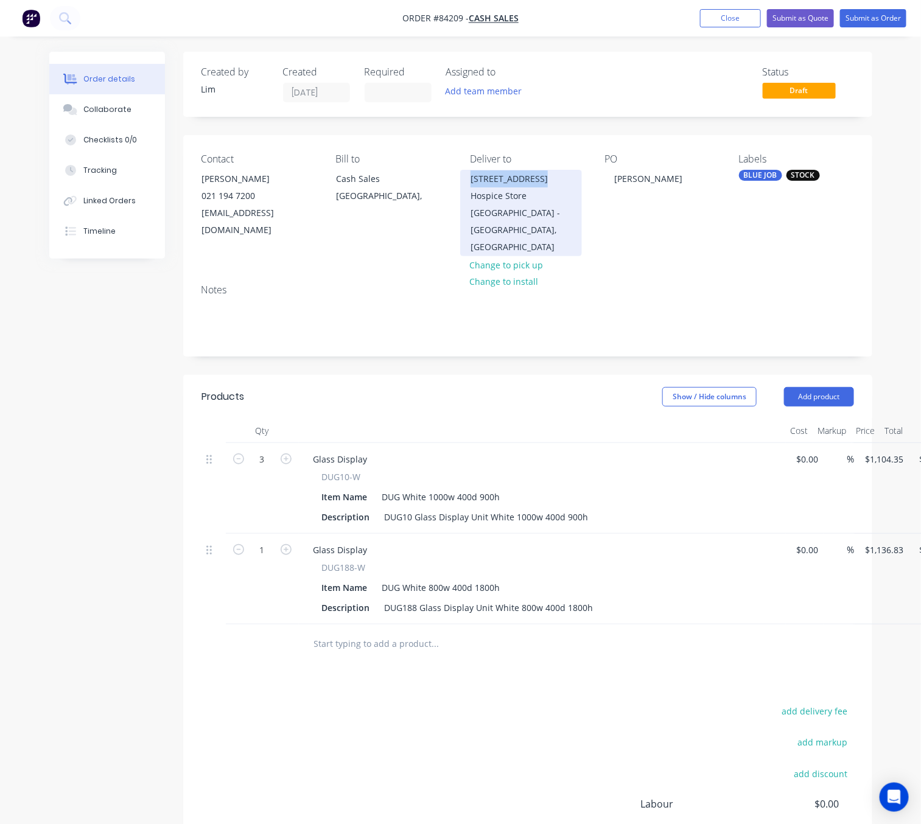
copy div "499 Hutt Road Te"
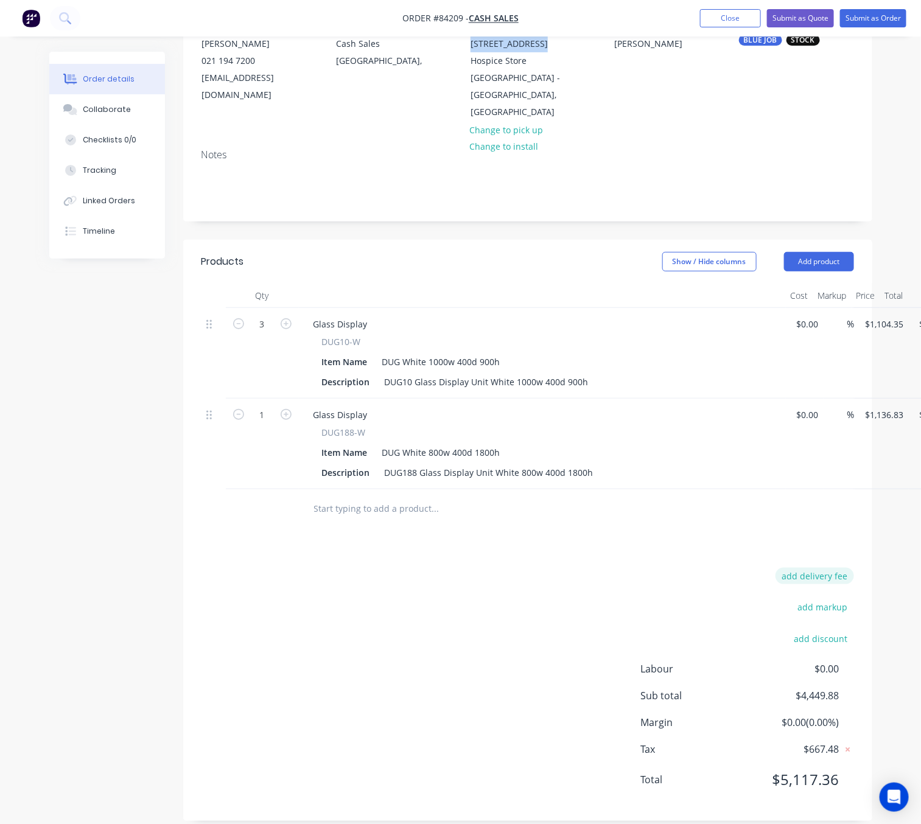
click at [833, 568] on button "add delivery fee" at bounding box center [815, 576] width 79 height 16
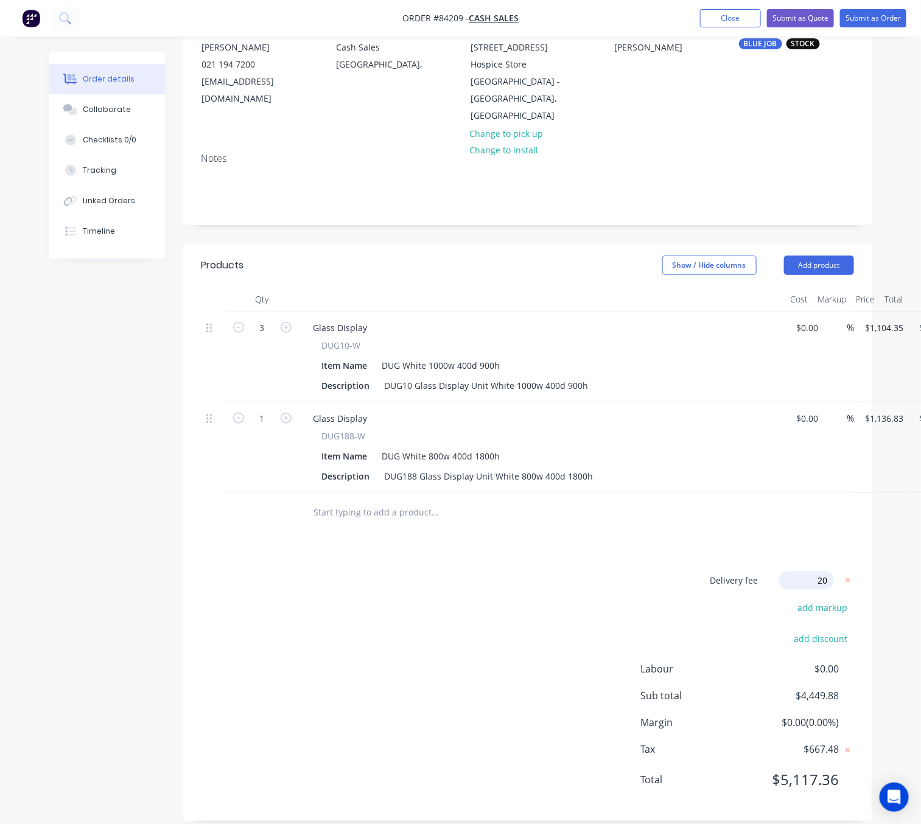
type input "200"
click at [616, 572] on div "Delivery fee Delivery fee Delivery fee name (Optional) 200 200 $0 add markup ad…" at bounding box center [528, 688] width 653 height 232
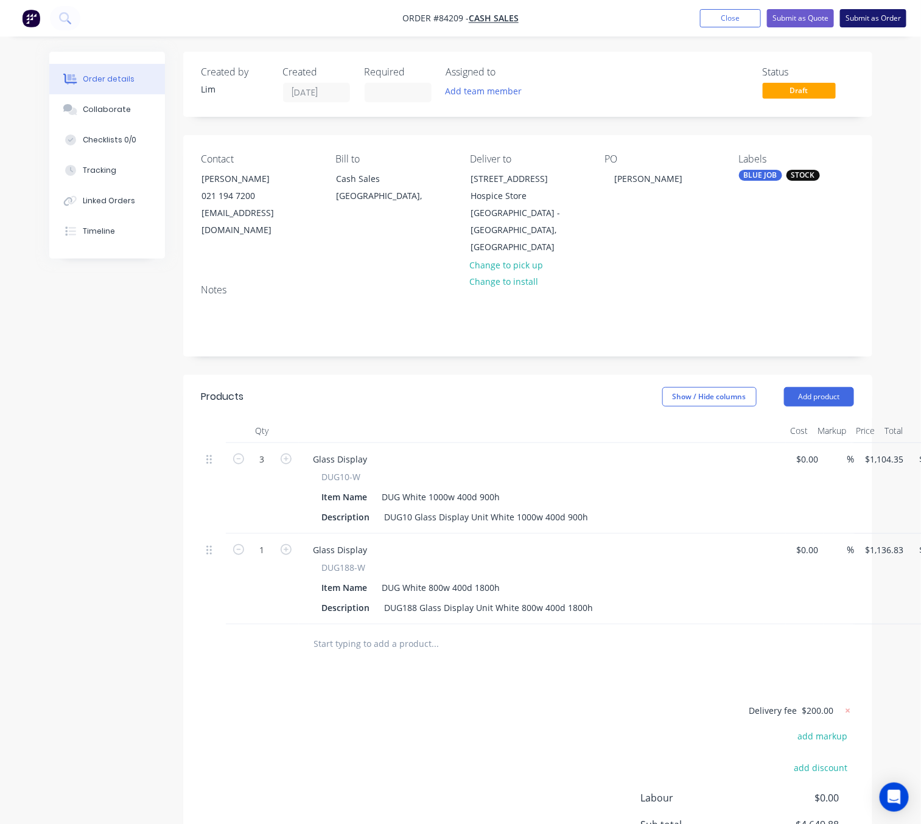
click at [880, 16] on button "Submit as Order" at bounding box center [873, 18] width 66 height 18
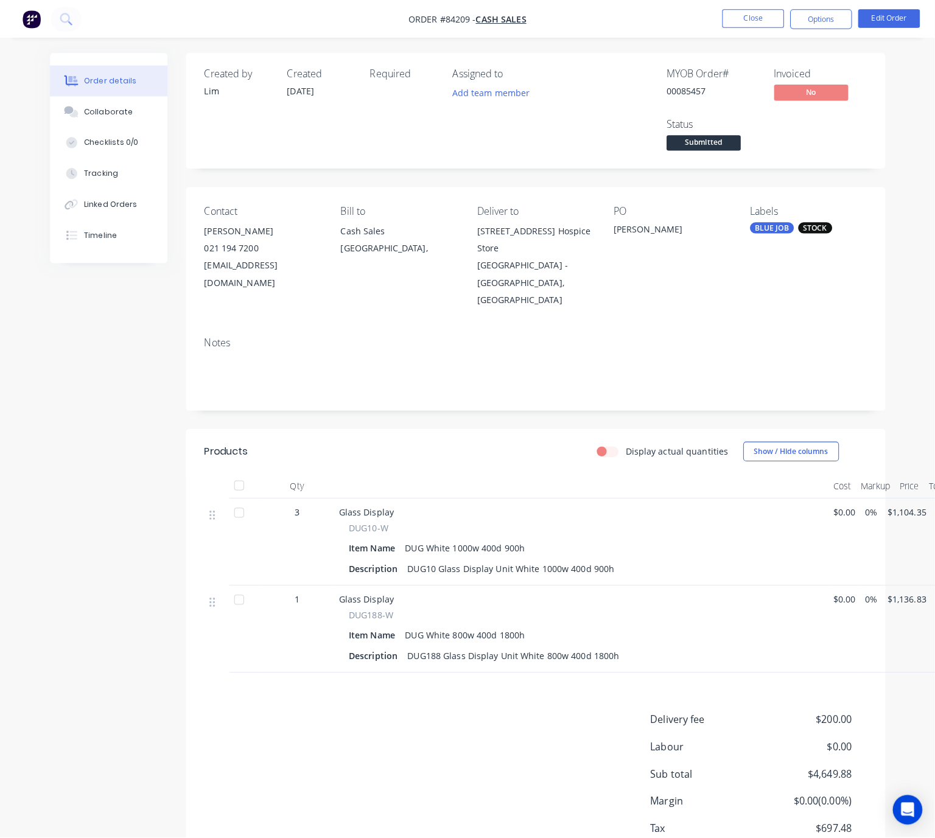
scroll to position [4, 0]
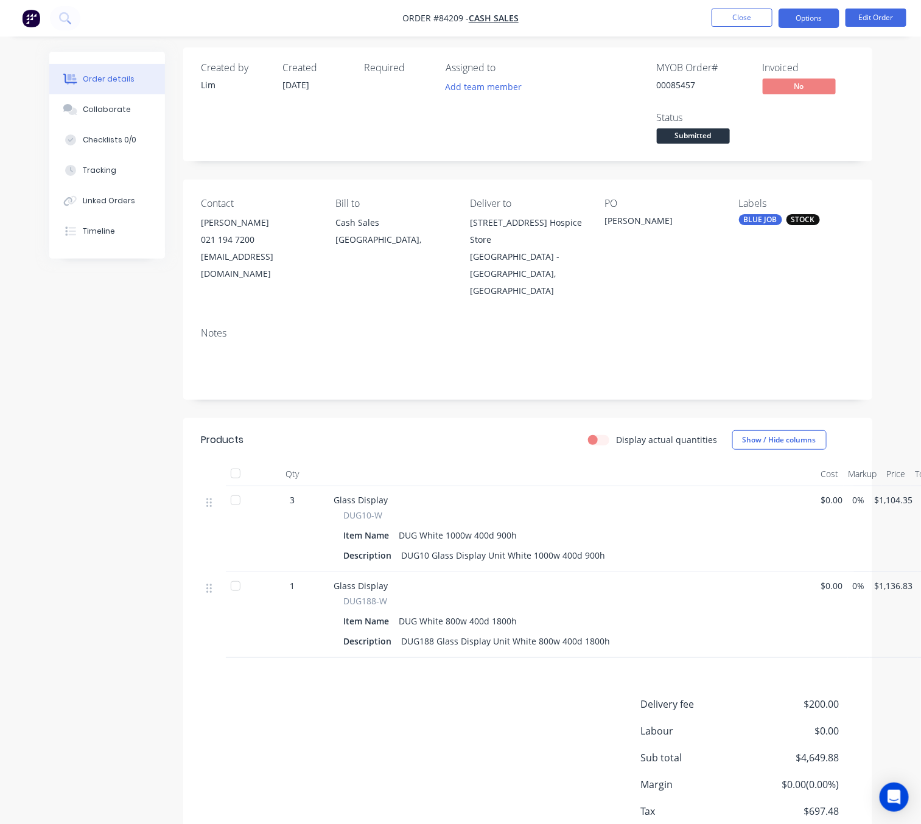
click at [809, 16] on button "Options" at bounding box center [809, 18] width 61 height 19
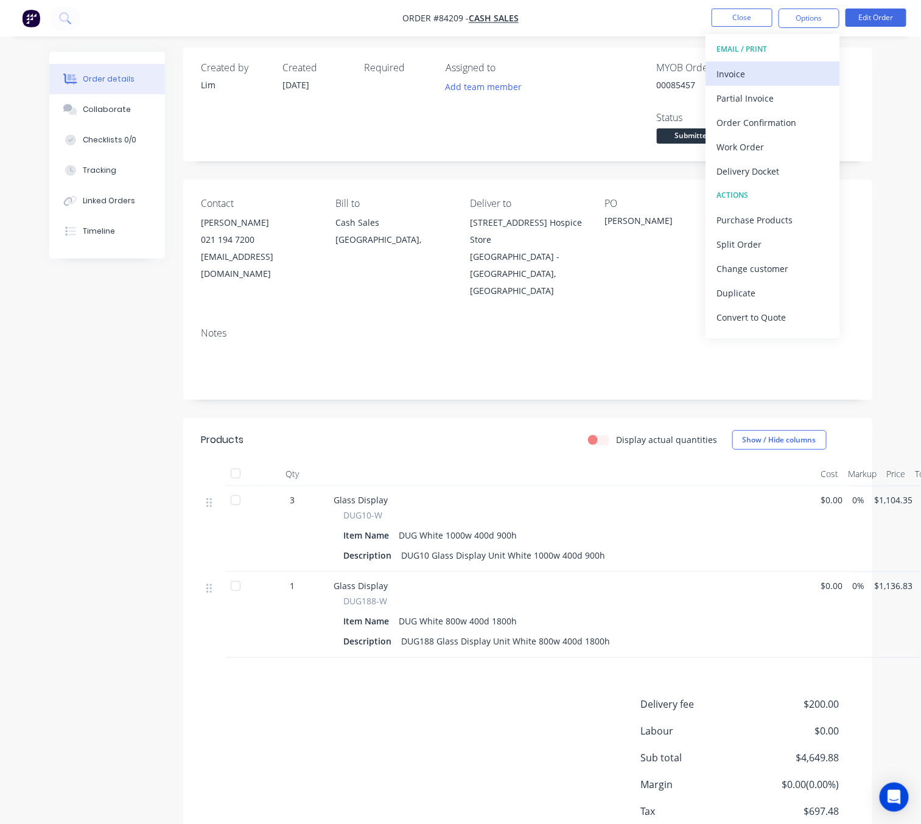
click at [808, 77] on div "Invoice" at bounding box center [773, 74] width 112 height 18
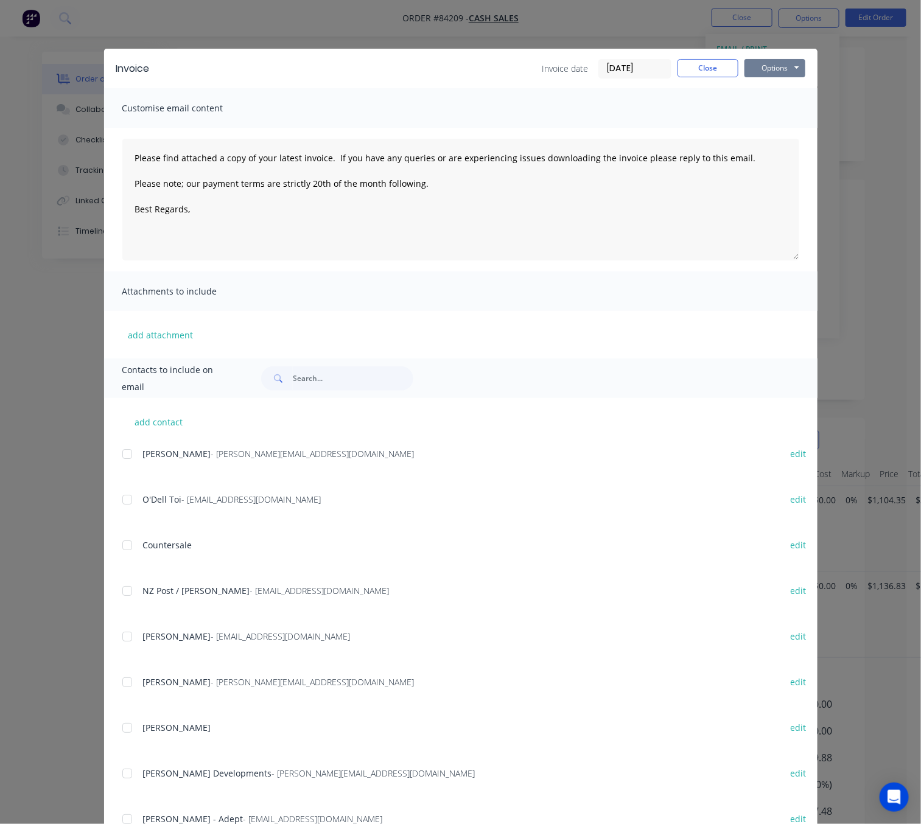
click at [791, 69] on button "Options" at bounding box center [775, 68] width 61 height 18
click at [792, 86] on button "Preview" at bounding box center [784, 90] width 78 height 20
click at [759, 53] on div "Invoice Invoice date 27/08/25 Close Options Preview Print Email" at bounding box center [461, 69] width 714 height 40
drag, startPoint x: 760, startPoint y: 64, endPoint x: 764, endPoint y: 76, distance: 12.1
click at [760, 65] on button "Options" at bounding box center [775, 68] width 61 height 18
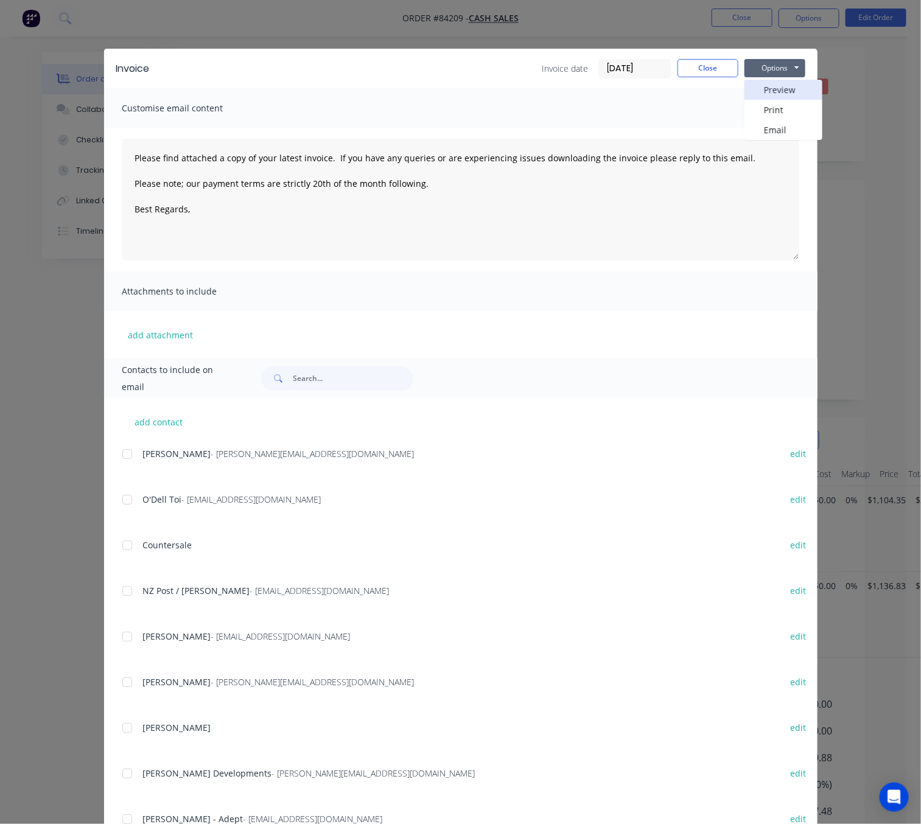
click at [770, 84] on button "Preview" at bounding box center [784, 90] width 78 height 20
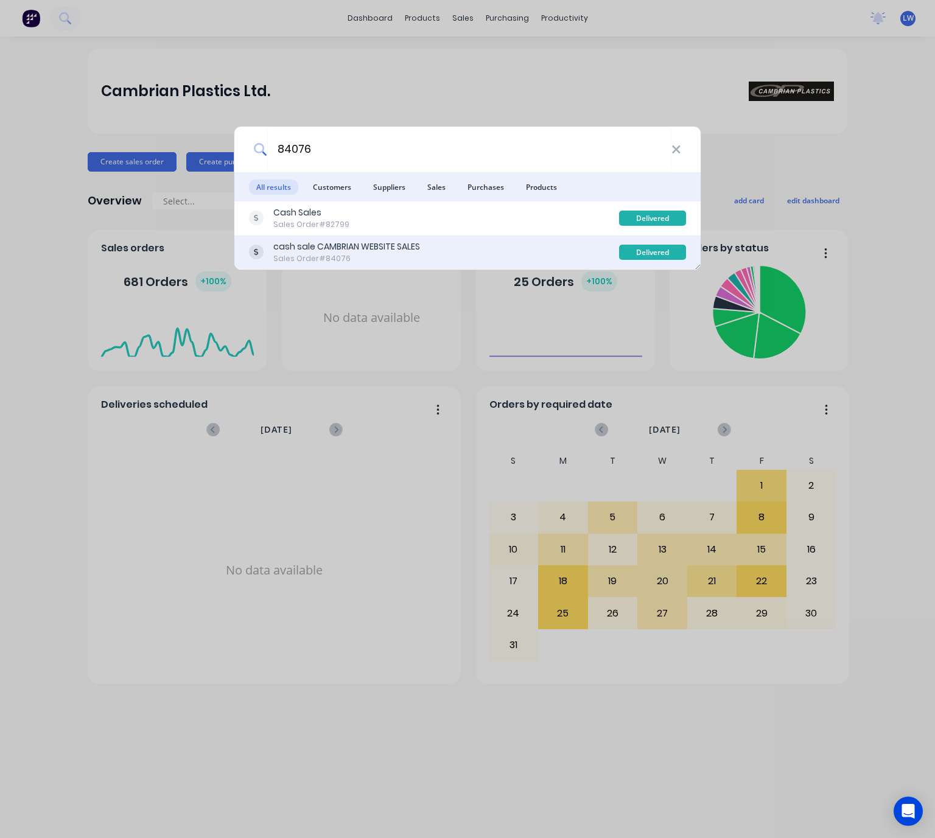
type input "84076"
click at [459, 249] on div "cash sale CAMBRIAN WEBSITE SALES Sales Order #84076" at bounding box center [434, 253] width 370 height 24
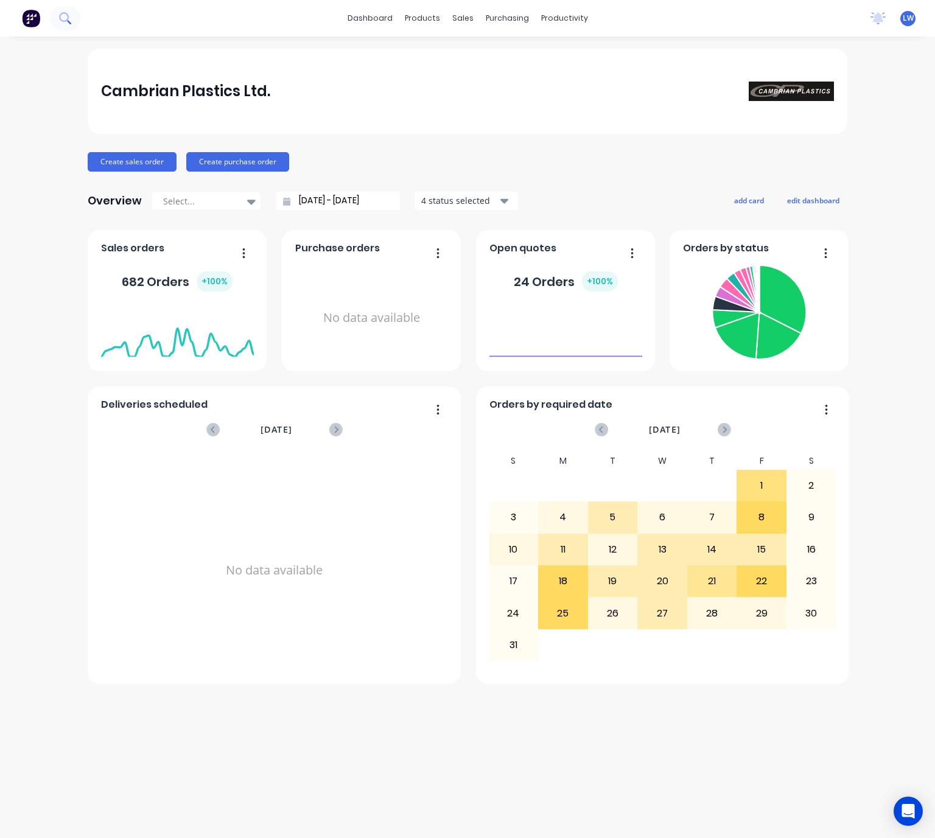
click at [64, 23] on icon at bounding box center [65, 18] width 12 height 12
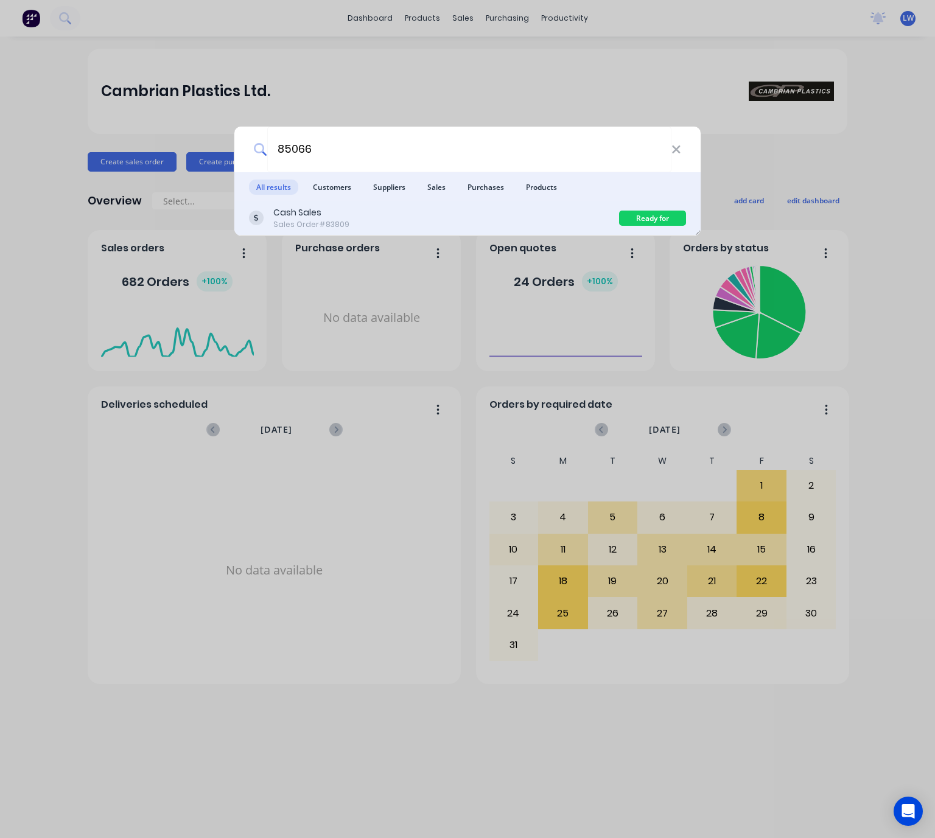
type input "85066"
click at [497, 216] on div "Cash Sales Sales Order #83809" at bounding box center [434, 218] width 370 height 24
